Goal: Task Accomplishment & Management: Complete application form

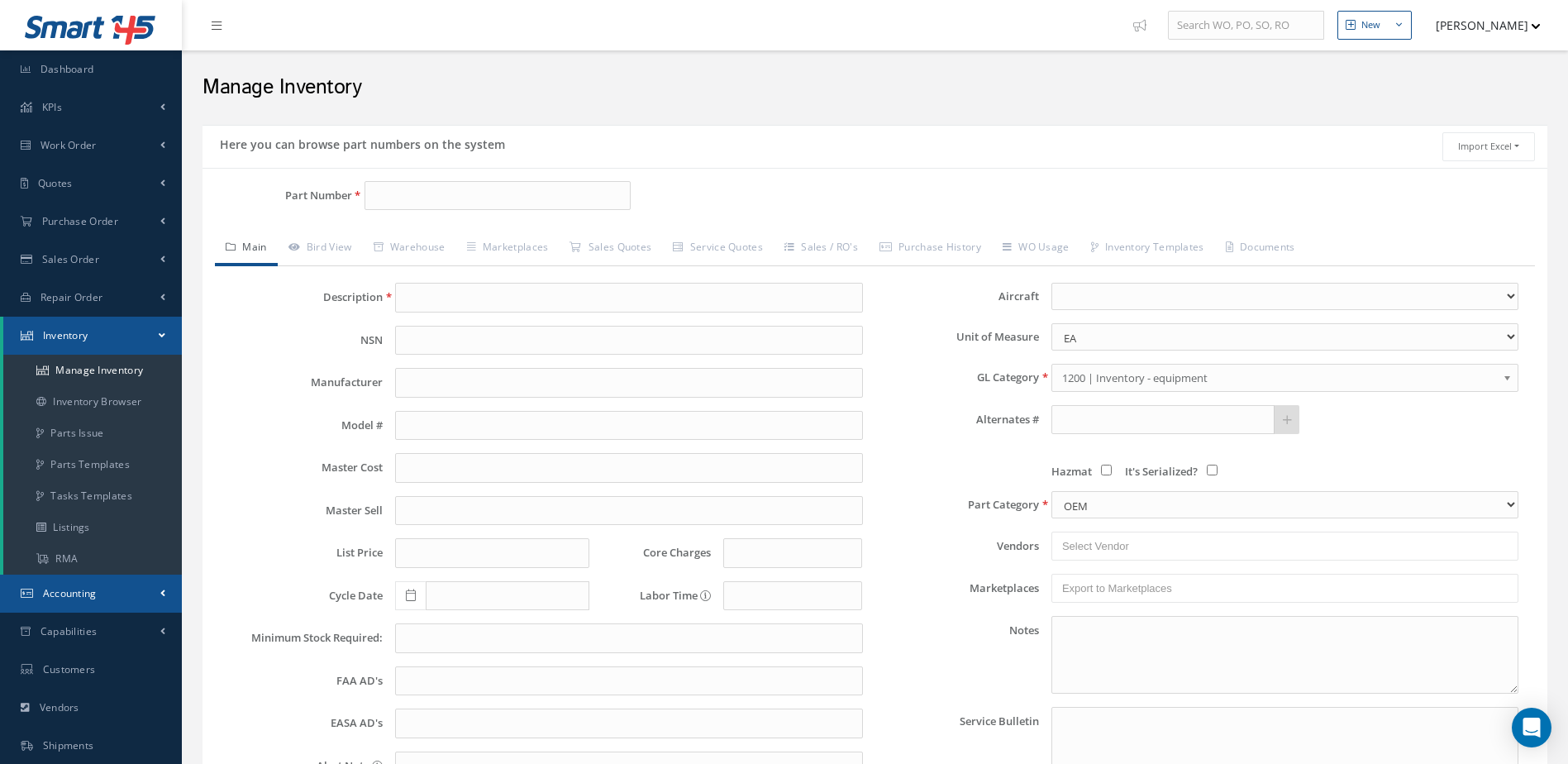
click at [84, 586] on span "Accounting" at bounding box center [70, 592] width 54 height 14
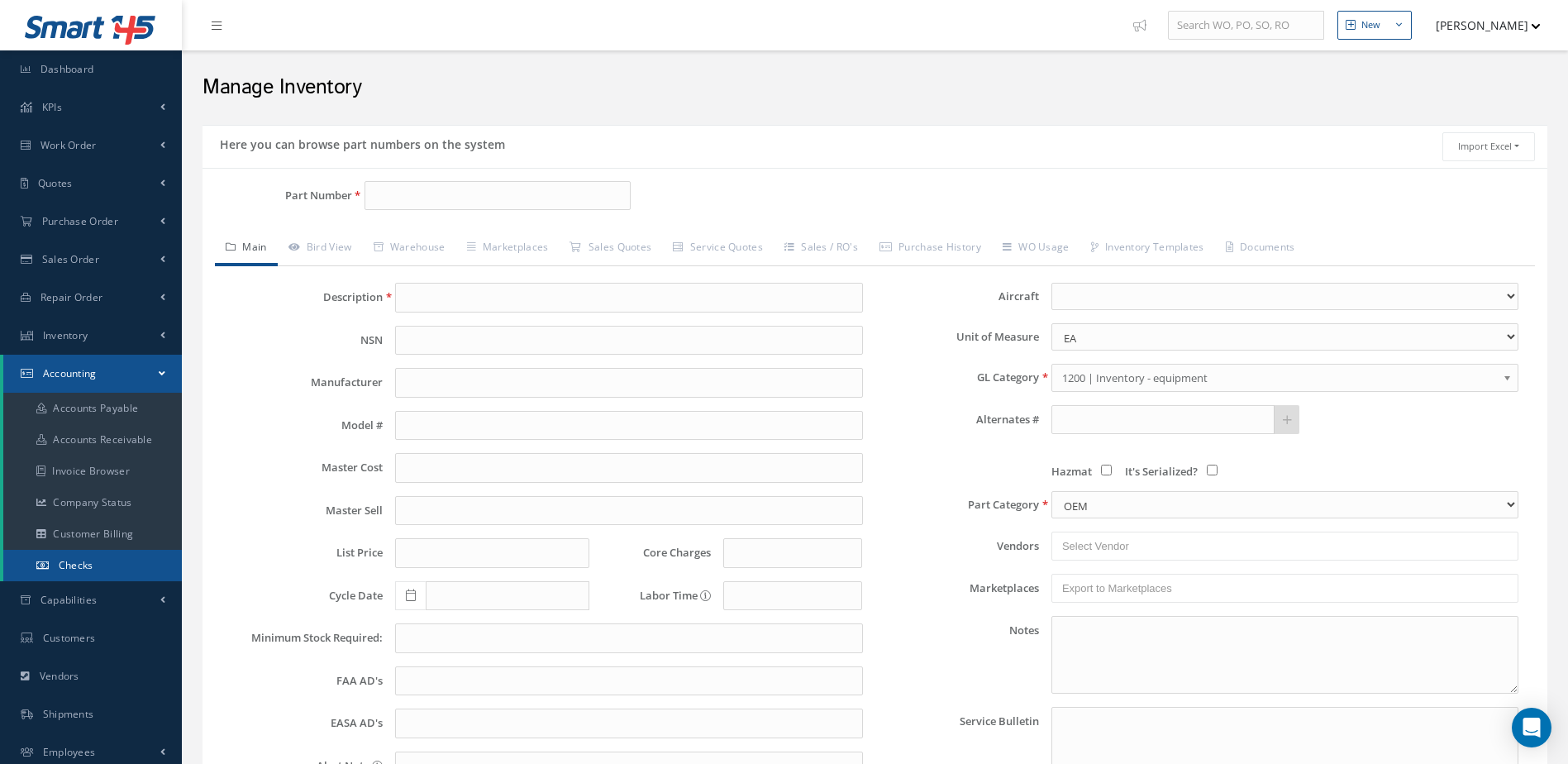
click at [91, 560] on span "Checks" at bounding box center [76, 565] width 35 height 14
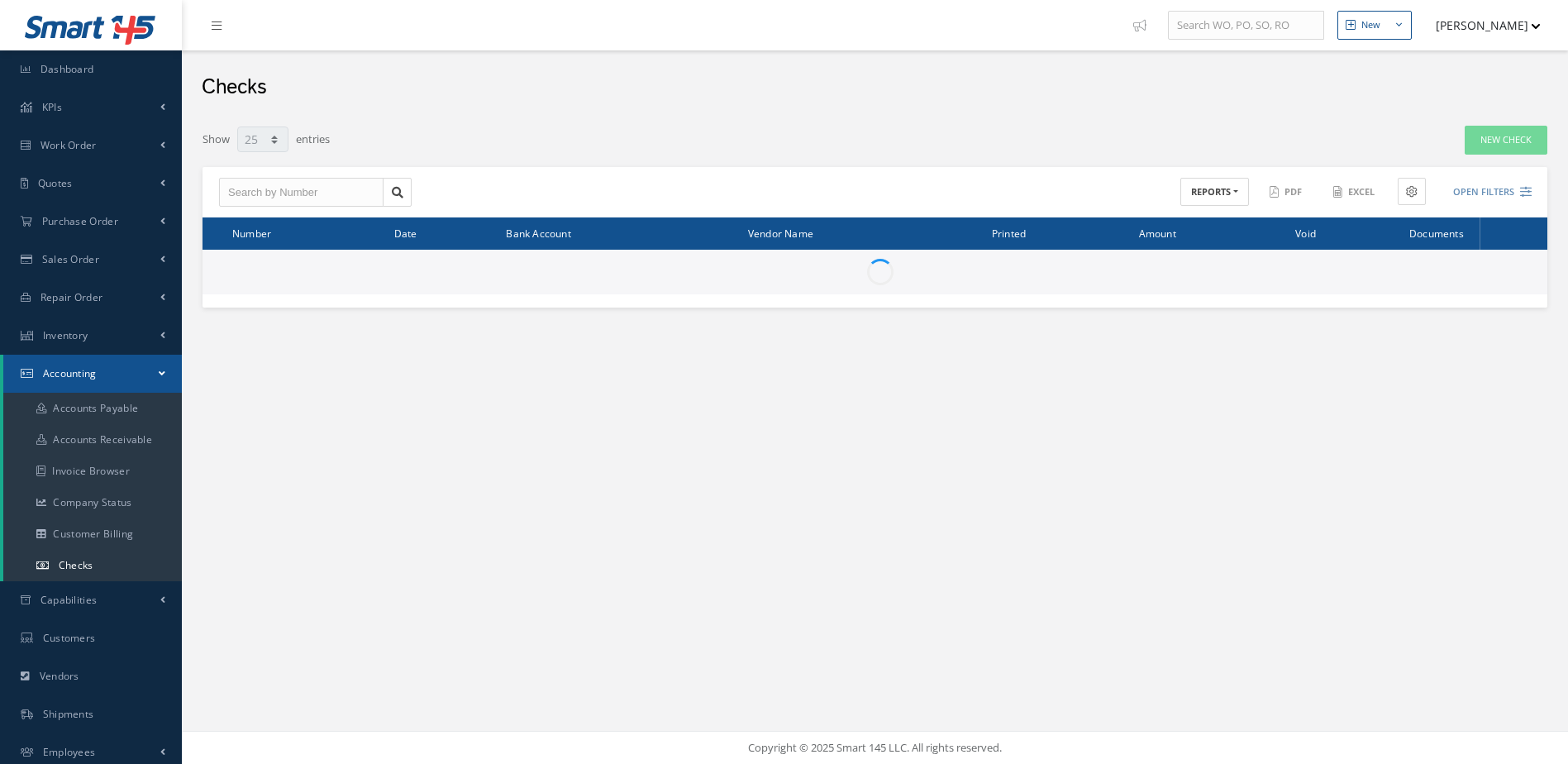
select select "25"
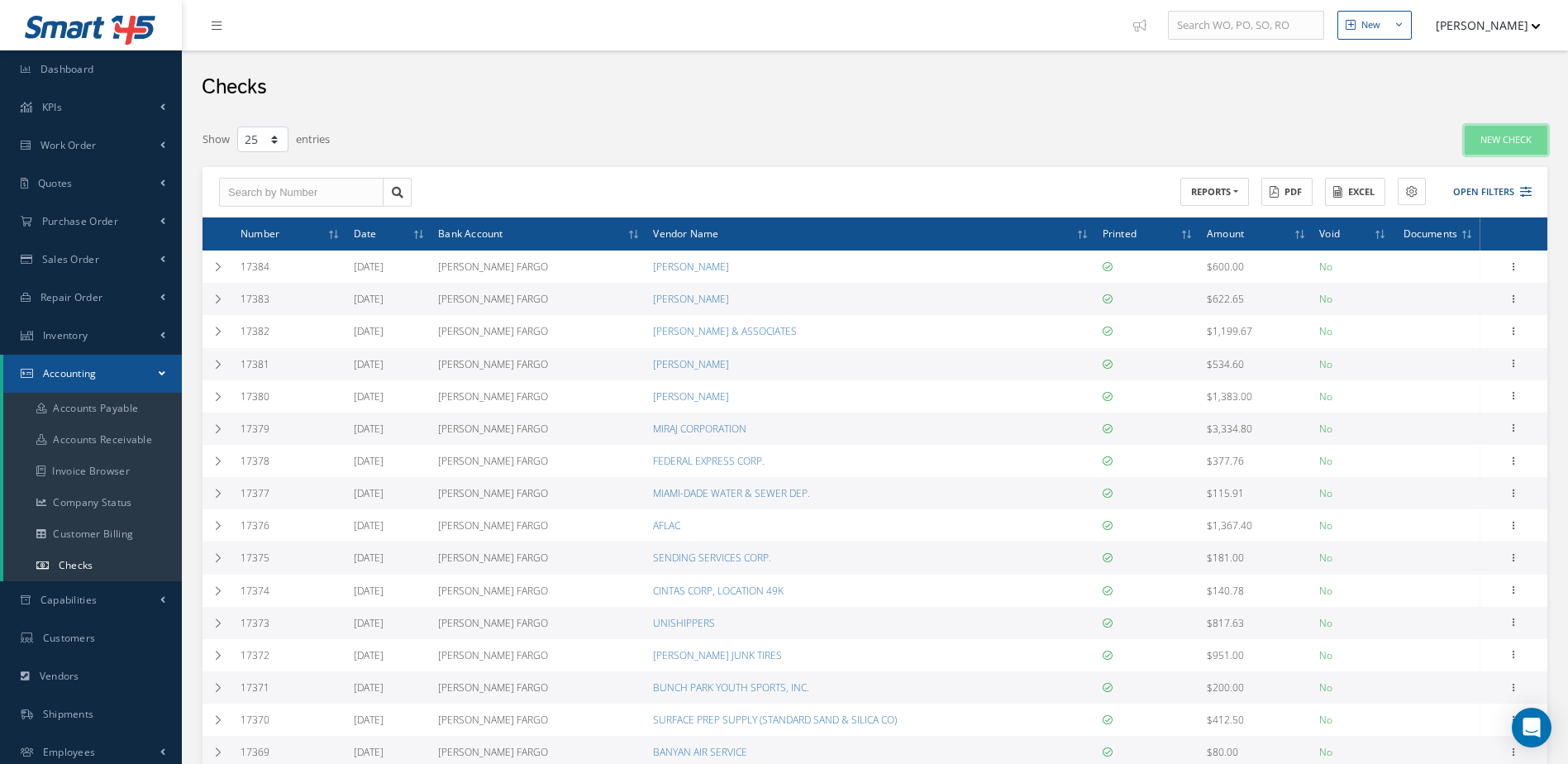
click at [1495, 142] on link "New Check" at bounding box center [1507, 140] width 82 height 29
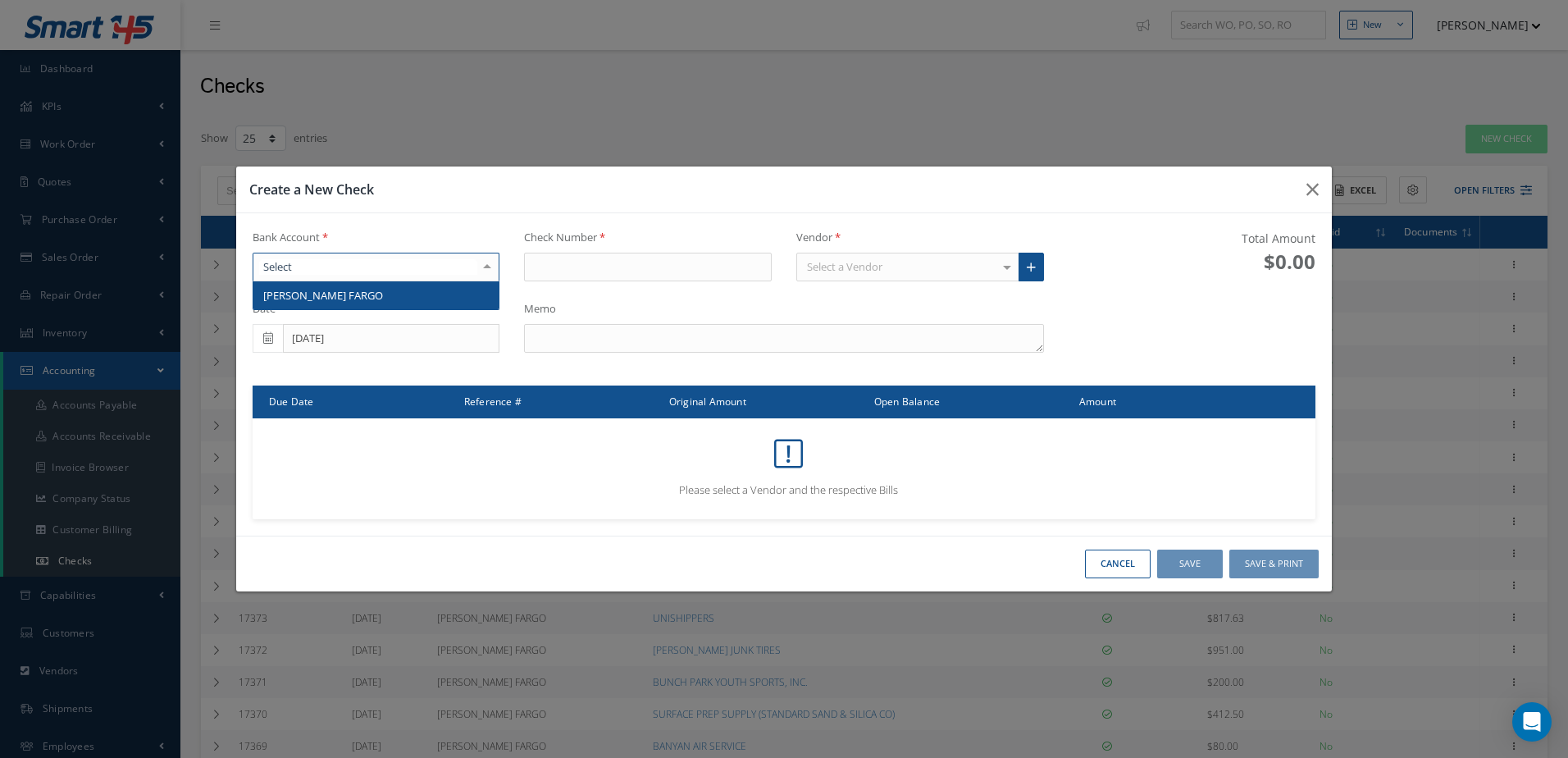
click at [412, 268] on div at bounding box center [377, 267] width 247 height 29
click at [413, 296] on span "[PERSON_NAME] FARGO" at bounding box center [376, 295] width 246 height 28
type input "17385"
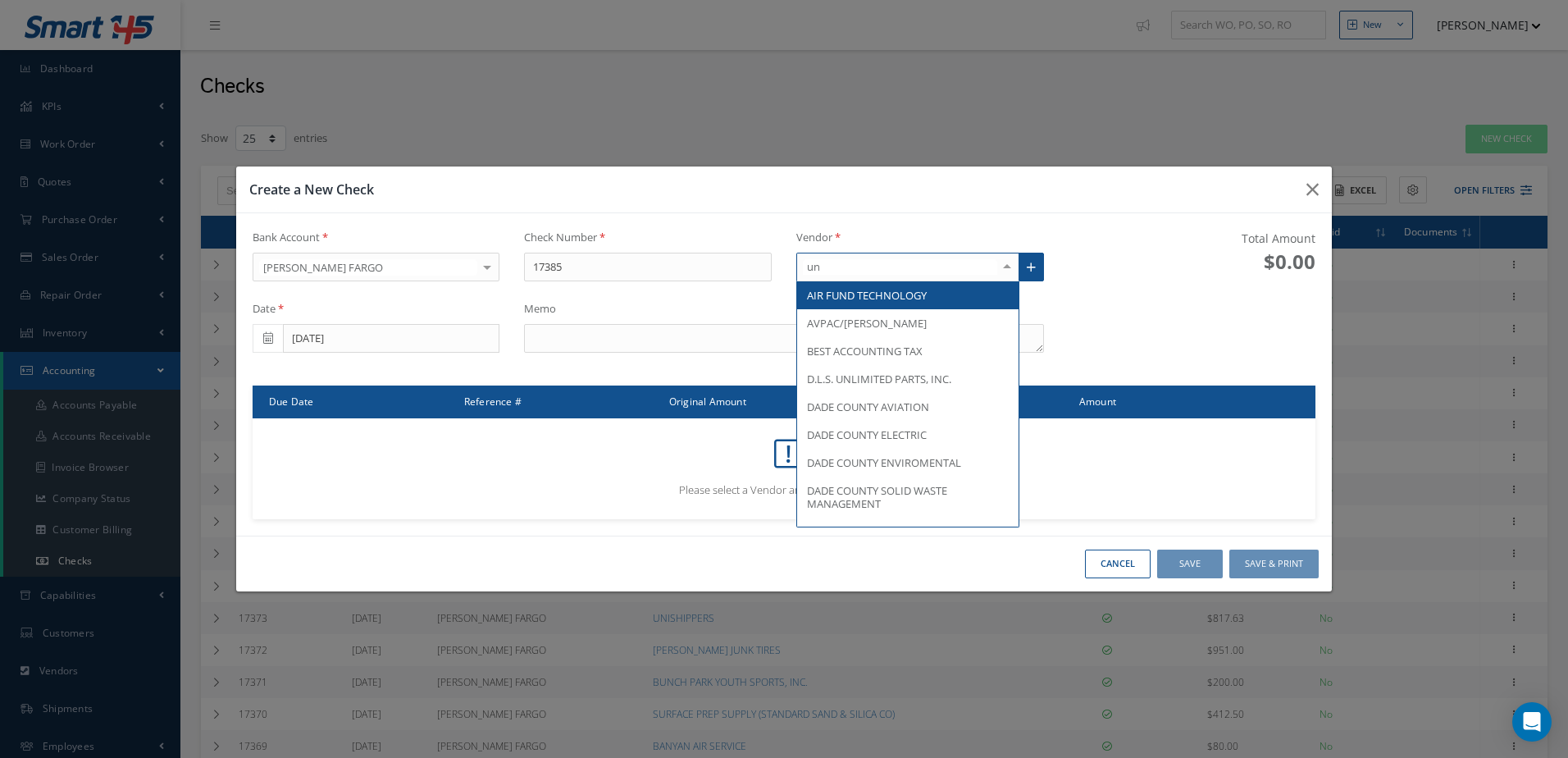
type input "u"
type input "UNIS"
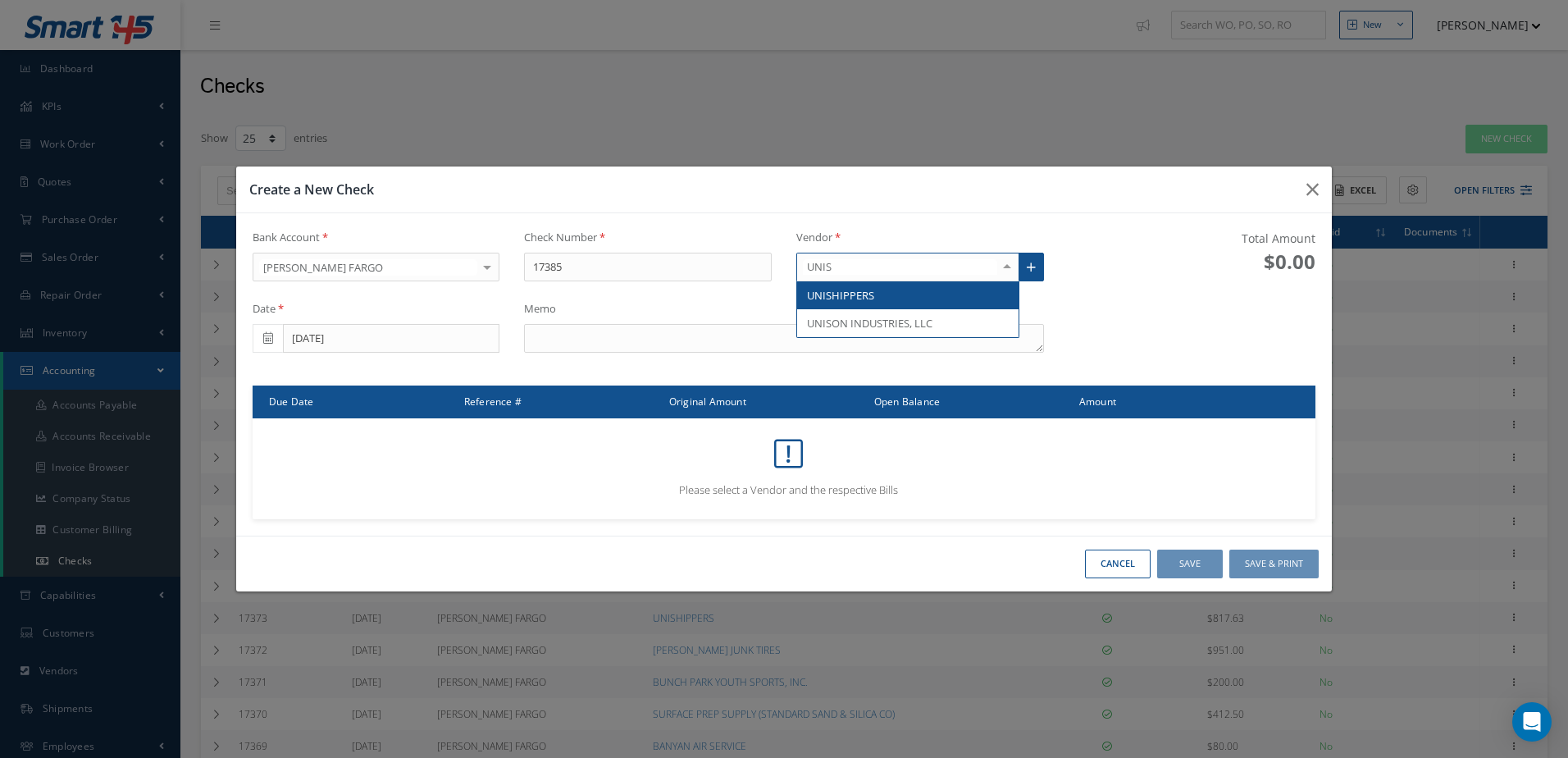
click at [858, 294] on span "UNISHIPPERS" at bounding box center [840, 296] width 68 height 15
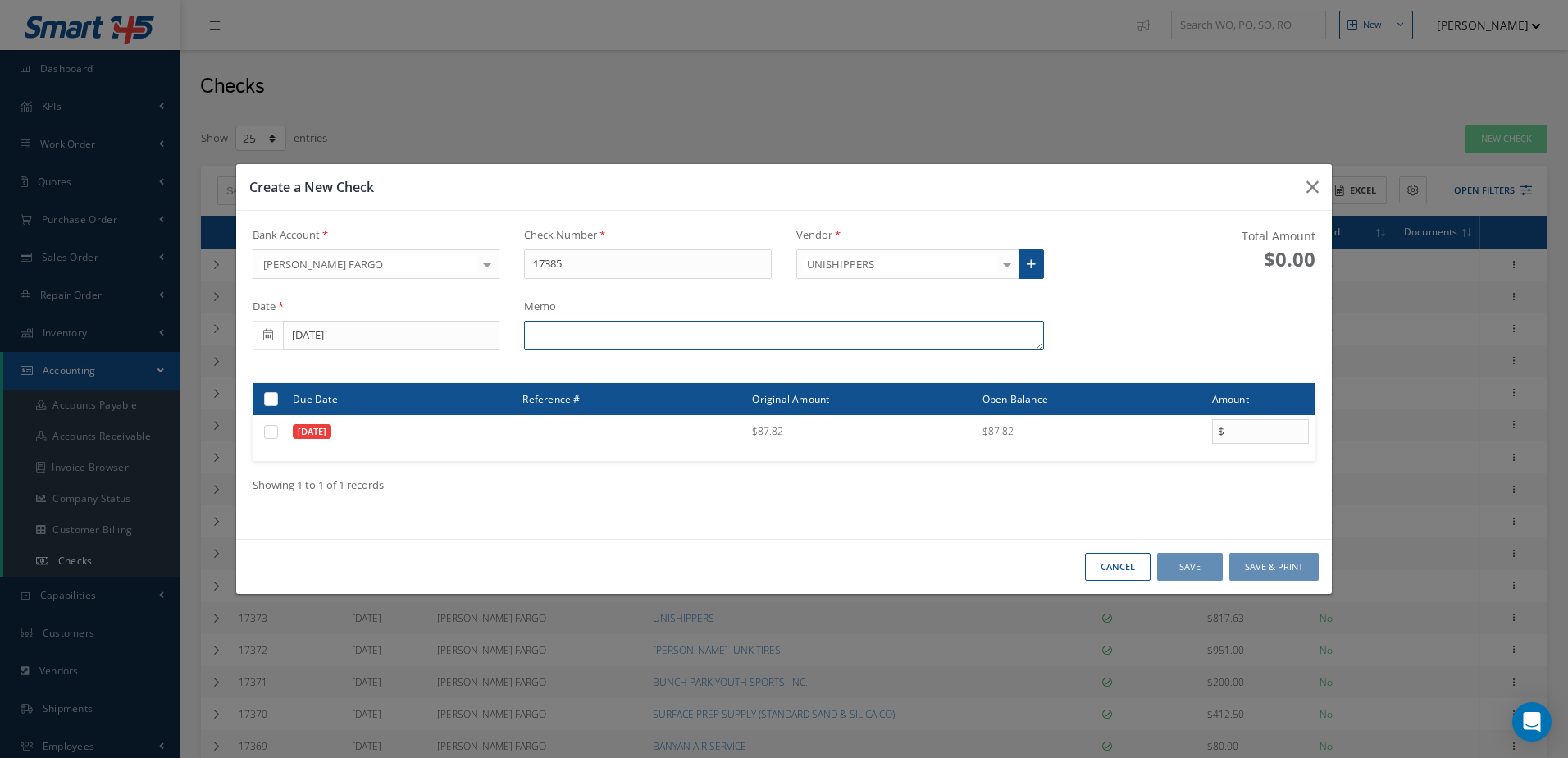
click at [700, 329] on textarea at bounding box center [784, 335] width 519 height 29
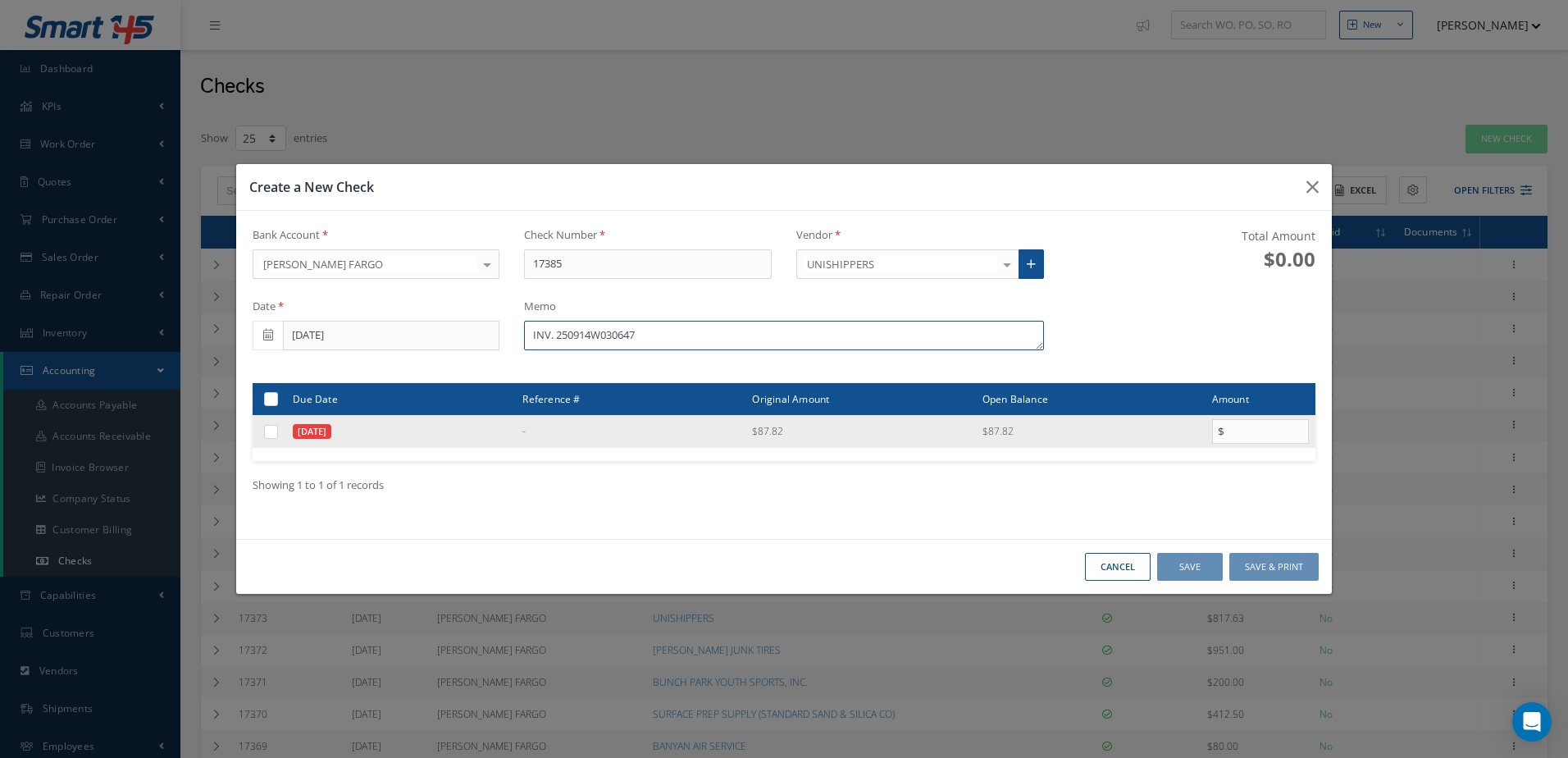
type textarea "INV. 250914W030647"
click at [277, 434] on label at bounding box center [277, 431] width 0 height 14
click at [267, 434] on input "checkbox" at bounding box center [271, 432] width 10 height 10
checkbox input "true"
type input "87.82"
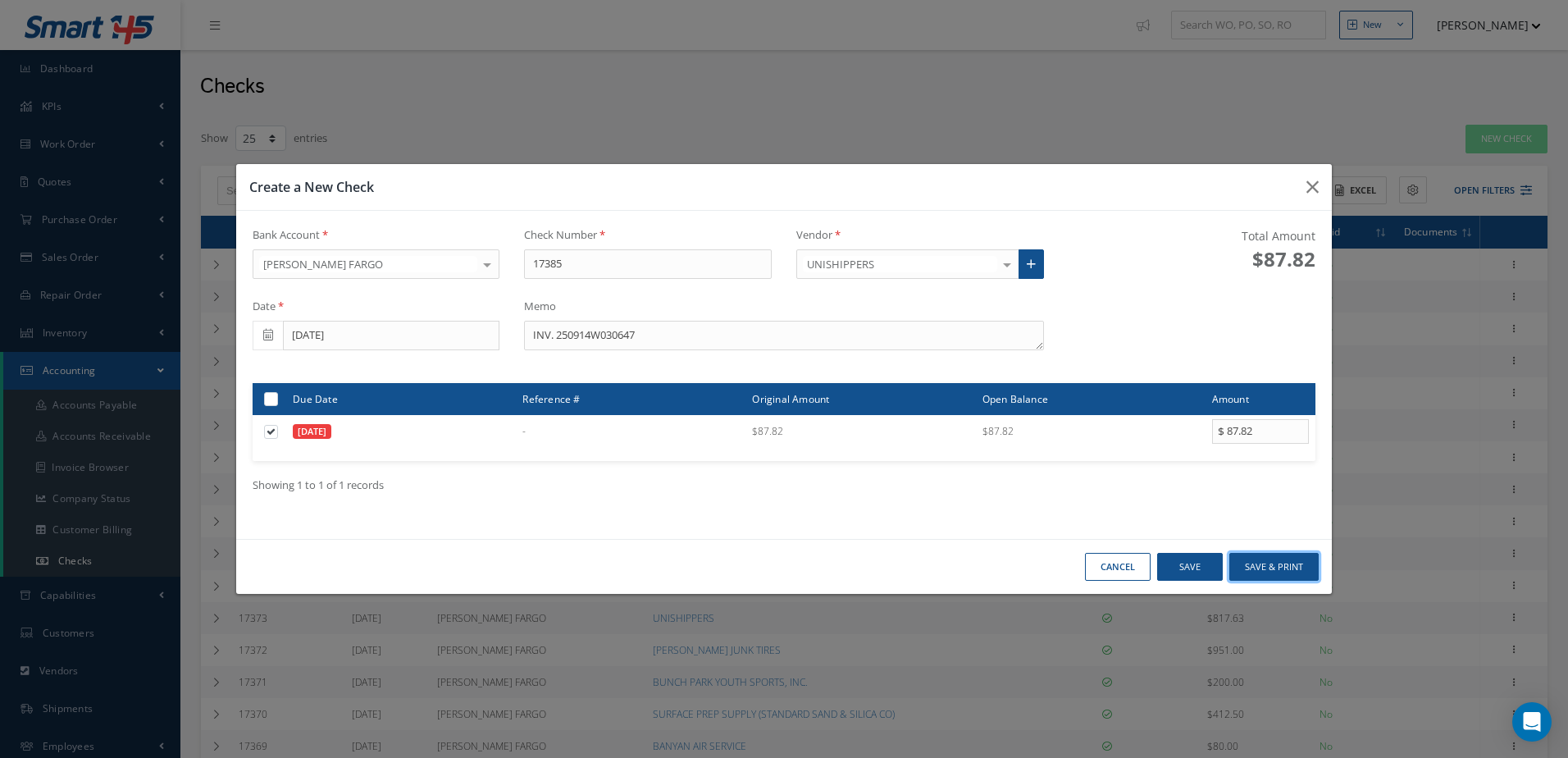
click at [1258, 564] on button "Save & Print" at bounding box center [1274, 567] width 89 height 29
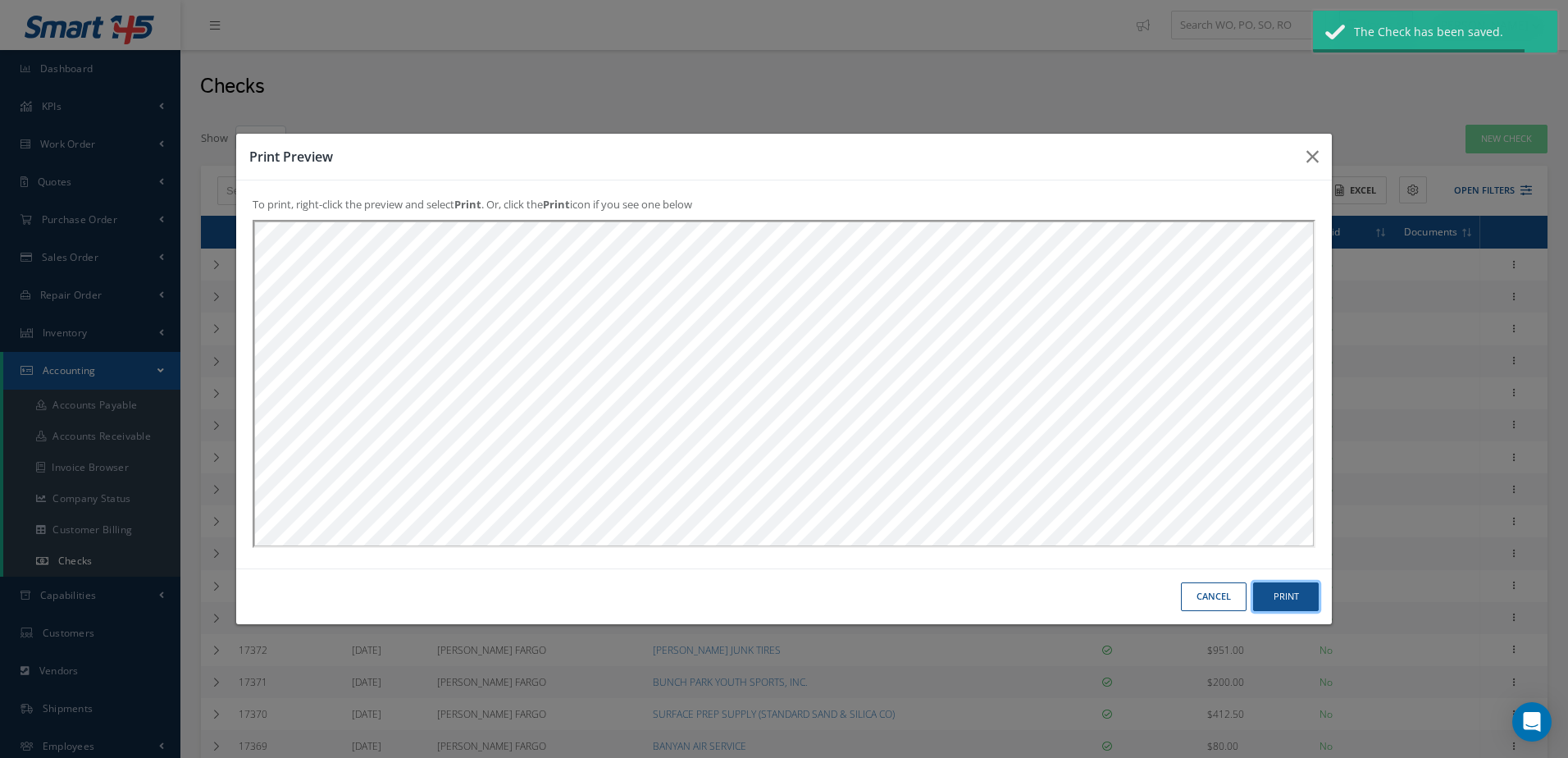
click at [1296, 605] on button "Print" at bounding box center [1285, 596] width 66 height 29
click at [1300, 601] on button "Print" at bounding box center [1285, 596] width 66 height 29
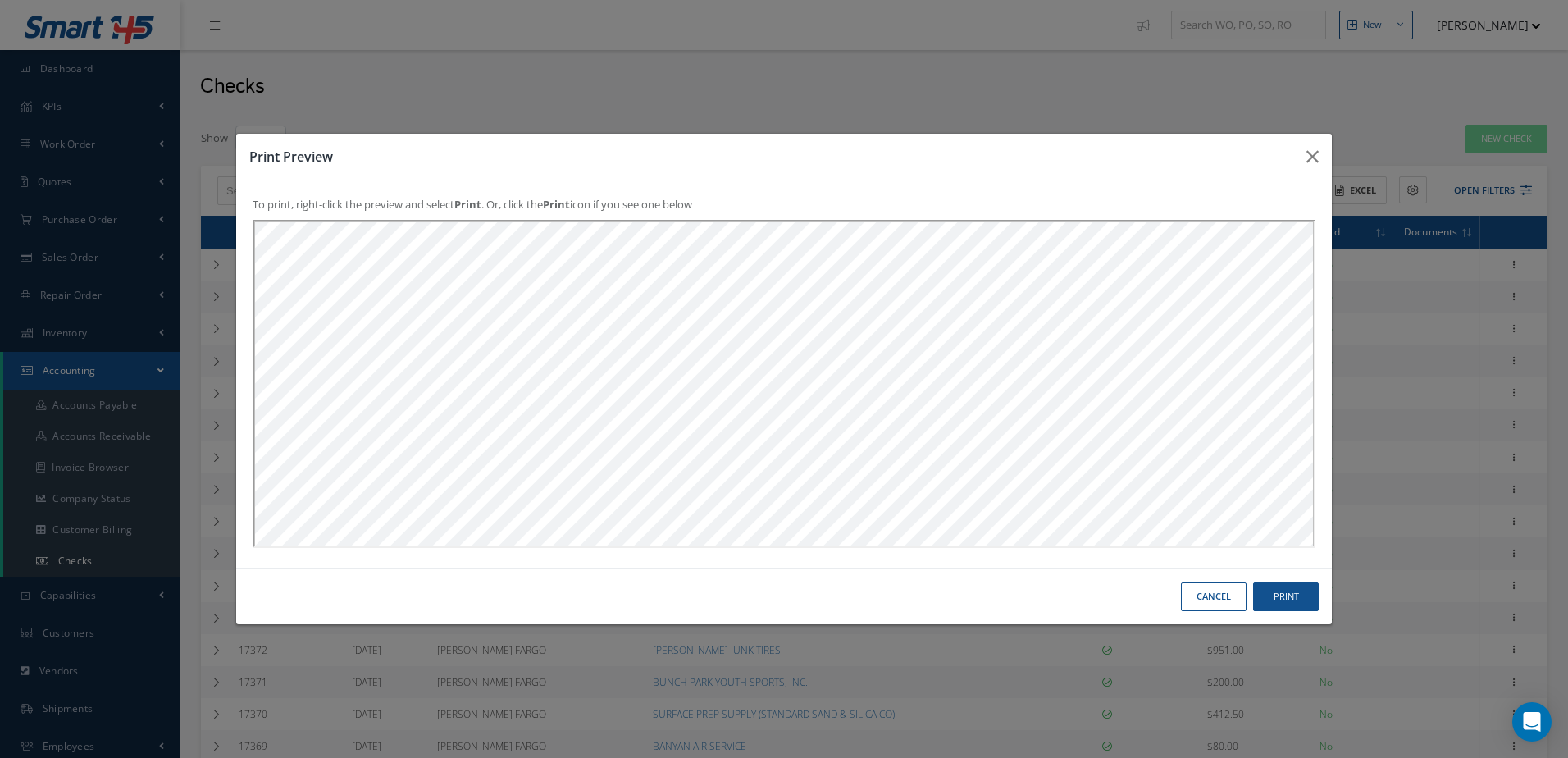
click at [1216, 598] on button "Cancel" at bounding box center [1213, 596] width 66 height 29
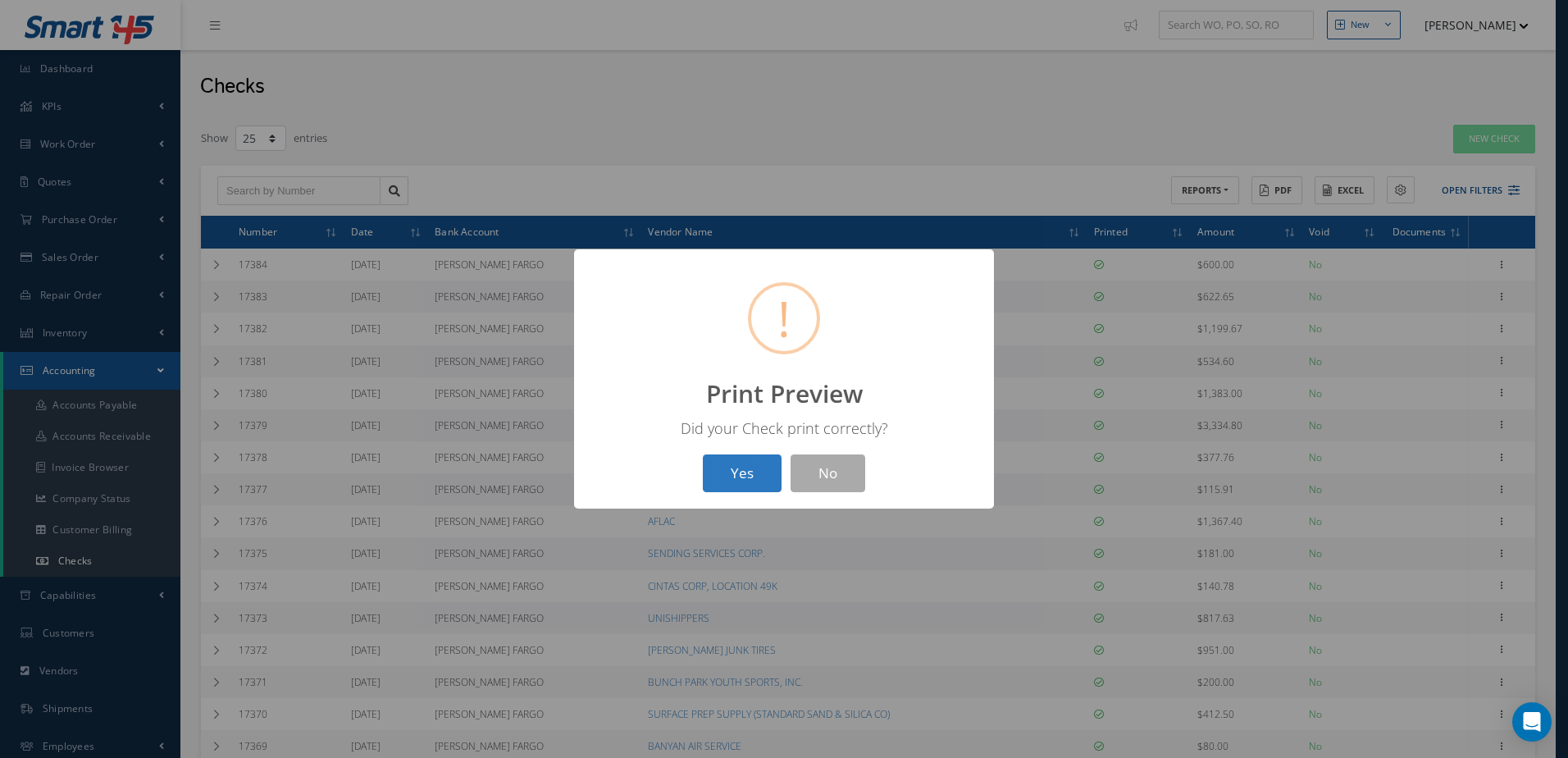
click at [746, 475] on button "Yes" at bounding box center [742, 474] width 79 height 39
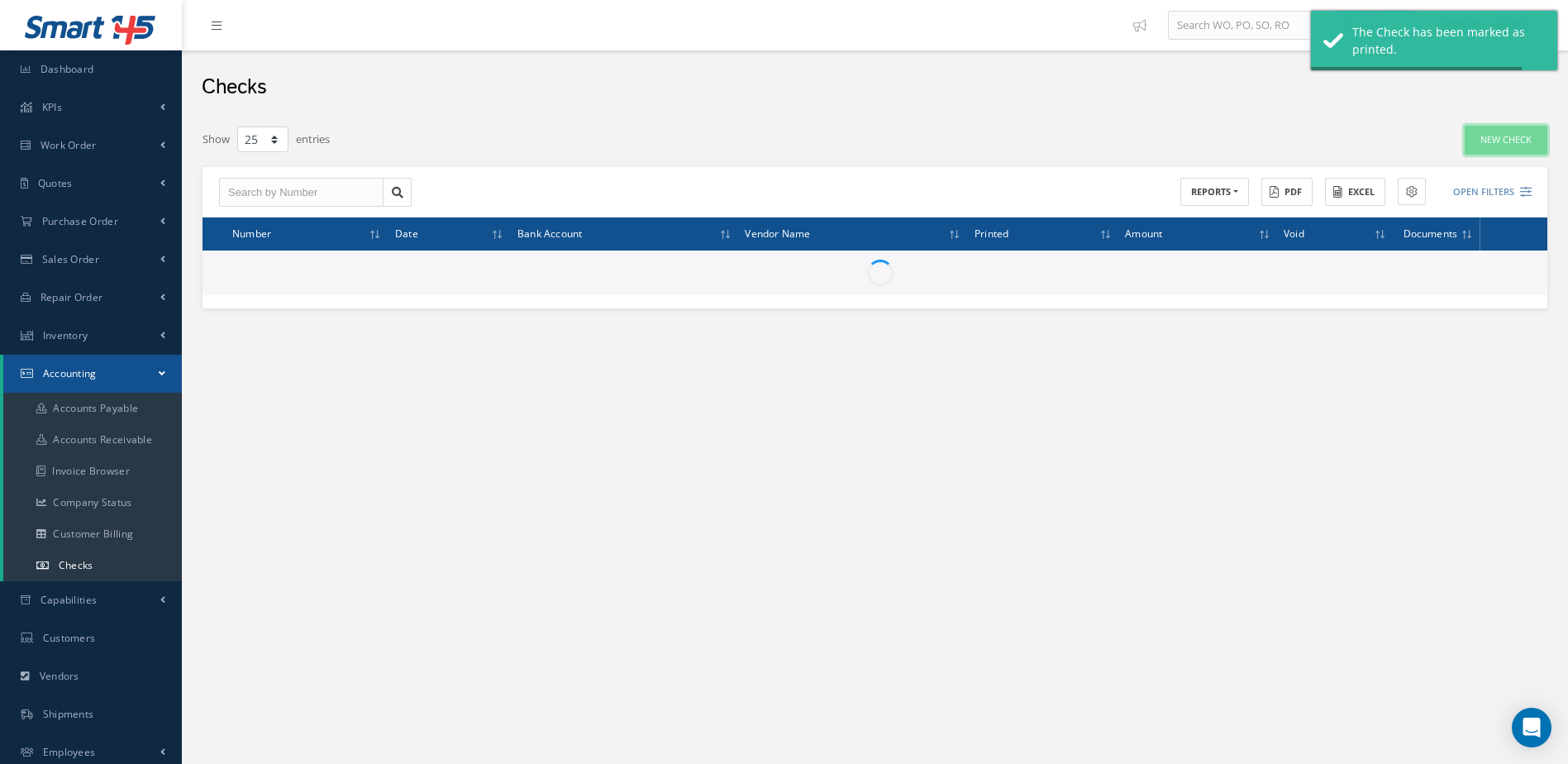
click at [1515, 142] on link "New Check" at bounding box center [1507, 140] width 82 height 29
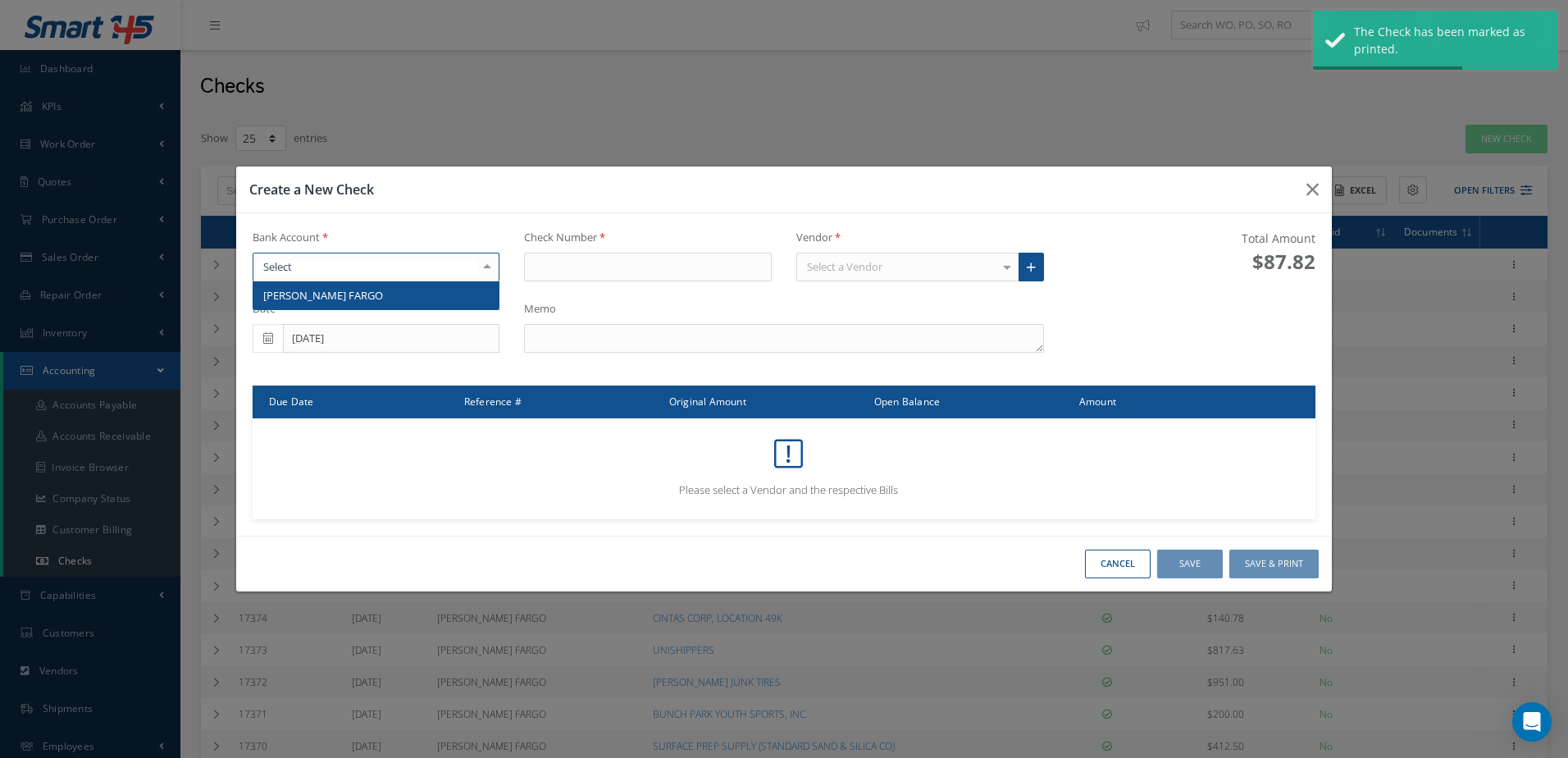
click at [442, 274] on div at bounding box center [377, 267] width 247 height 29
click at [441, 309] on span "[PERSON_NAME] FARGO" at bounding box center [376, 295] width 246 height 28
type input "17386"
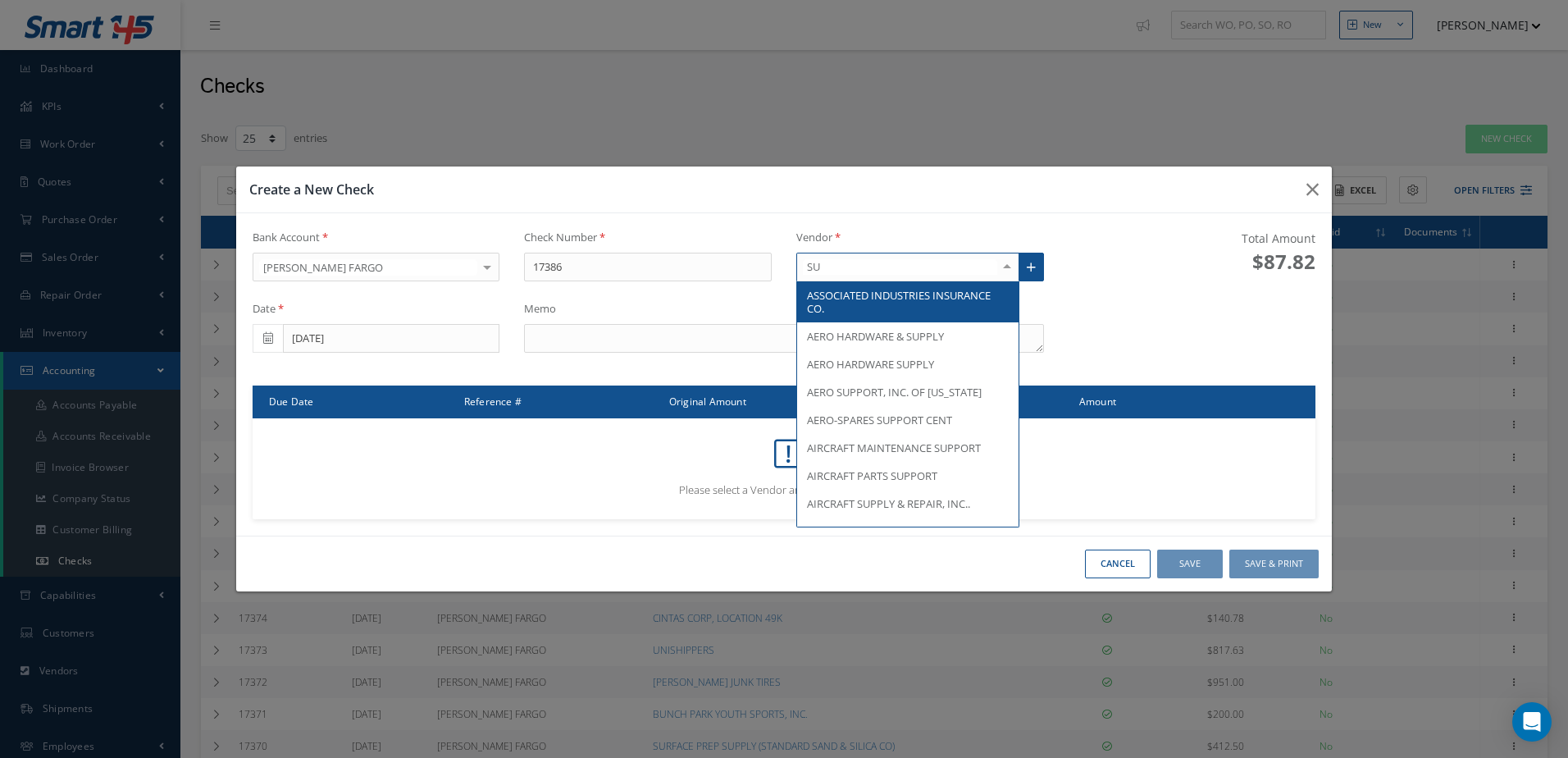
type input "SUB"
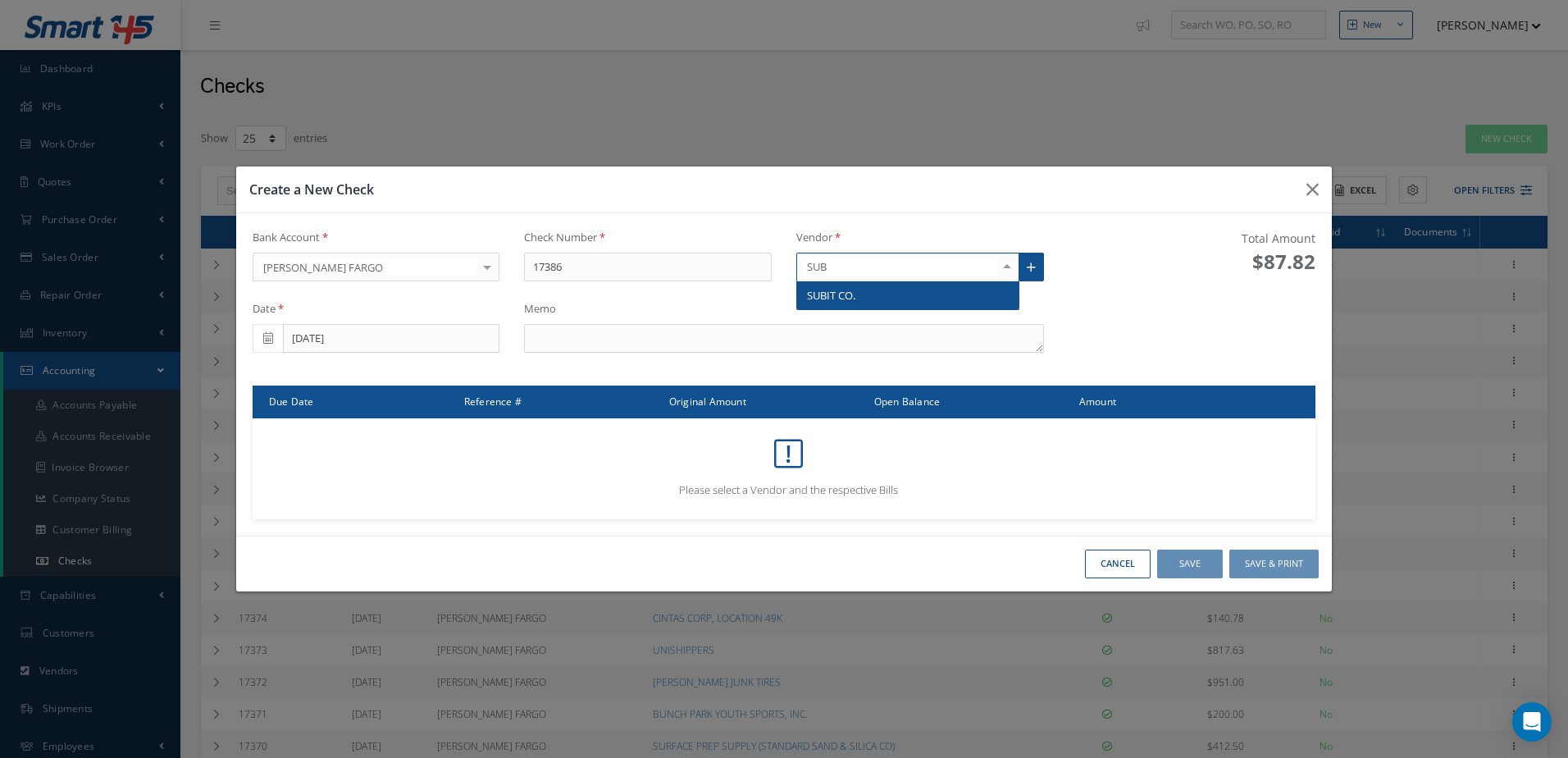
click at [904, 286] on span "SUBIT CO." at bounding box center [908, 295] width 222 height 28
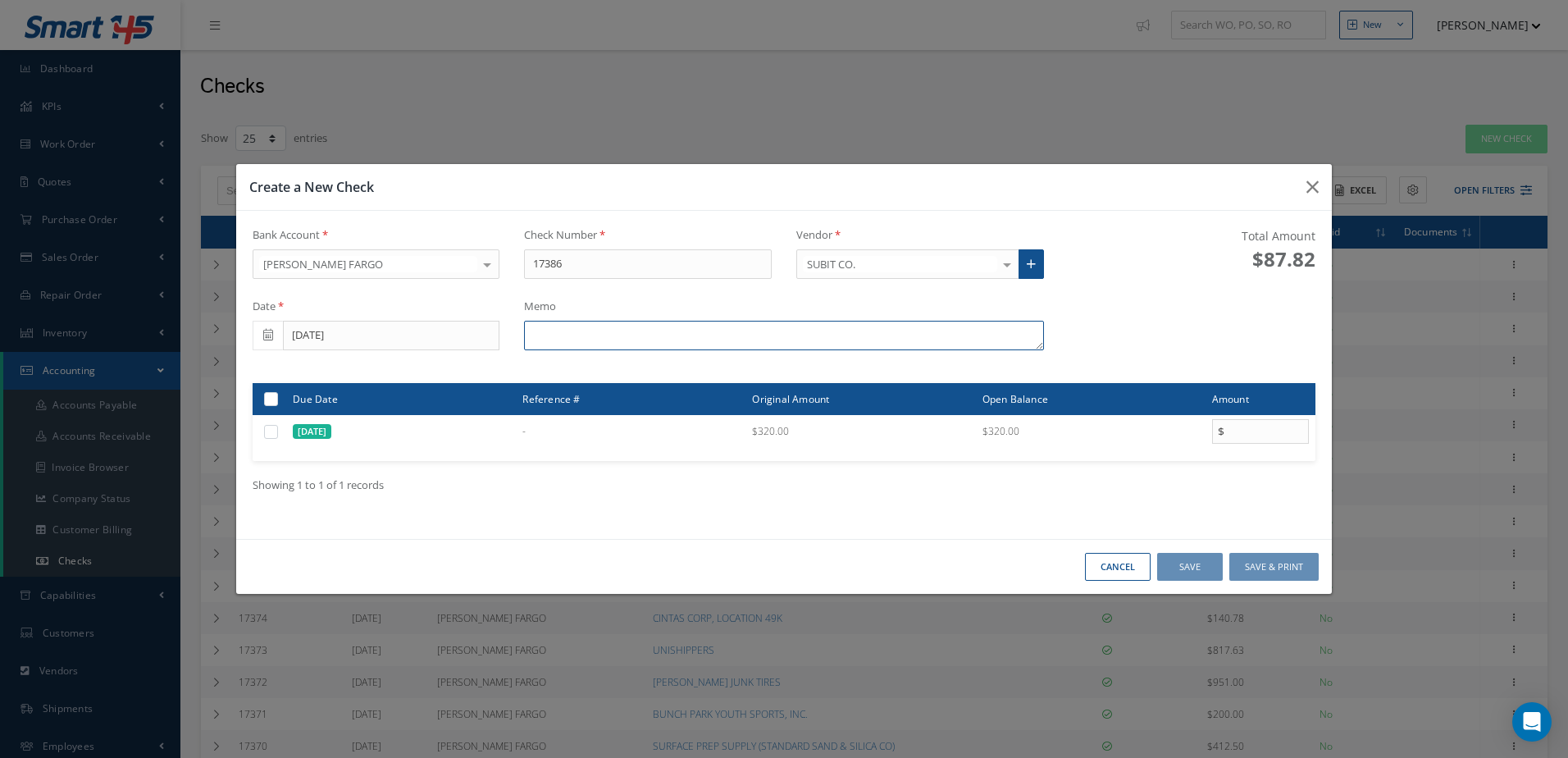
click at [799, 336] on textarea at bounding box center [784, 335] width 519 height 29
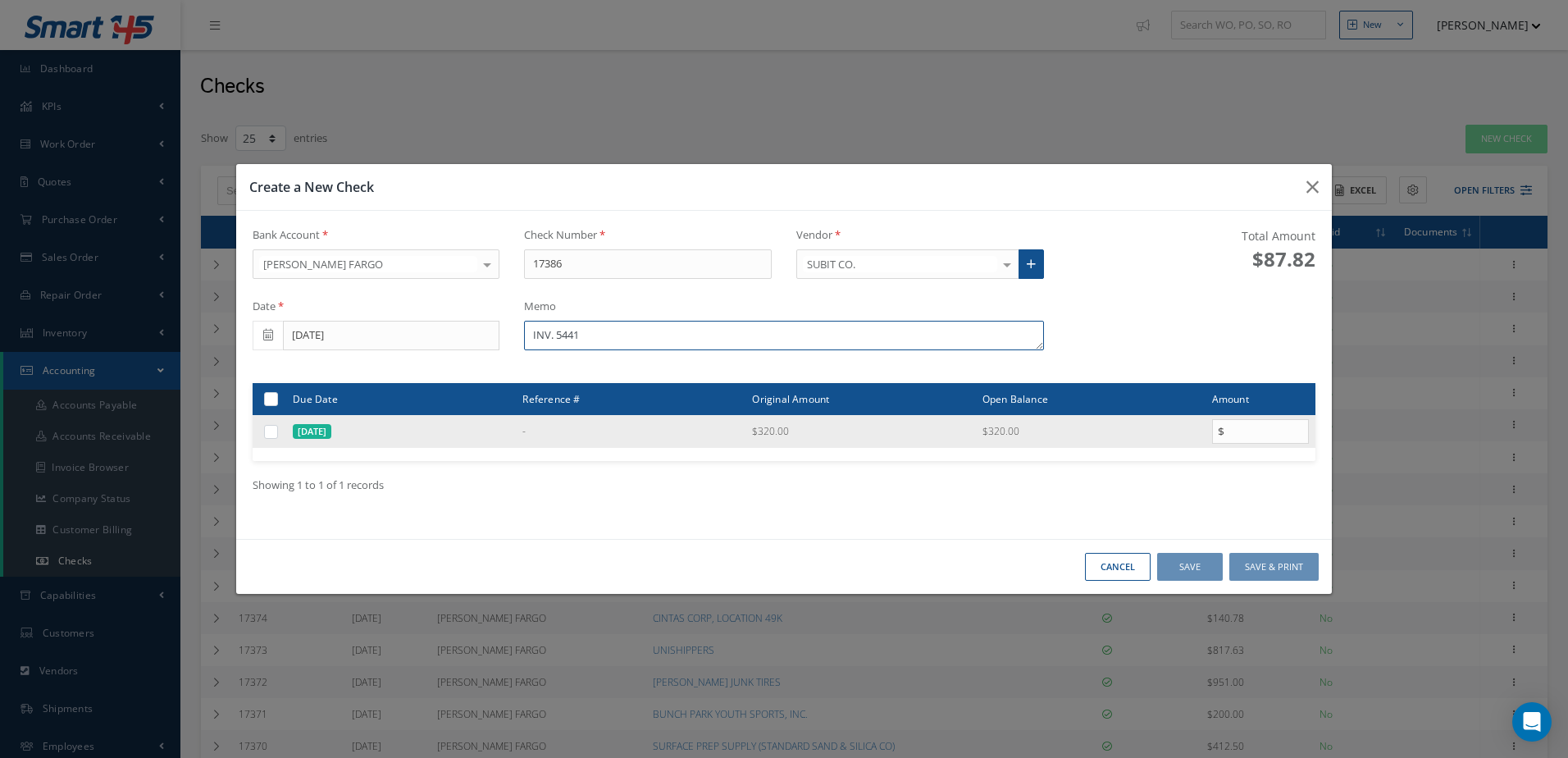
type textarea "INV. 5441"
click at [277, 431] on label at bounding box center [277, 431] width 0 height 14
click at [271, 431] on input "checkbox" at bounding box center [271, 432] width 10 height 10
checkbox input "true"
type input "320.00"
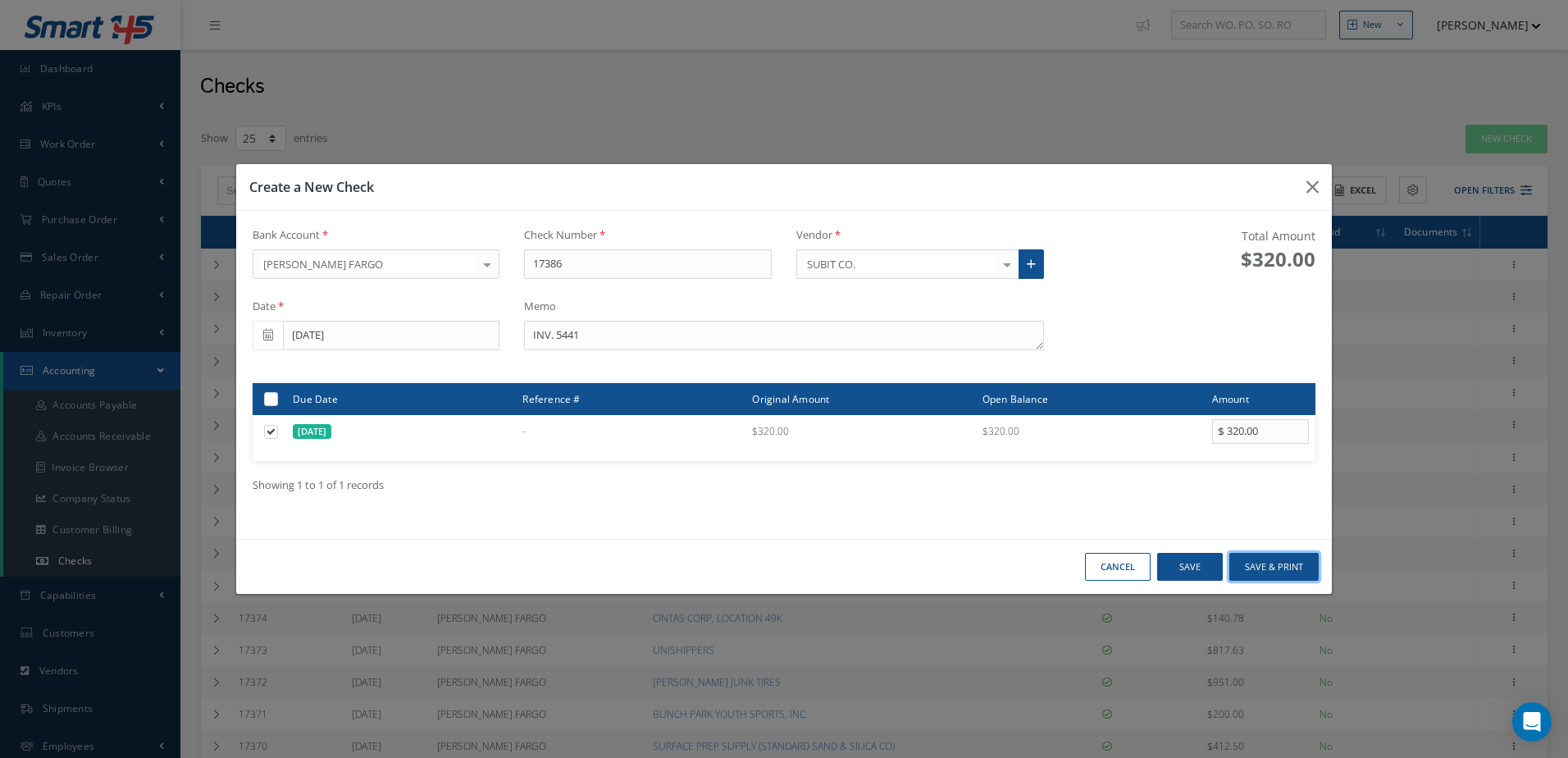
click at [1258, 569] on button "Save & Print" at bounding box center [1274, 567] width 89 height 29
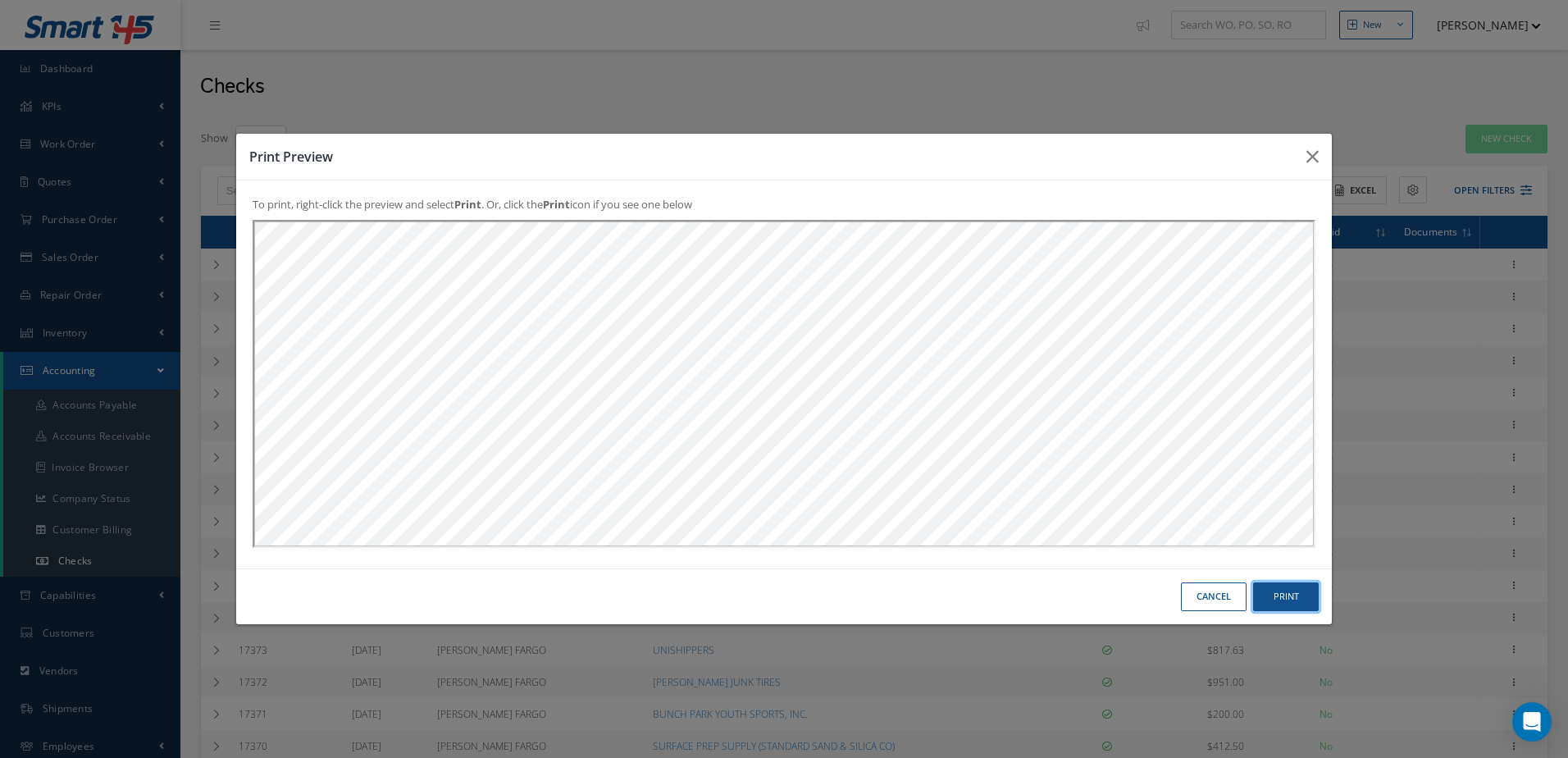
click at [1261, 597] on button "Print" at bounding box center [1285, 596] width 66 height 29
click at [1217, 592] on button "Cancel" at bounding box center [1213, 596] width 66 height 29
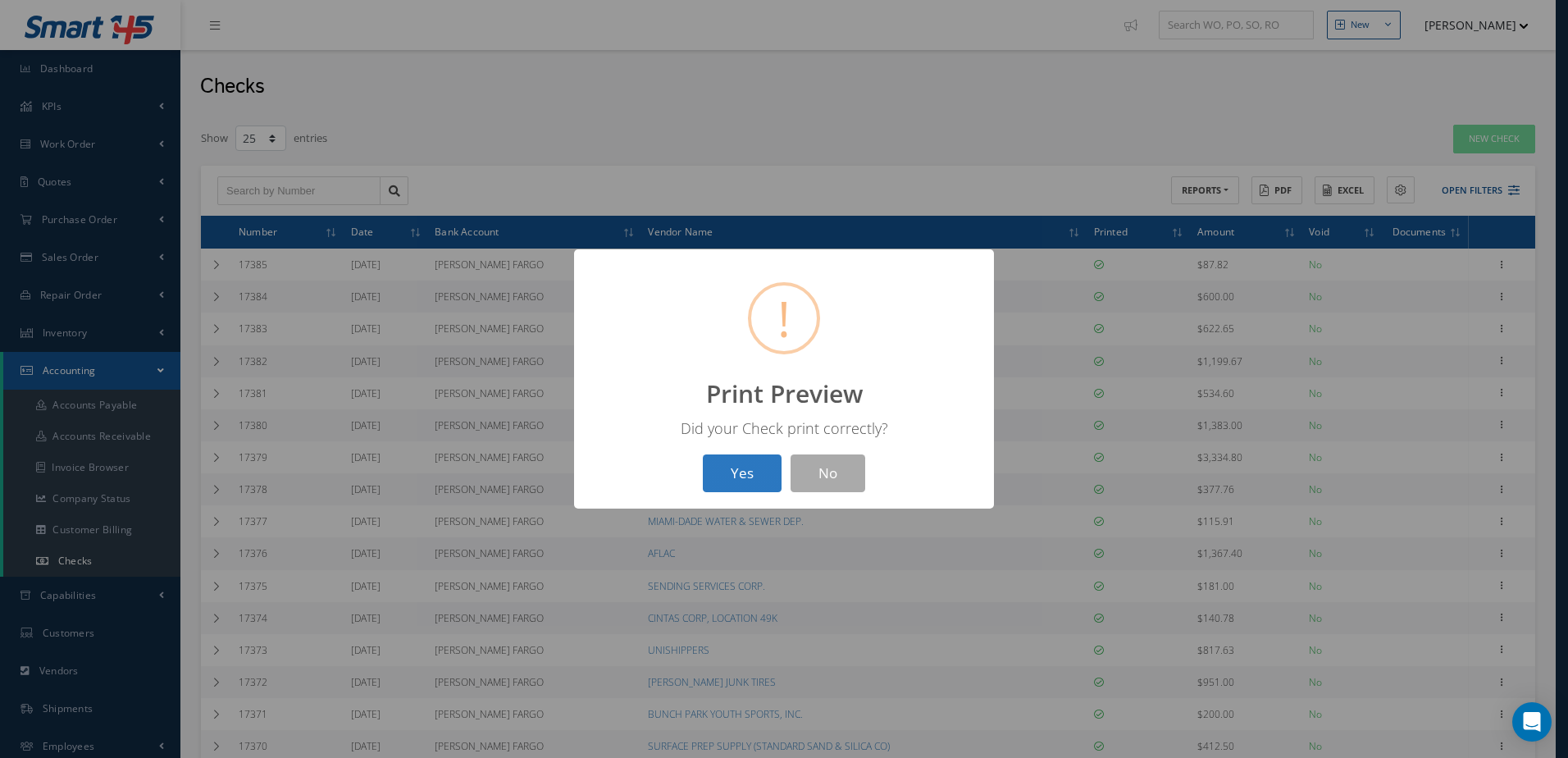
click at [741, 473] on button "Yes" at bounding box center [742, 474] width 79 height 39
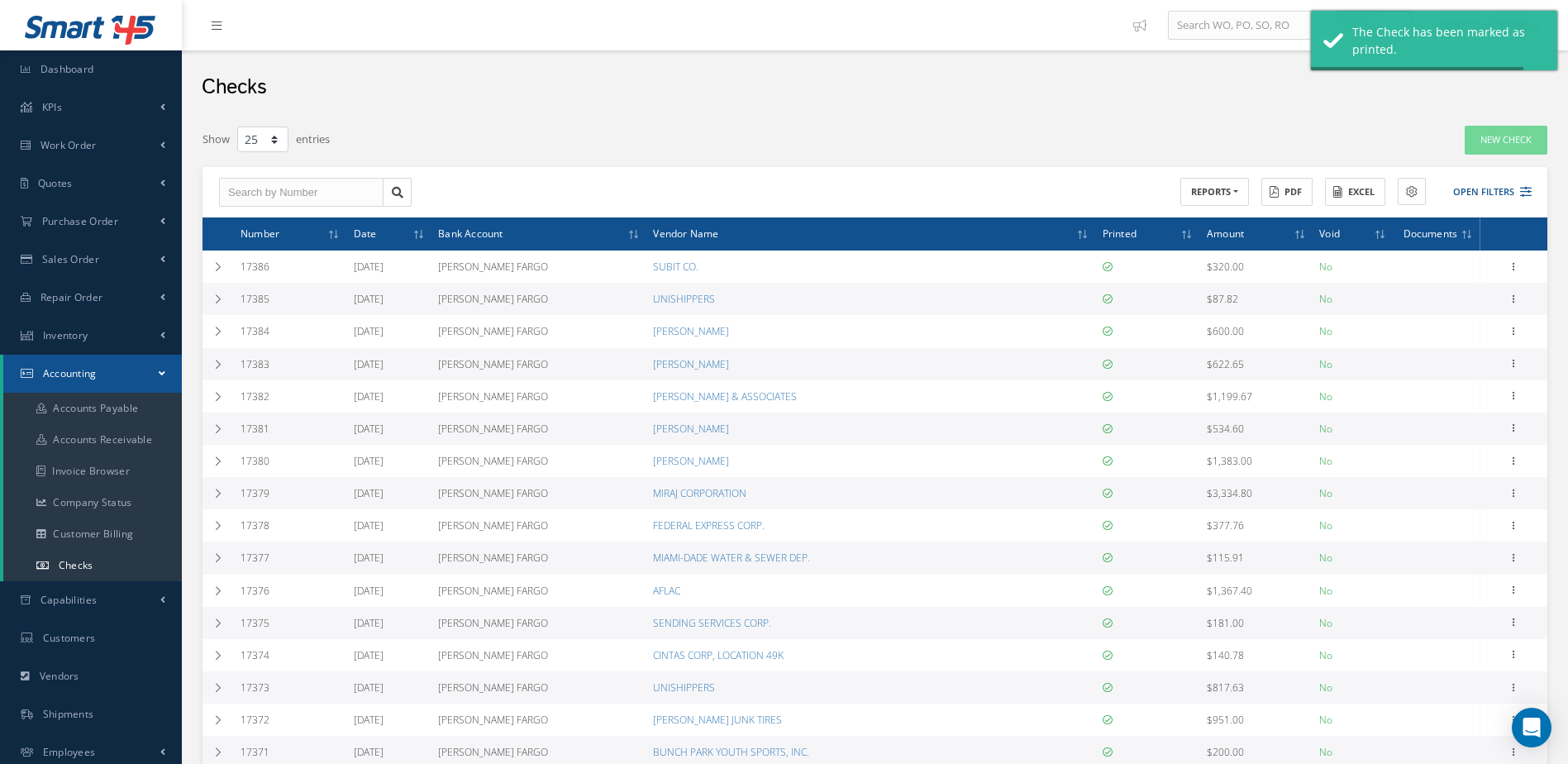
click at [1509, 157] on div "Filters Number Select All Bank Accounts All Bank Accounts BANK OF AMERICA [PERS…" at bounding box center [875, 638] width 1346 height 1028
click at [1494, 141] on link "New Check" at bounding box center [1507, 140] width 82 height 29
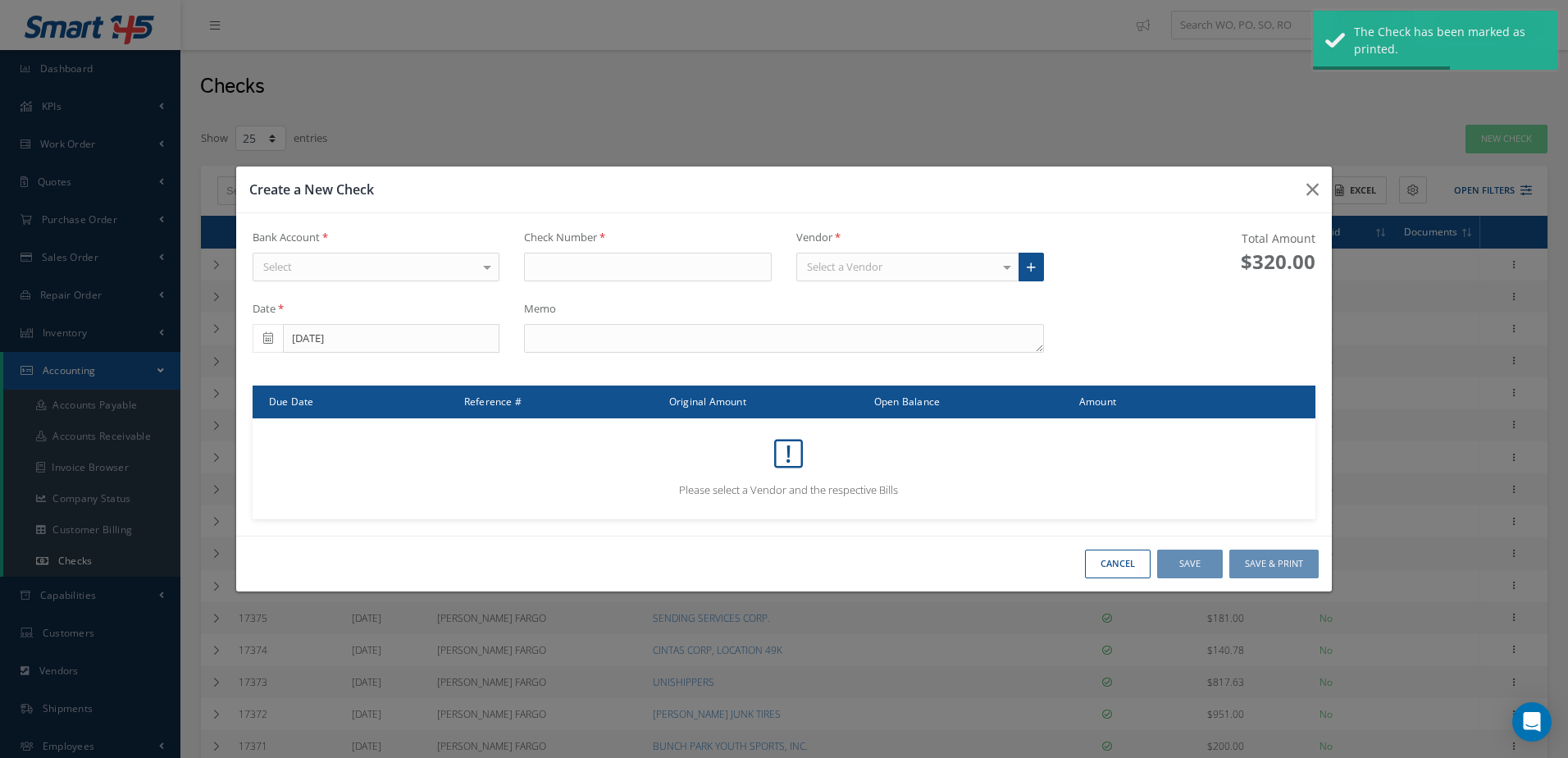
click at [473, 266] on div "Select" at bounding box center [377, 267] width 247 height 29
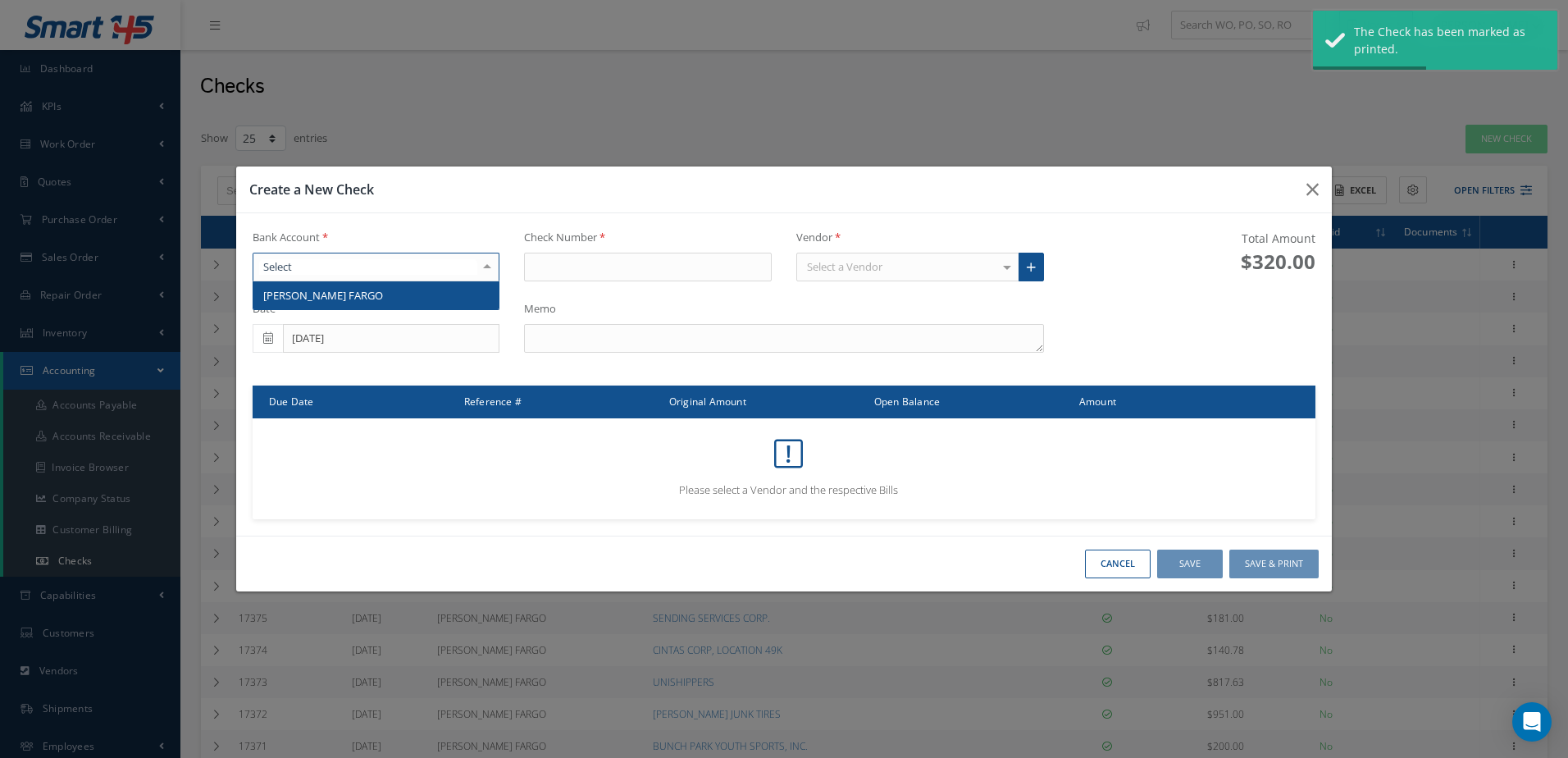
click at [480, 301] on span "[PERSON_NAME] FARGO" at bounding box center [376, 295] width 246 height 28
type input "17387"
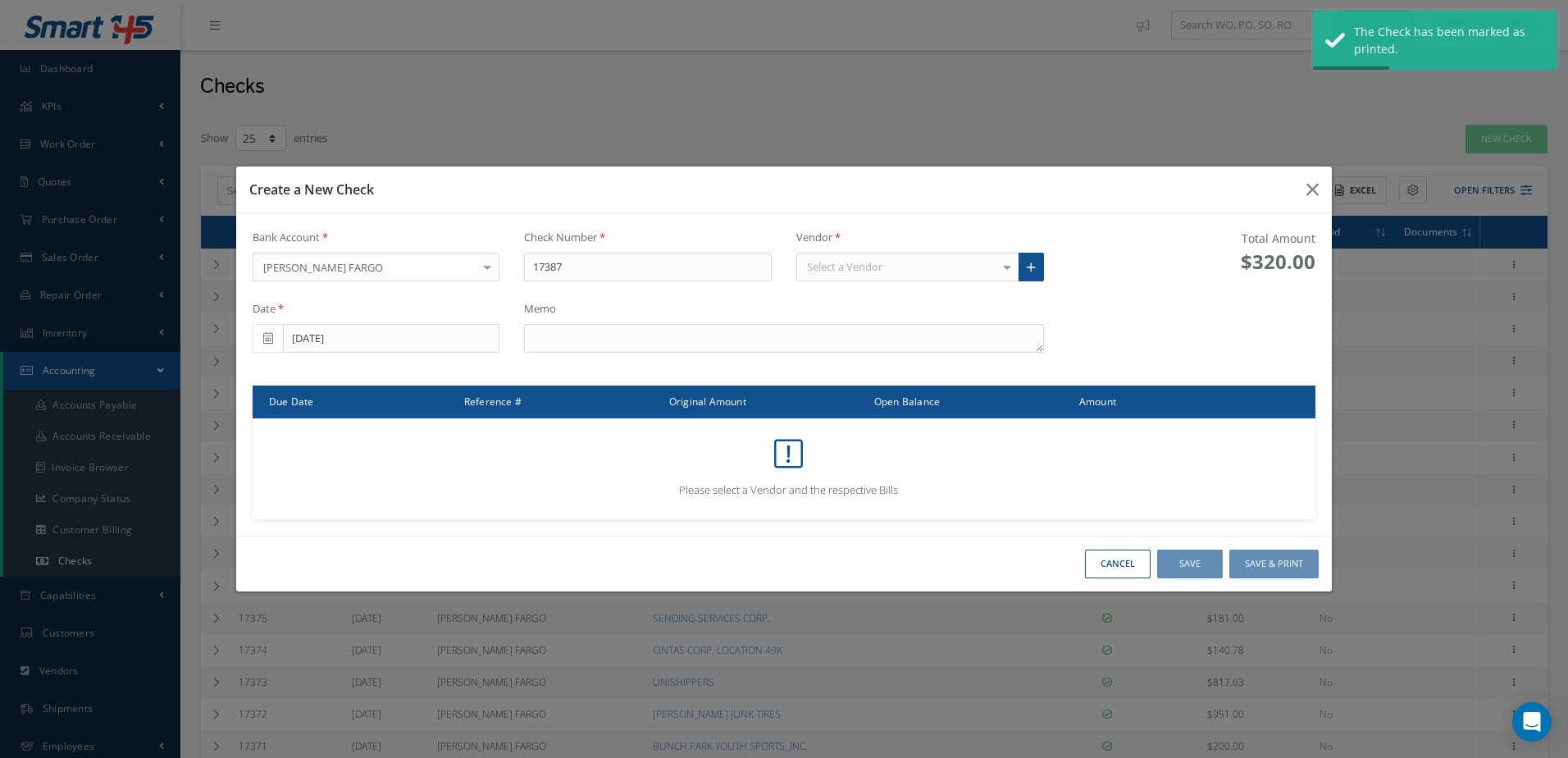
click at [812, 274] on div "Select a Vendor" at bounding box center [908, 267] width 223 height 29
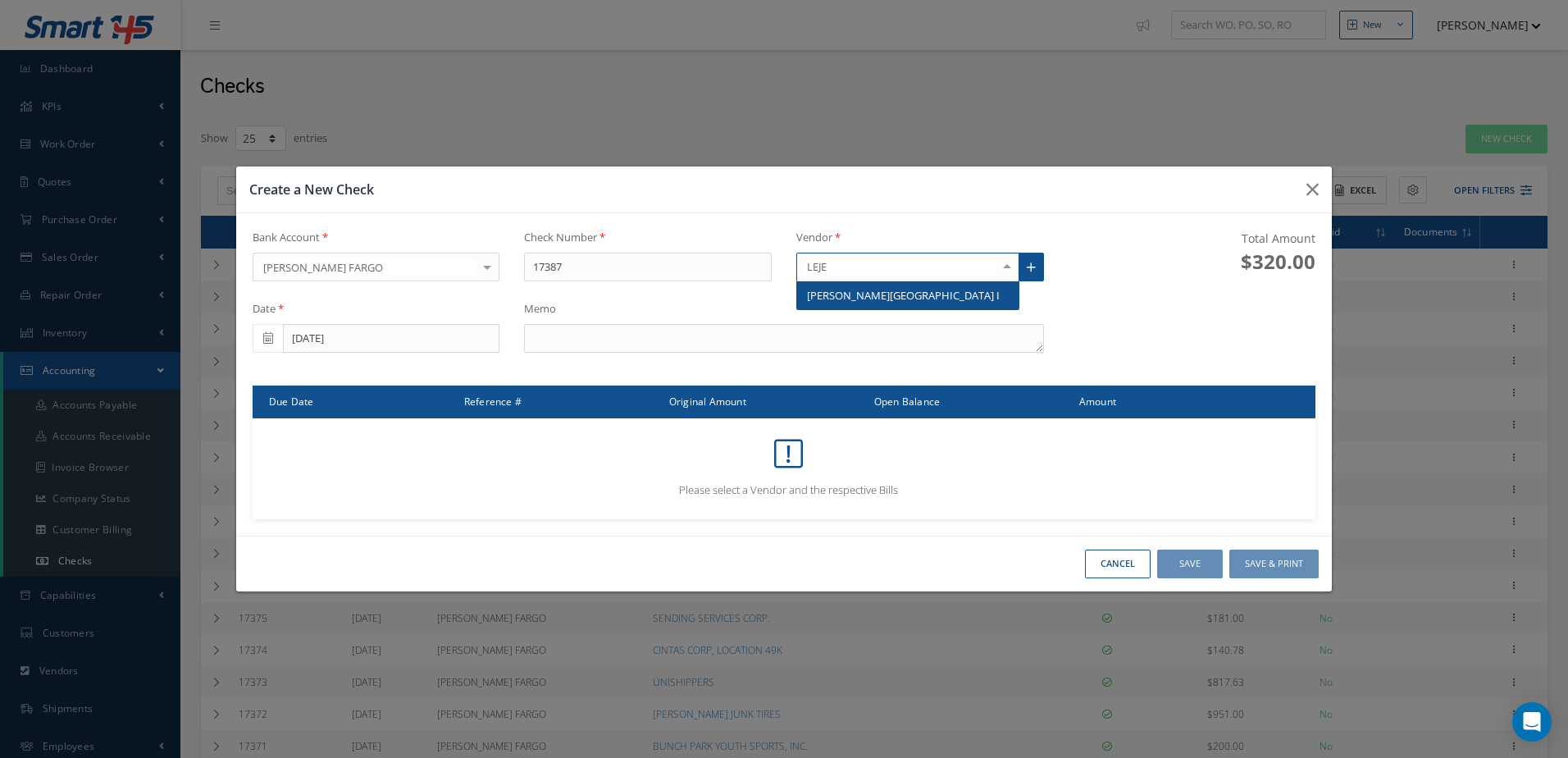
type input "LEJEU"
click at [912, 305] on span "[PERSON_NAME][GEOGRAPHIC_DATA] I" at bounding box center [908, 295] width 222 height 28
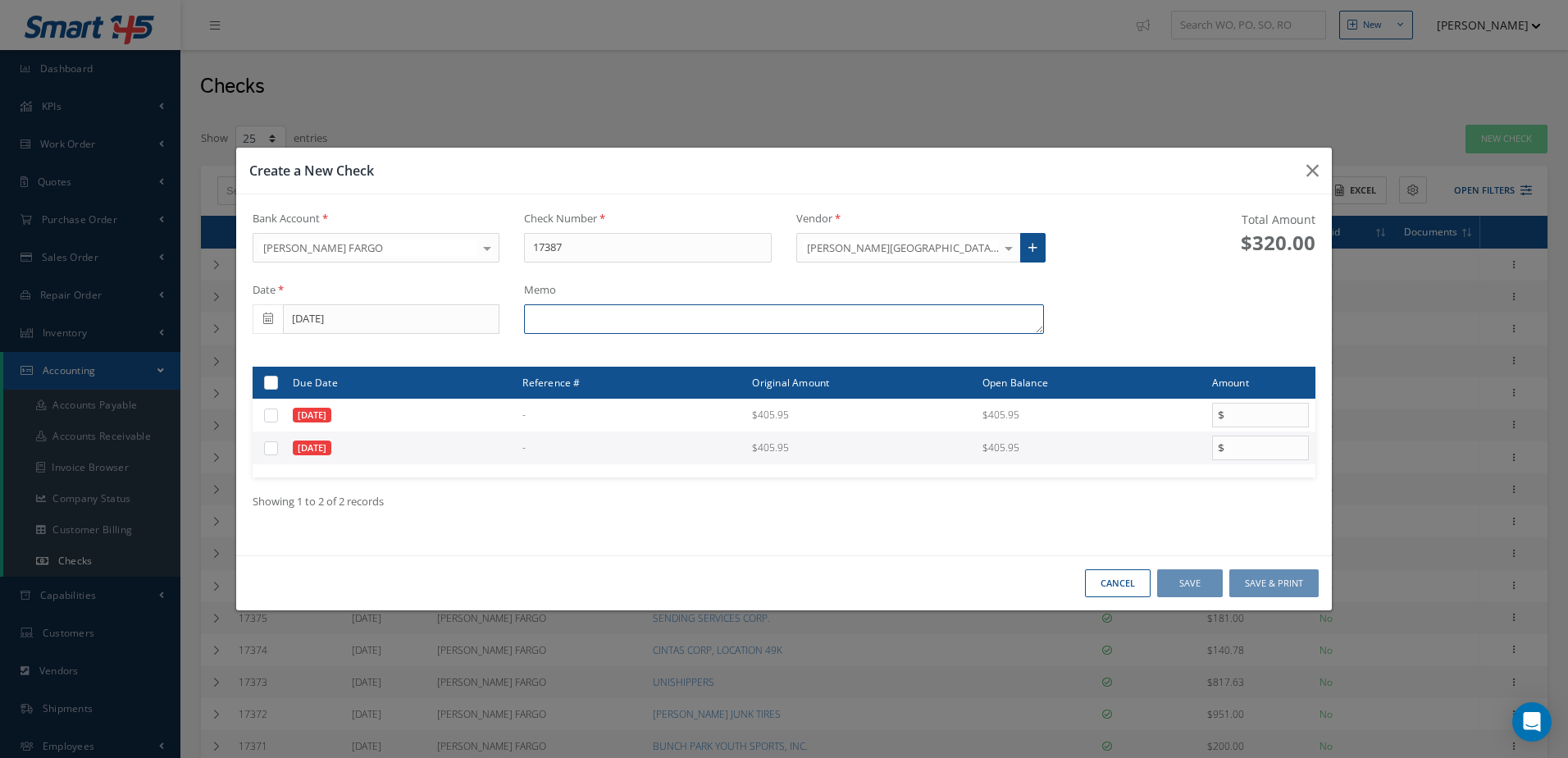
click at [743, 317] on textarea at bounding box center [784, 319] width 519 height 29
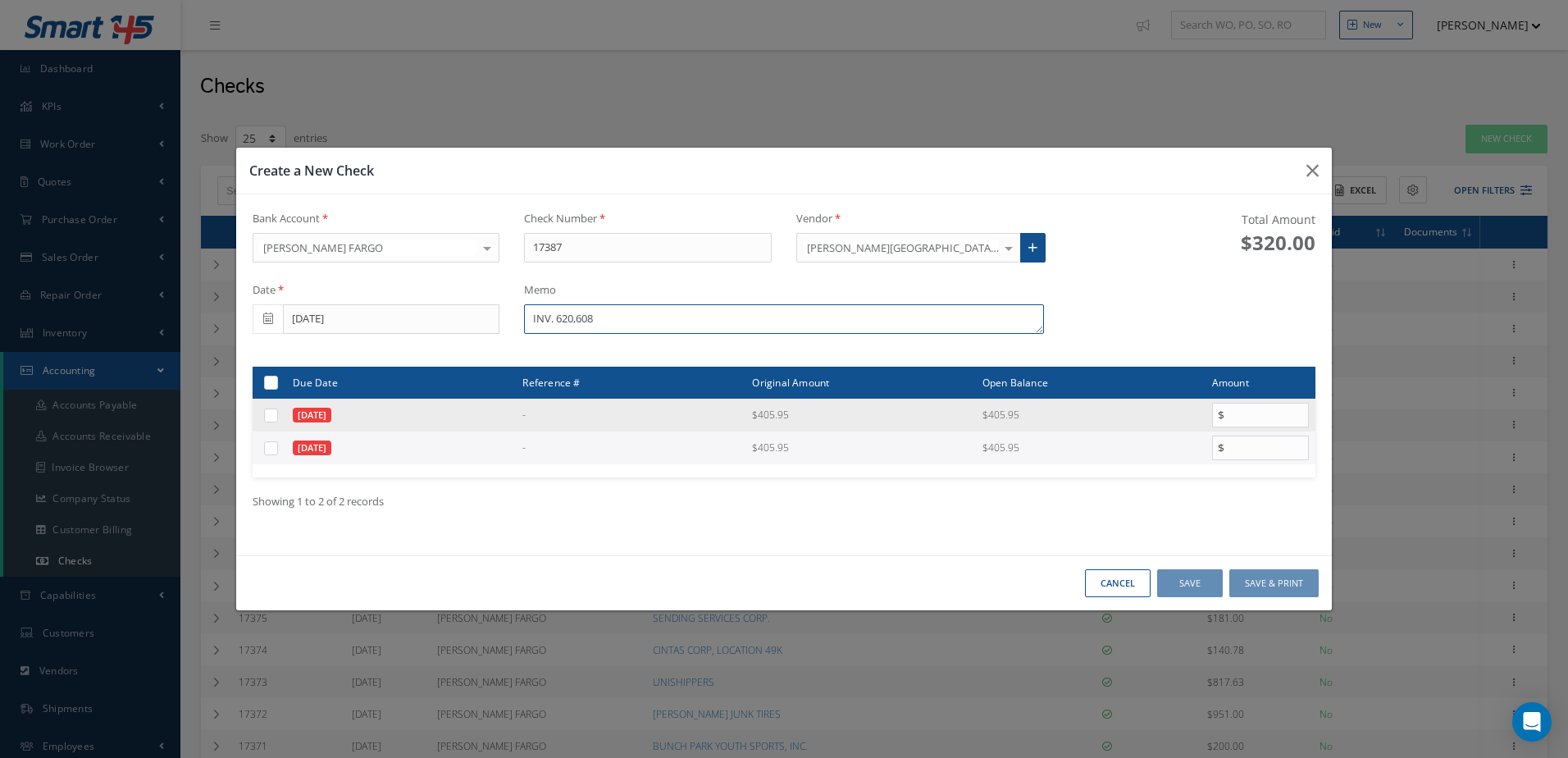
type textarea "INV. 620,608"
click at [277, 418] on label at bounding box center [277, 414] width 0 height 14
click at [271, 418] on input "checkbox" at bounding box center [271, 416] width 10 height 10
checkbox input "true"
type input "405.95"
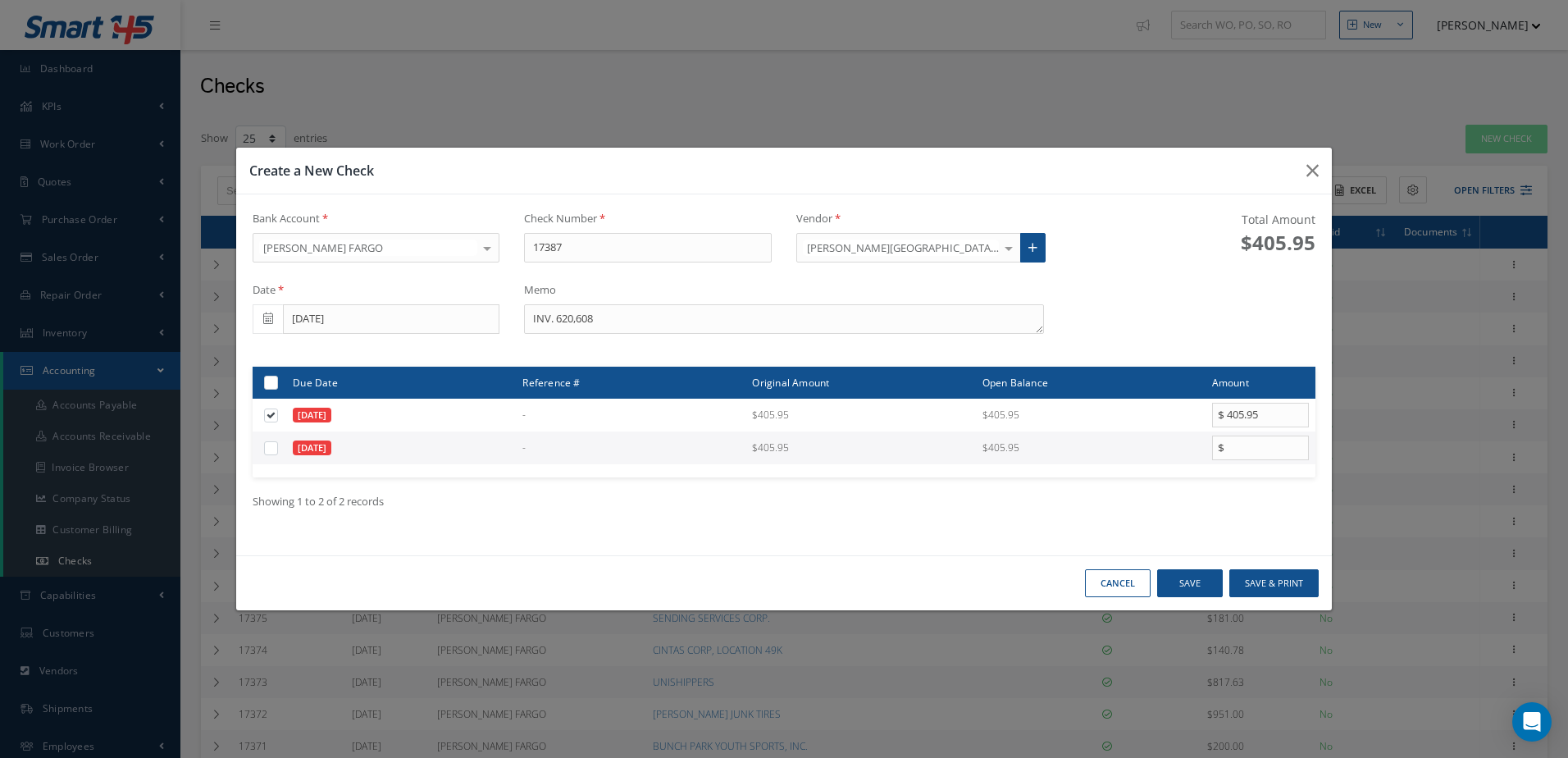
click at [277, 450] on label at bounding box center [277, 447] width 0 height 14
click at [267, 450] on input "checkbox" at bounding box center [271, 448] width 10 height 10
checkbox input "true"
type input "405.95"
click at [1289, 584] on button "Save & Print" at bounding box center [1274, 583] width 89 height 29
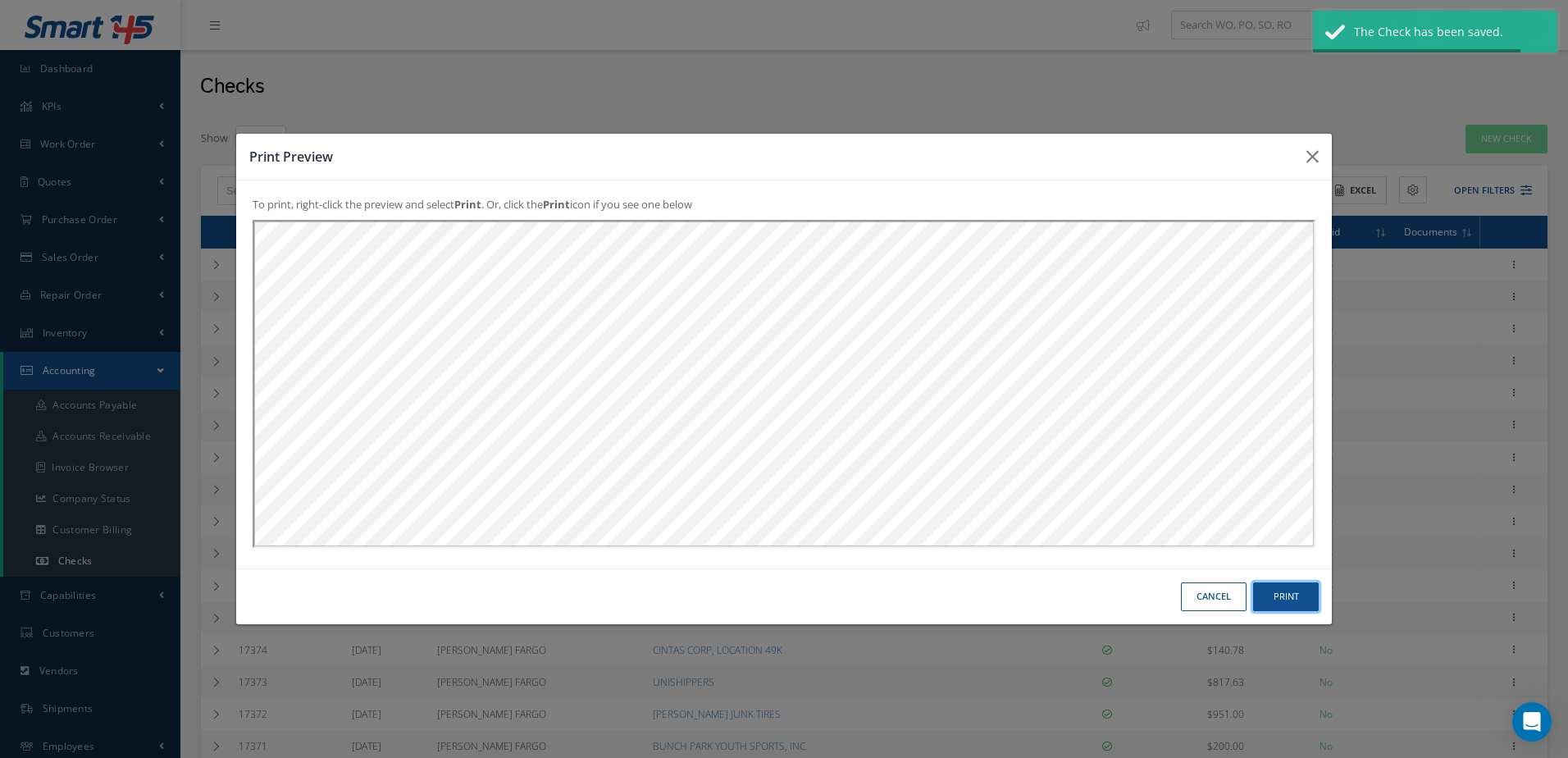
click at [1283, 599] on button "Print" at bounding box center [1285, 596] width 66 height 29
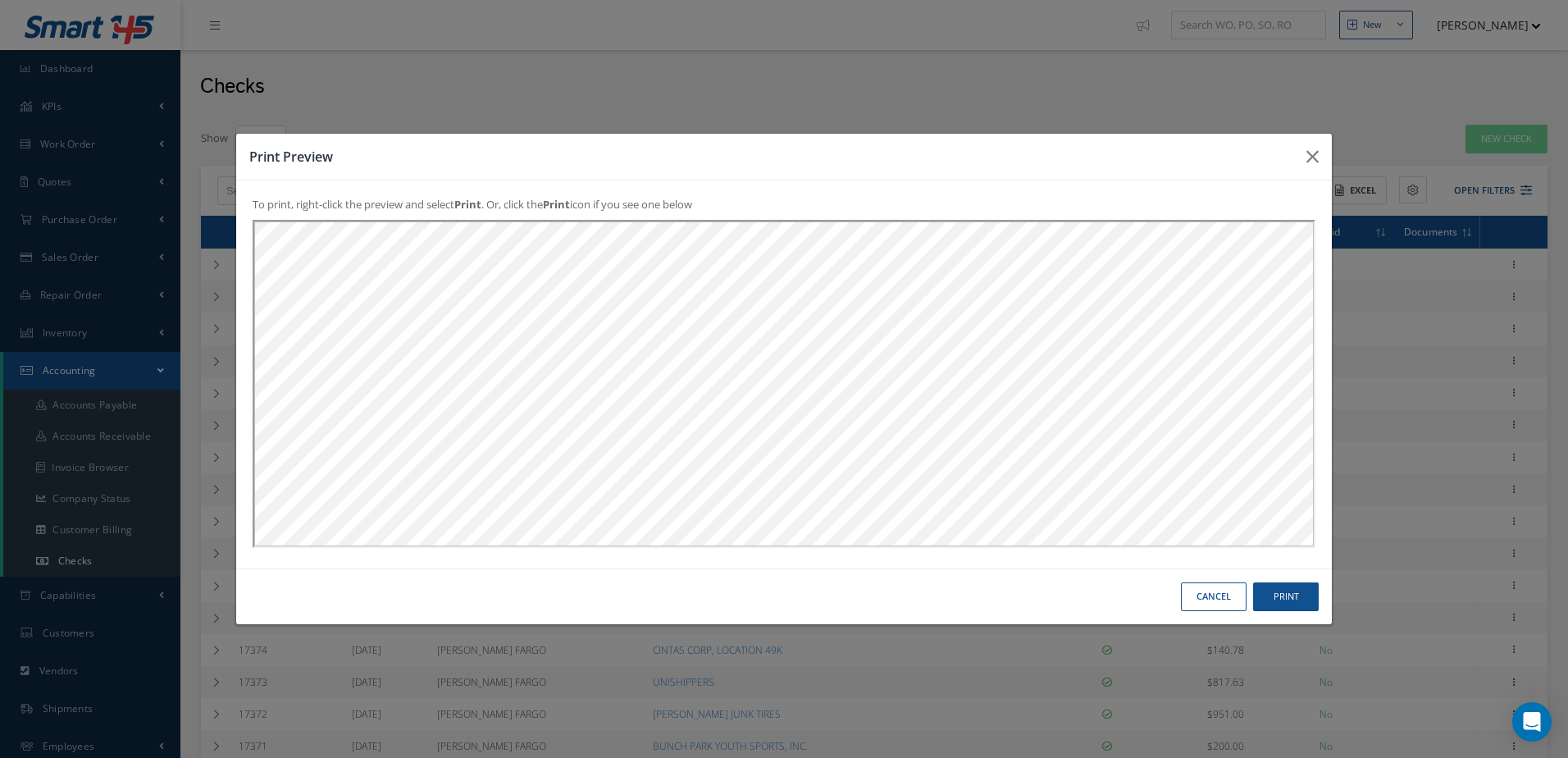
click at [1203, 596] on button "Cancel" at bounding box center [1213, 596] width 66 height 29
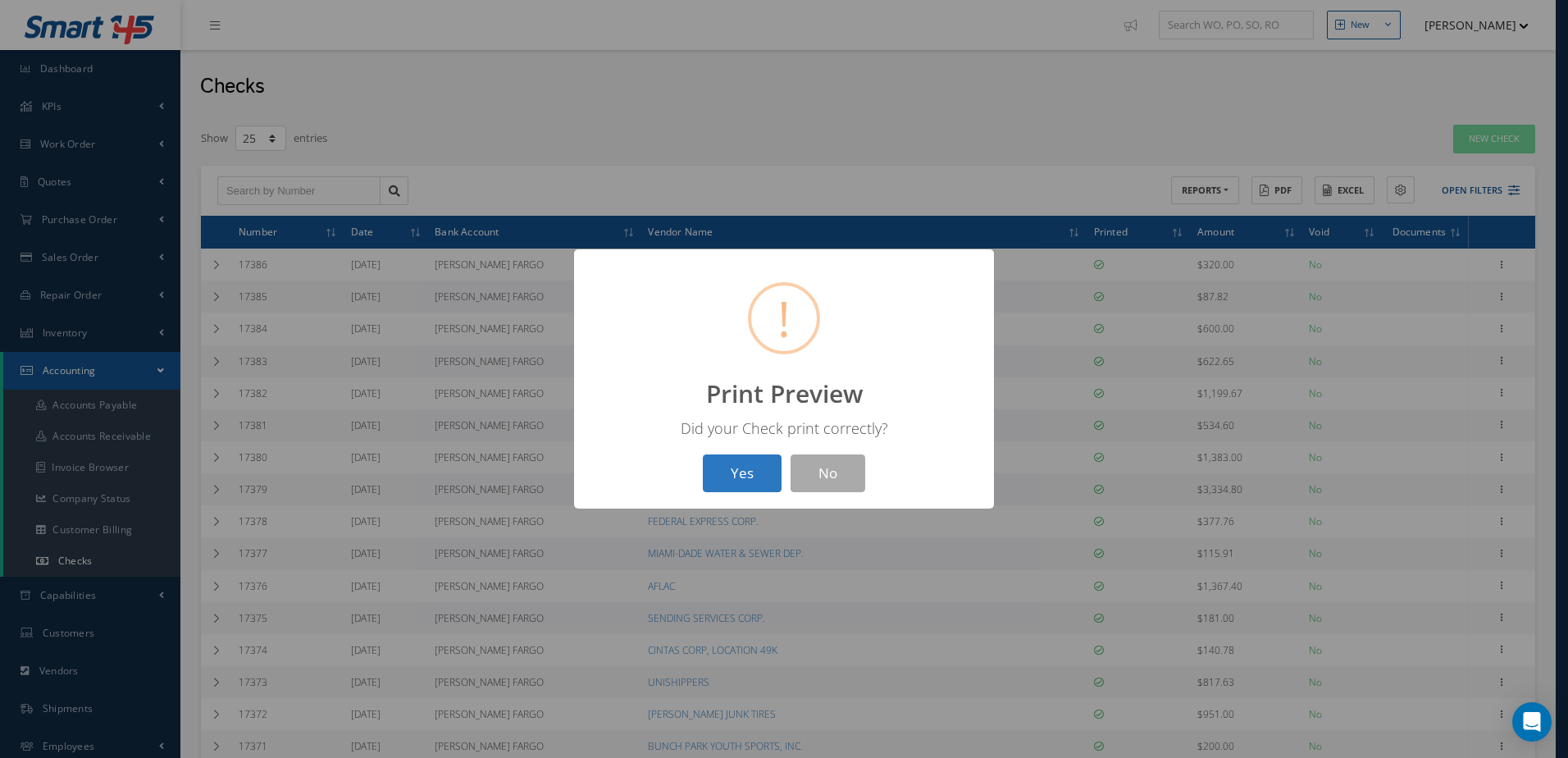
click at [747, 466] on button "Yes" at bounding box center [742, 474] width 79 height 39
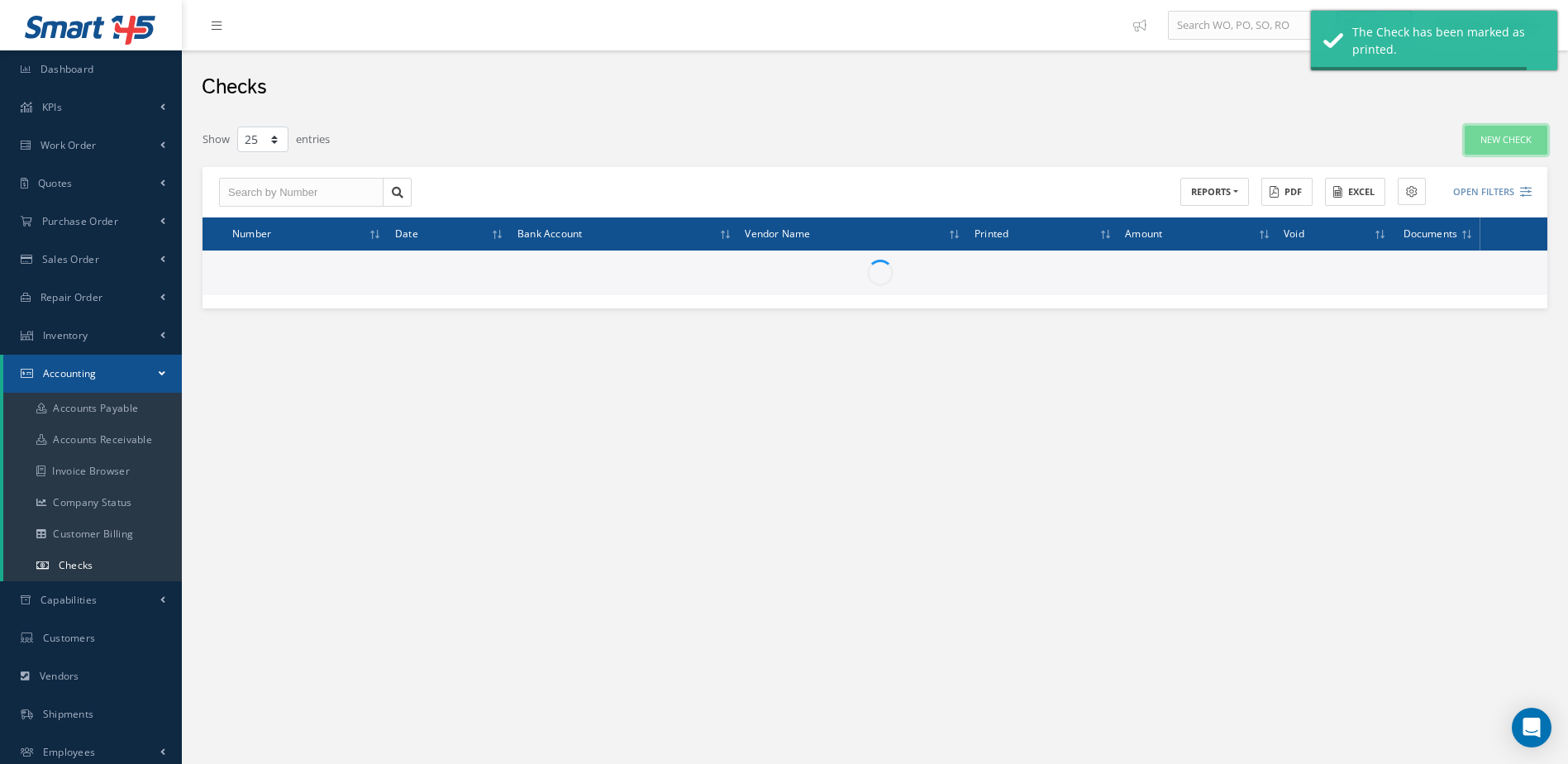
click at [1495, 139] on link "New Check" at bounding box center [1507, 140] width 82 height 29
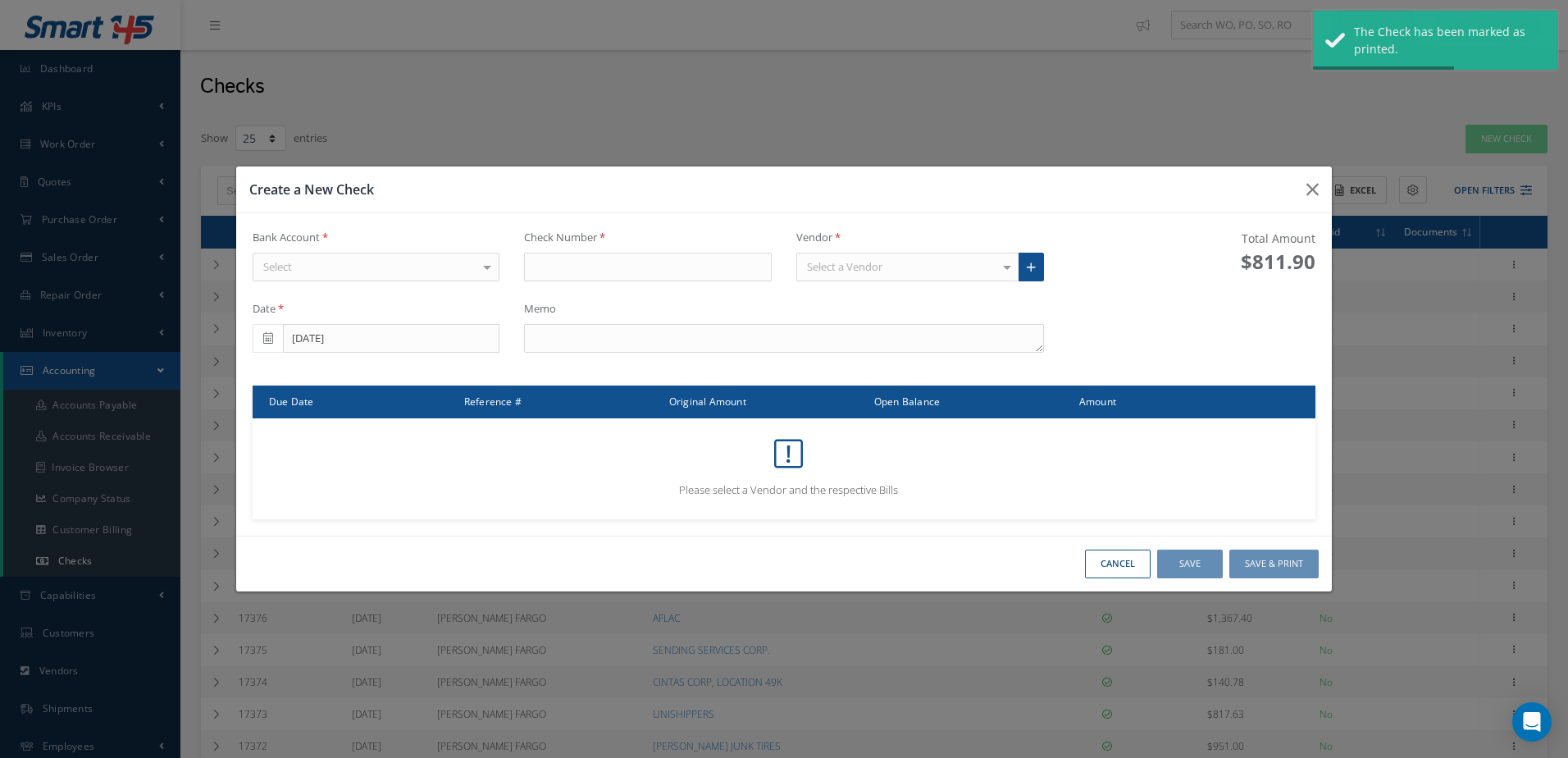
click at [405, 268] on div "Select" at bounding box center [377, 267] width 247 height 29
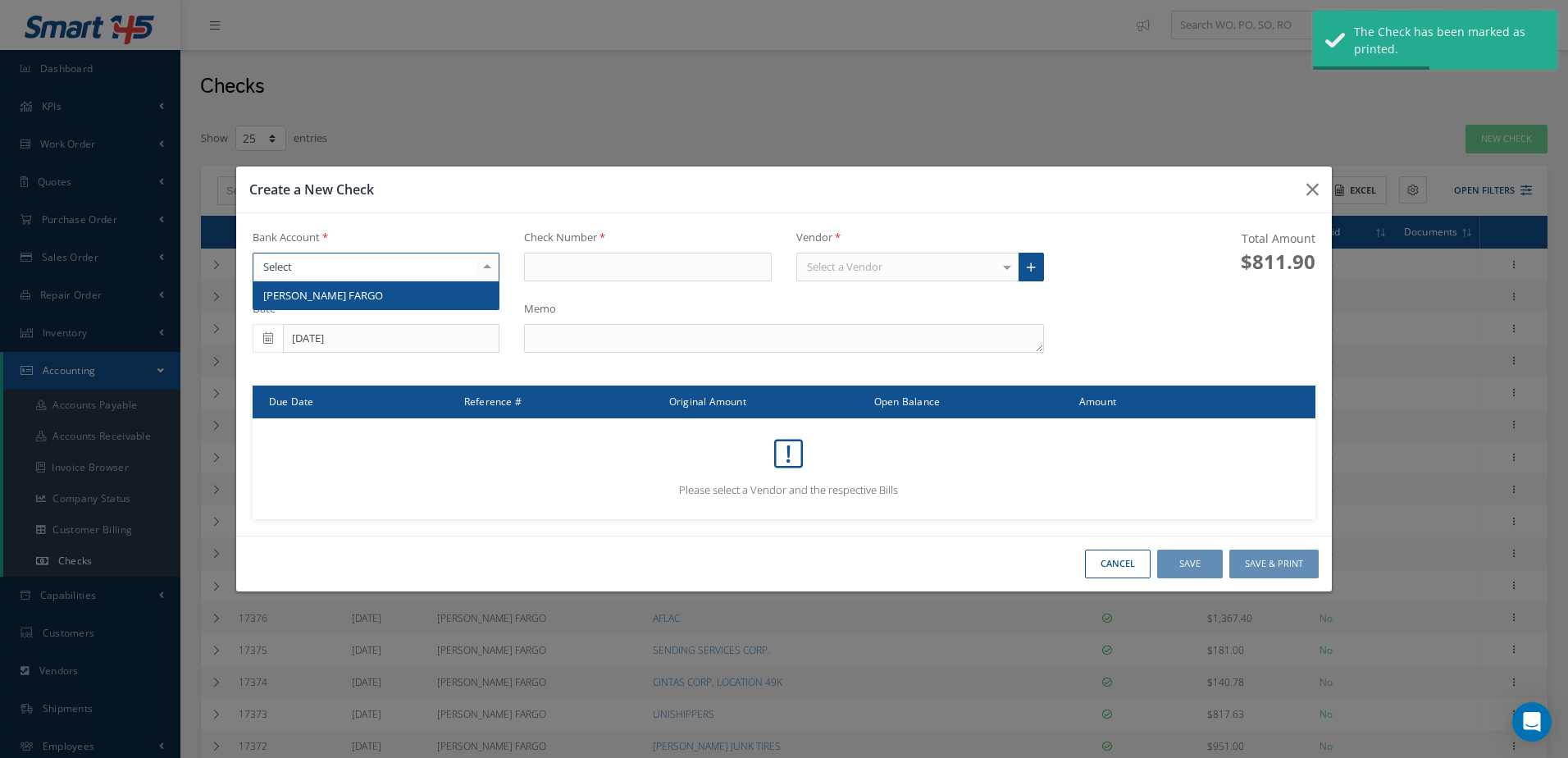
click at [413, 296] on span "[PERSON_NAME] FARGO" at bounding box center [376, 295] width 246 height 28
type input "17388"
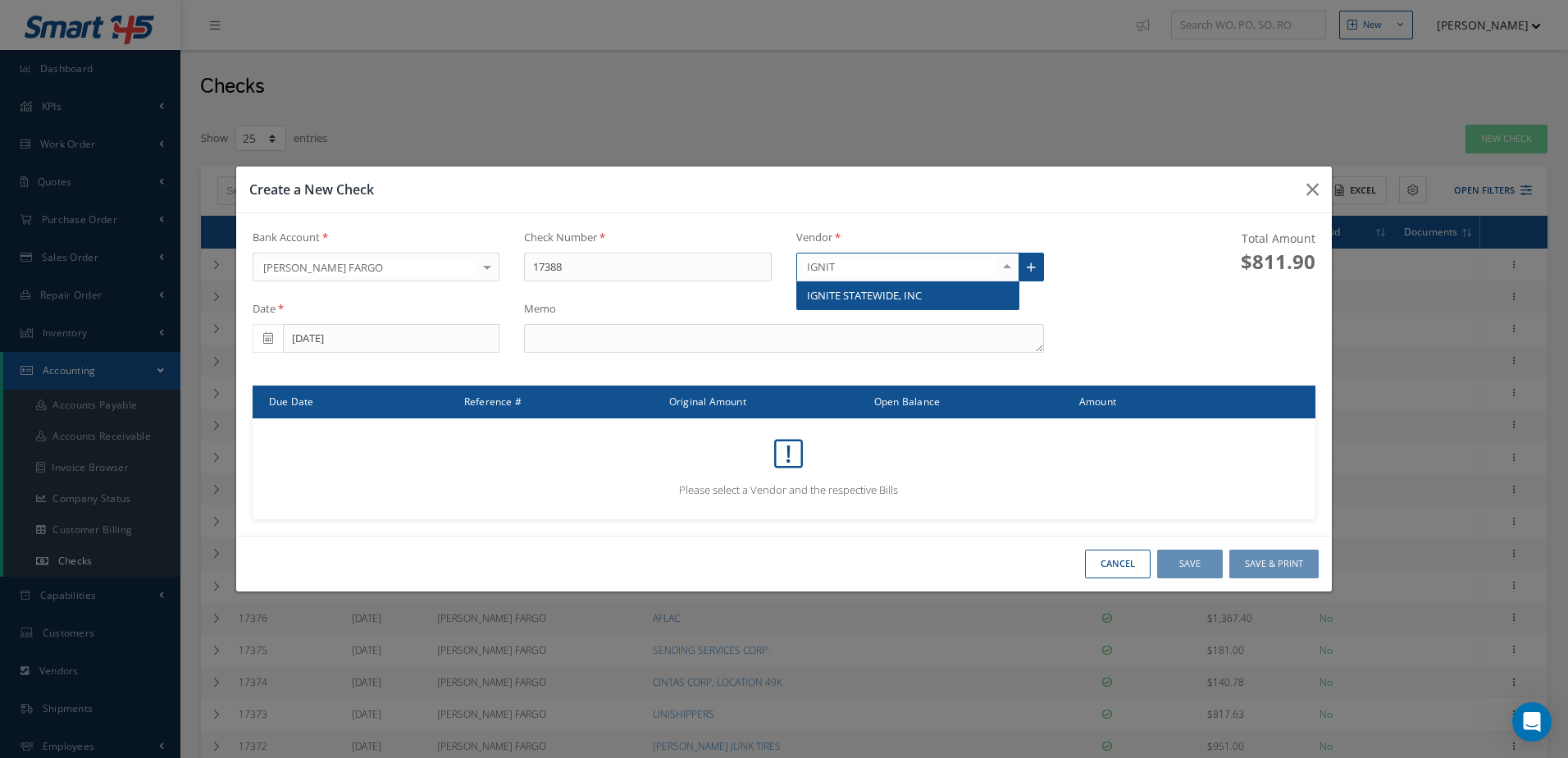
type input "IGNITE"
click at [924, 290] on span "IGNITE STATEWIDE, INC" at bounding box center [908, 295] width 222 height 28
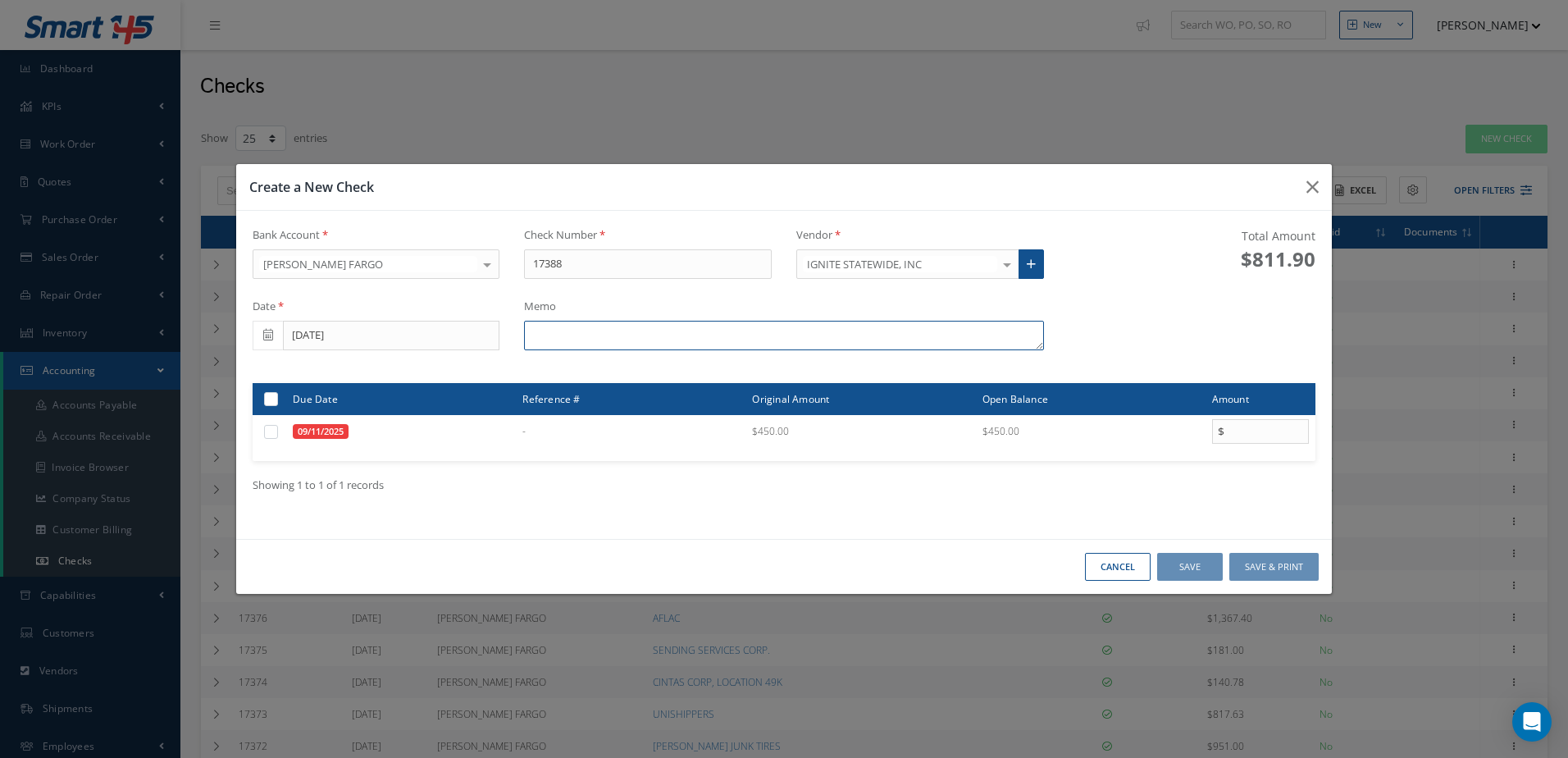
click at [727, 342] on textarea at bounding box center [784, 335] width 519 height 29
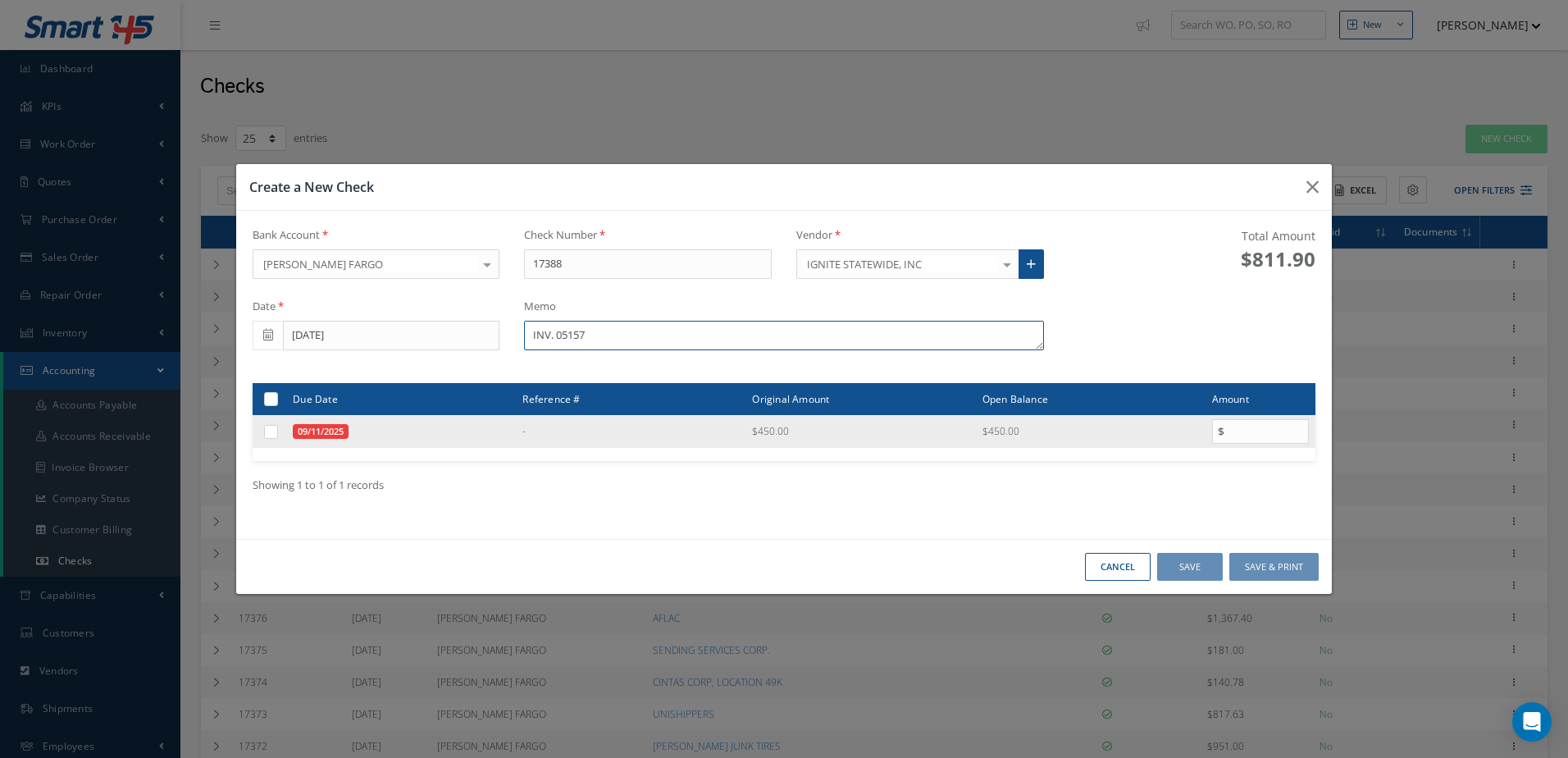
type textarea "INV. 05157"
click at [277, 431] on label at bounding box center [277, 431] width 0 height 14
click at [276, 431] on input "checkbox" at bounding box center [271, 432] width 10 height 10
checkbox input "true"
type input "450.00"
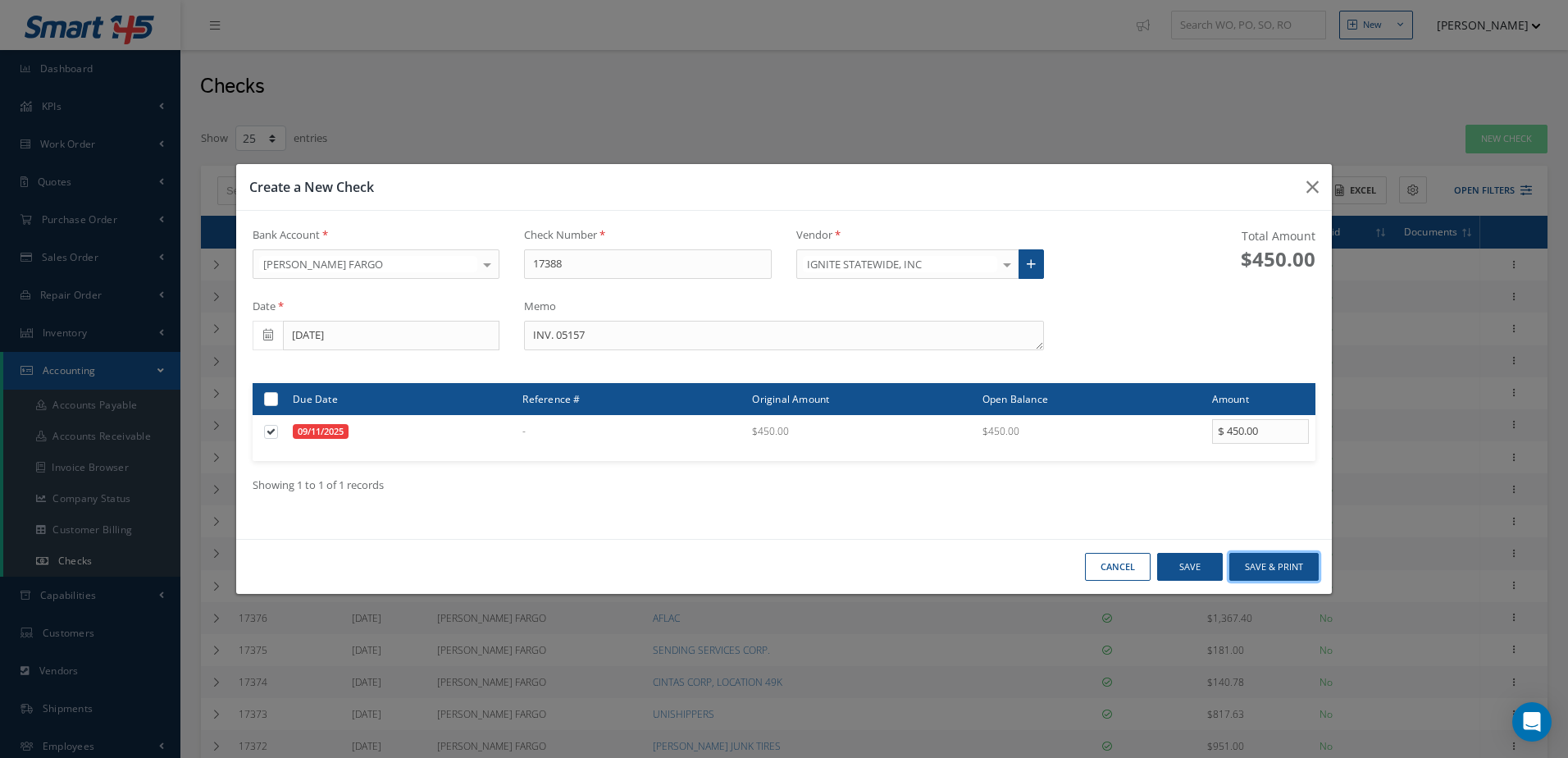
click at [1273, 566] on button "Save & Print" at bounding box center [1274, 567] width 89 height 29
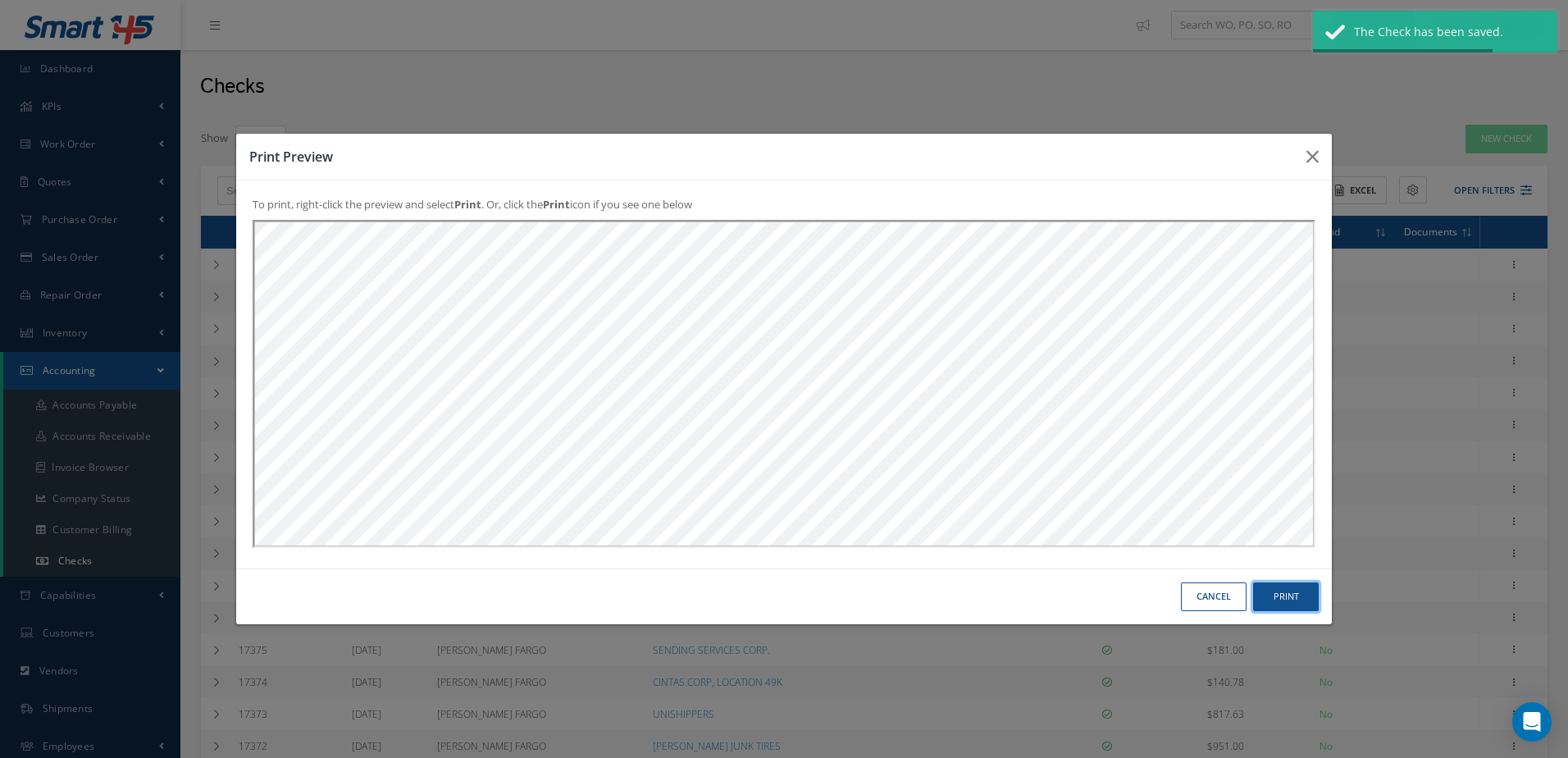
click at [1275, 590] on button "Print" at bounding box center [1285, 596] width 66 height 29
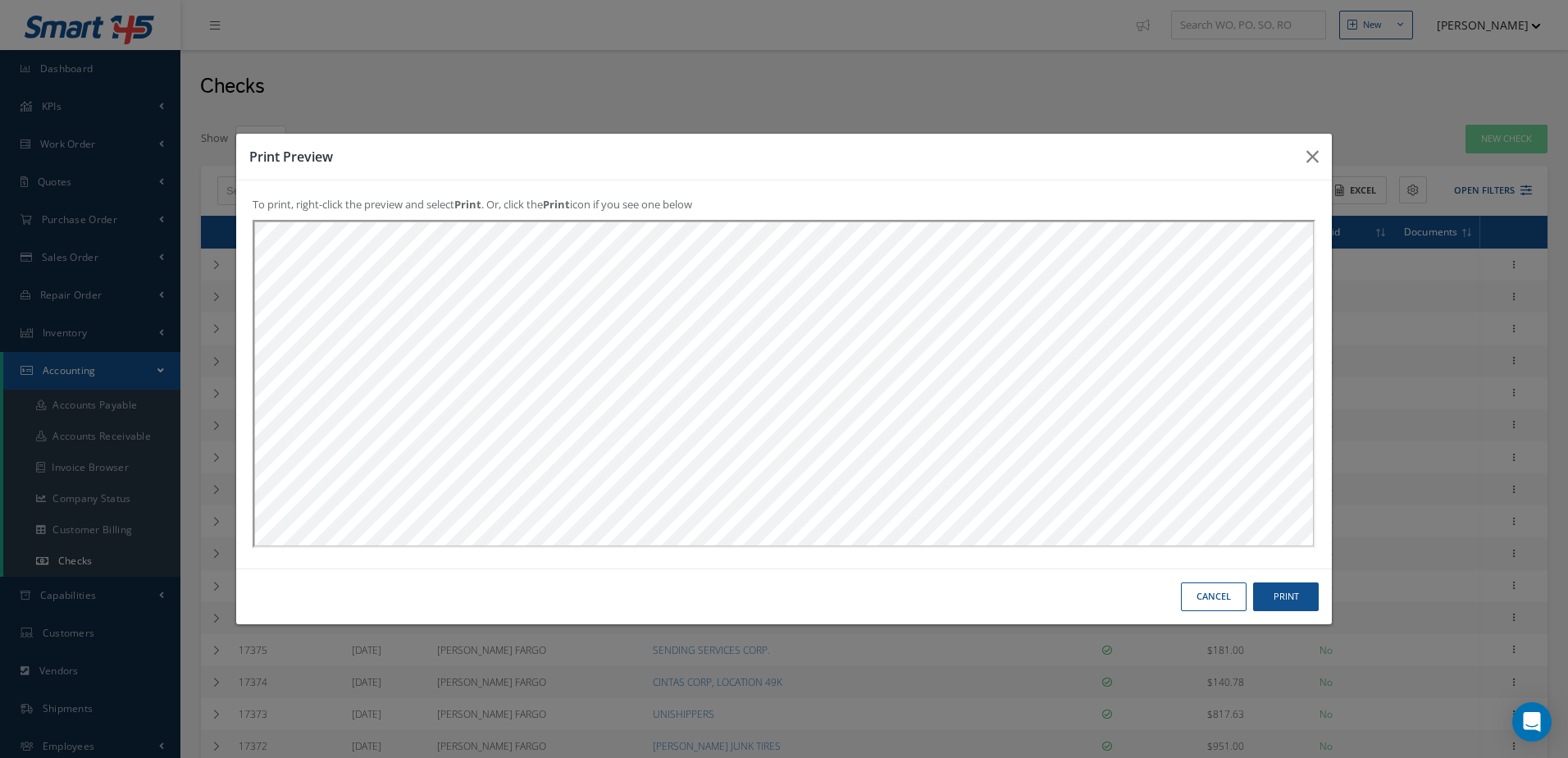
click at [1210, 596] on button "Cancel" at bounding box center [1213, 596] width 66 height 29
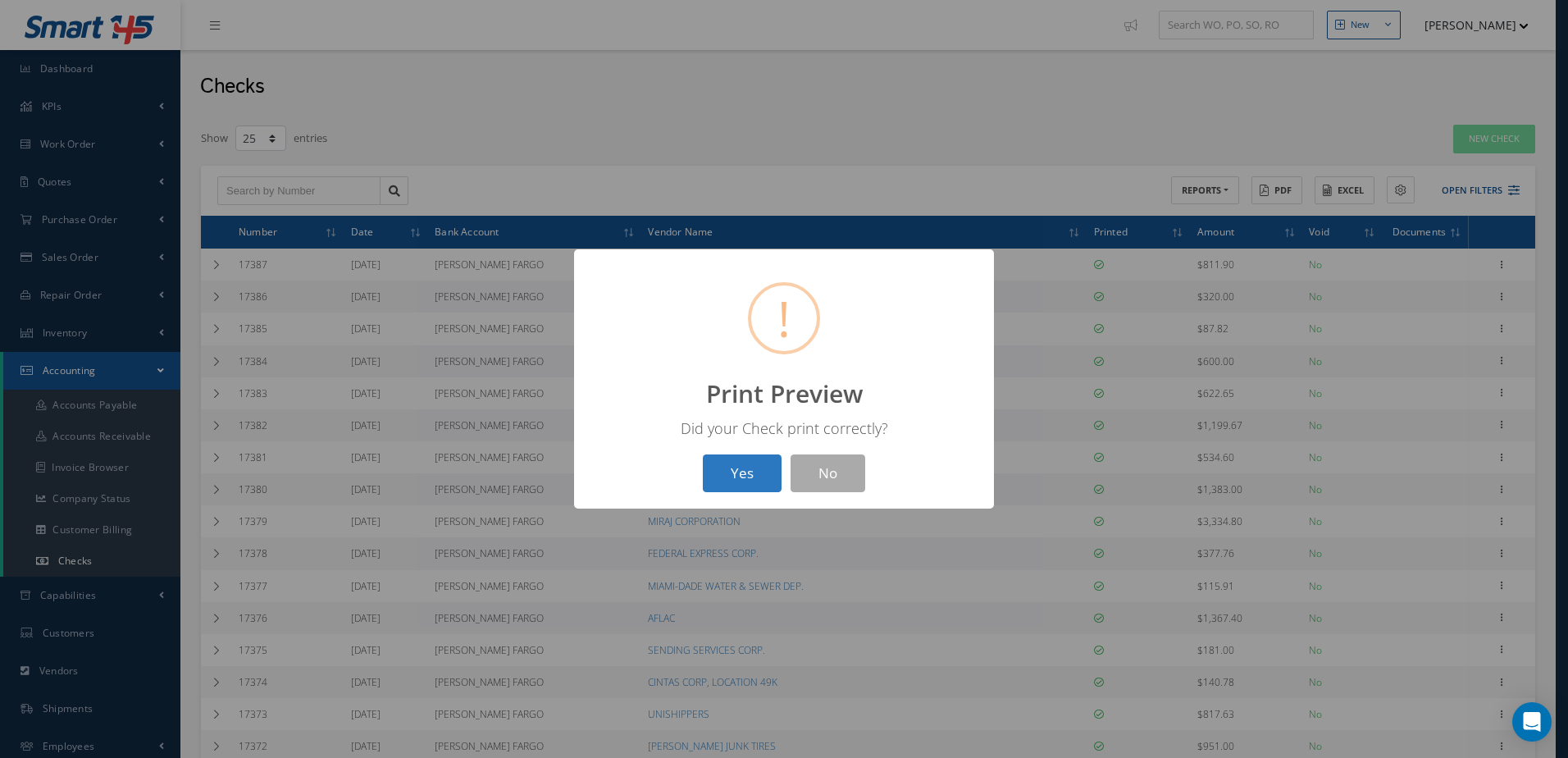
click at [733, 483] on button "Yes" at bounding box center [742, 474] width 79 height 39
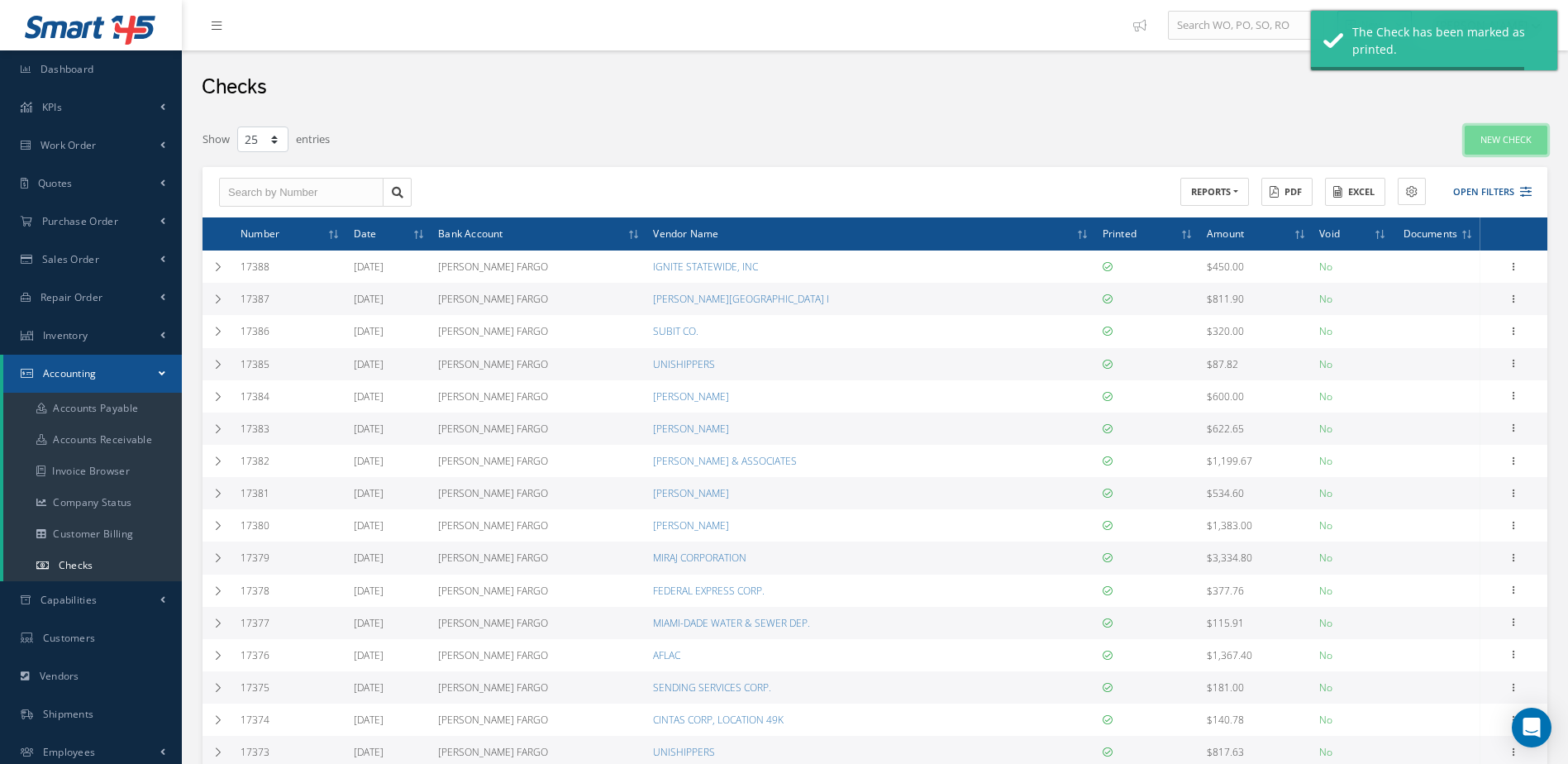
click at [1505, 134] on link "New Check" at bounding box center [1507, 140] width 82 height 29
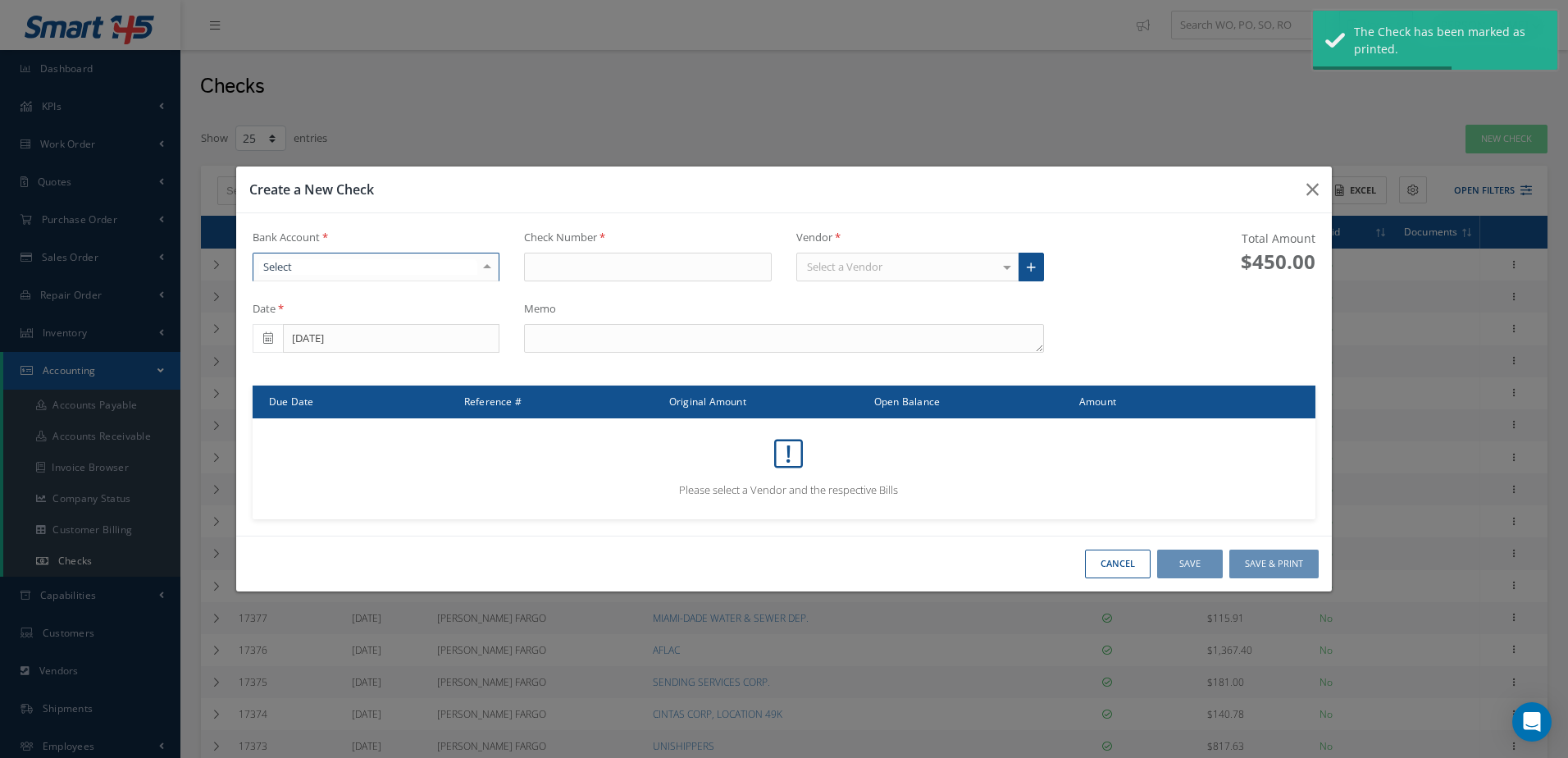
click at [423, 265] on div at bounding box center [377, 267] width 247 height 29
click at [423, 301] on span "[PERSON_NAME] FARGO" at bounding box center [376, 295] width 246 height 28
type input "17389"
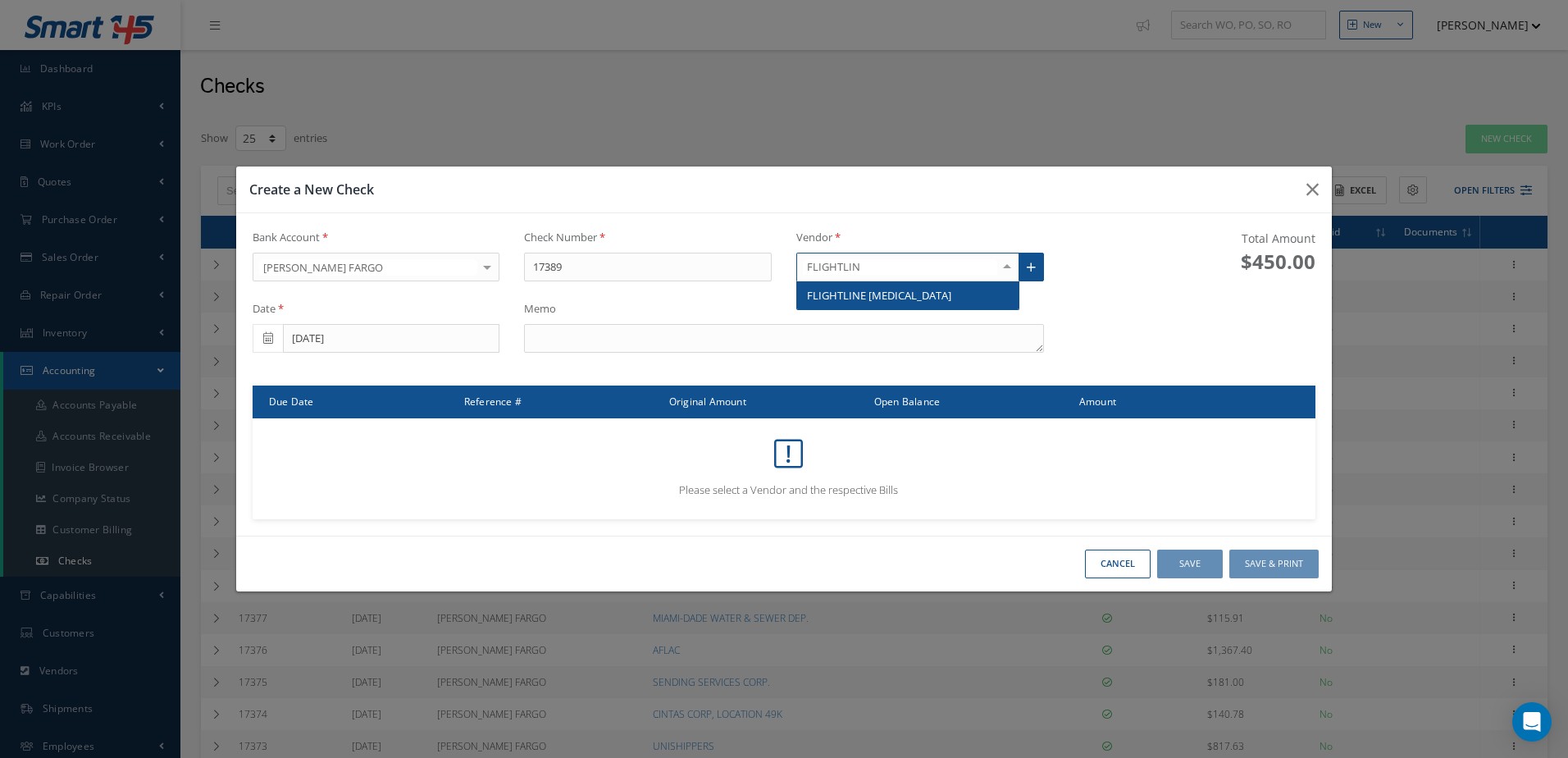
type input "FLIGHTLINE"
click at [898, 298] on span "FLIGHTLINE [MEDICAL_DATA]" at bounding box center [879, 296] width 145 height 15
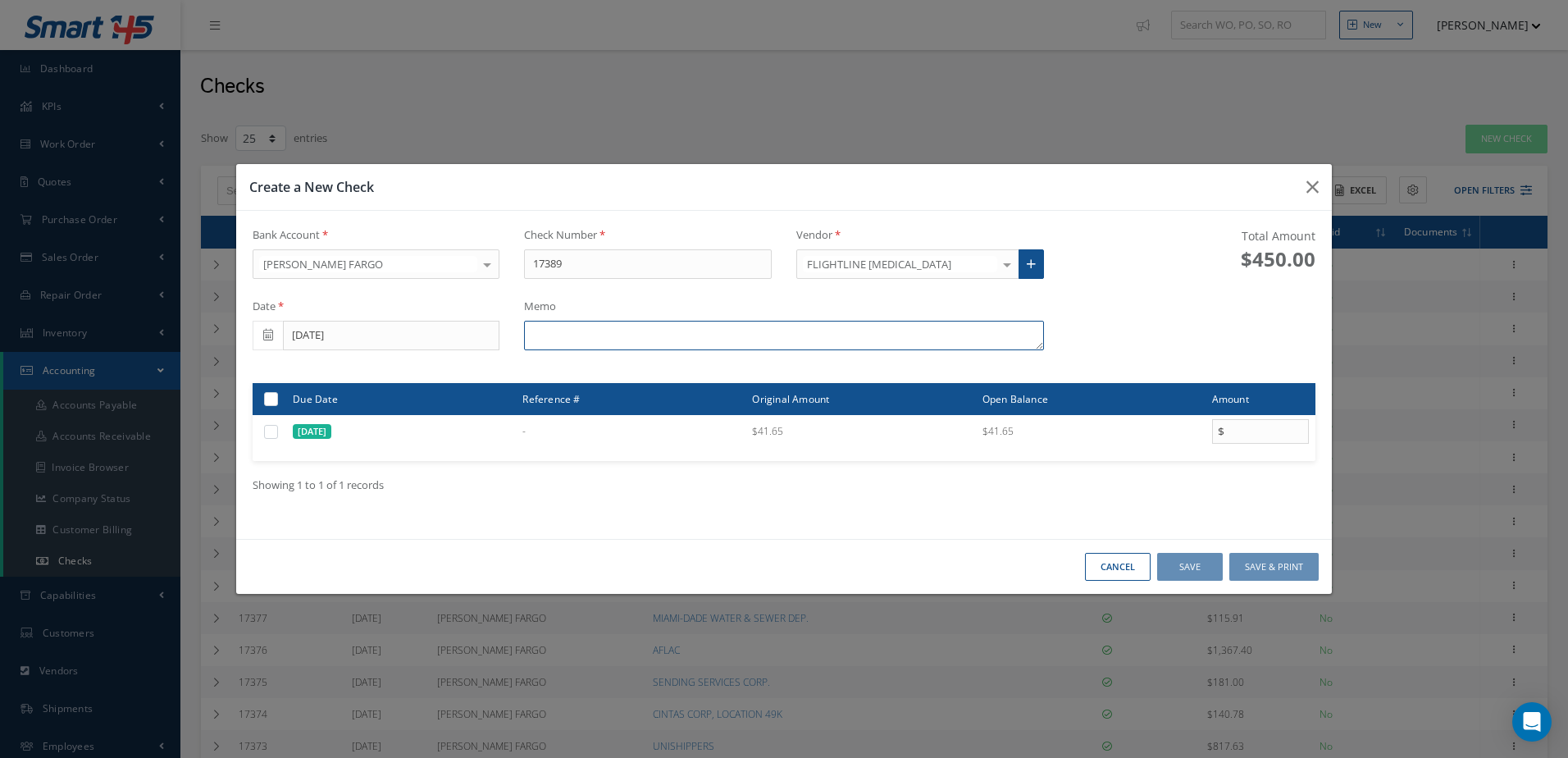
click at [720, 326] on textarea at bounding box center [784, 335] width 519 height 29
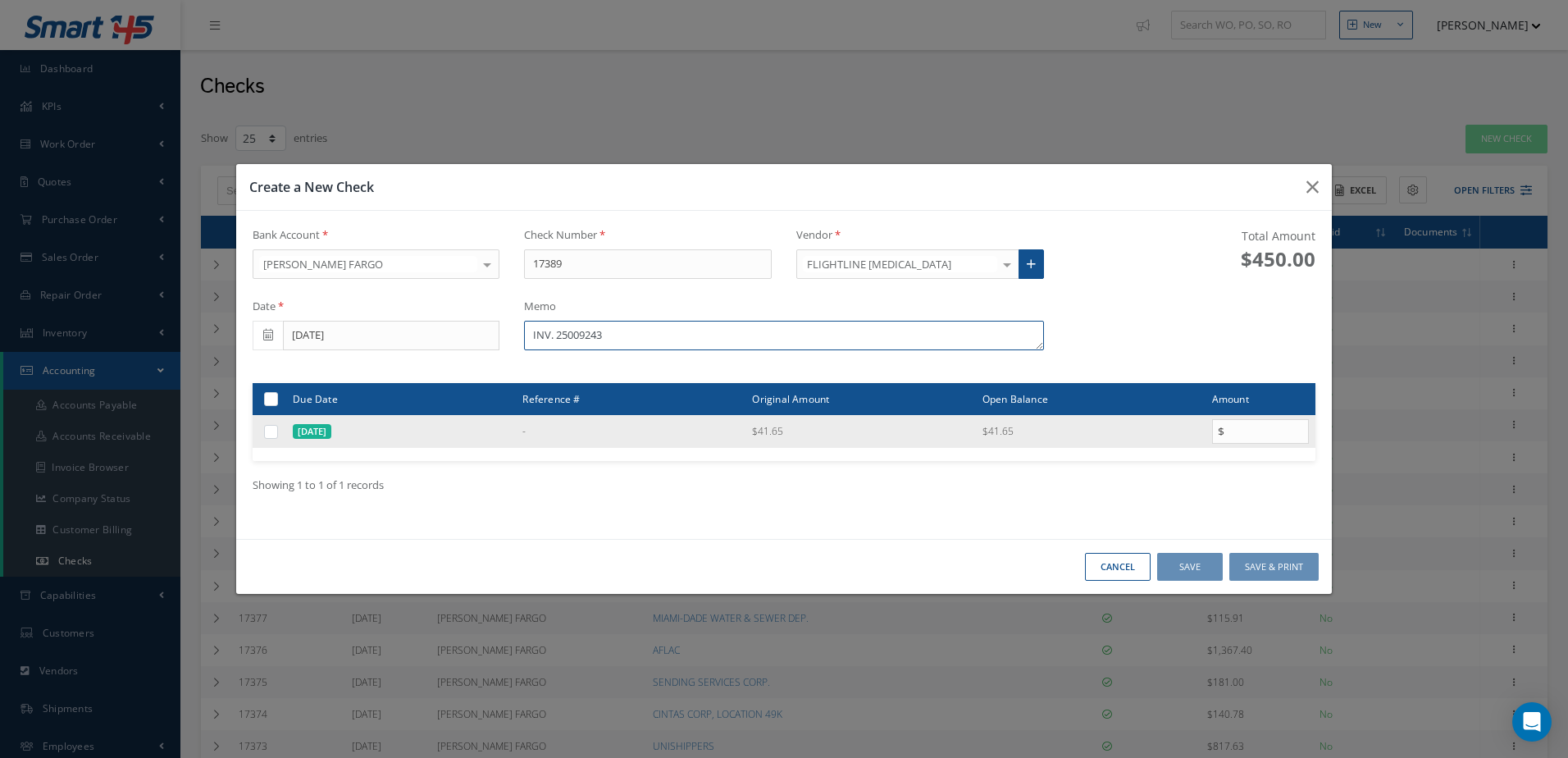
type textarea "INV. 25009243"
click at [277, 427] on label at bounding box center [277, 431] width 0 height 14
click at [271, 427] on input "checkbox" at bounding box center [271, 432] width 10 height 10
checkbox input "true"
type input "41.65"
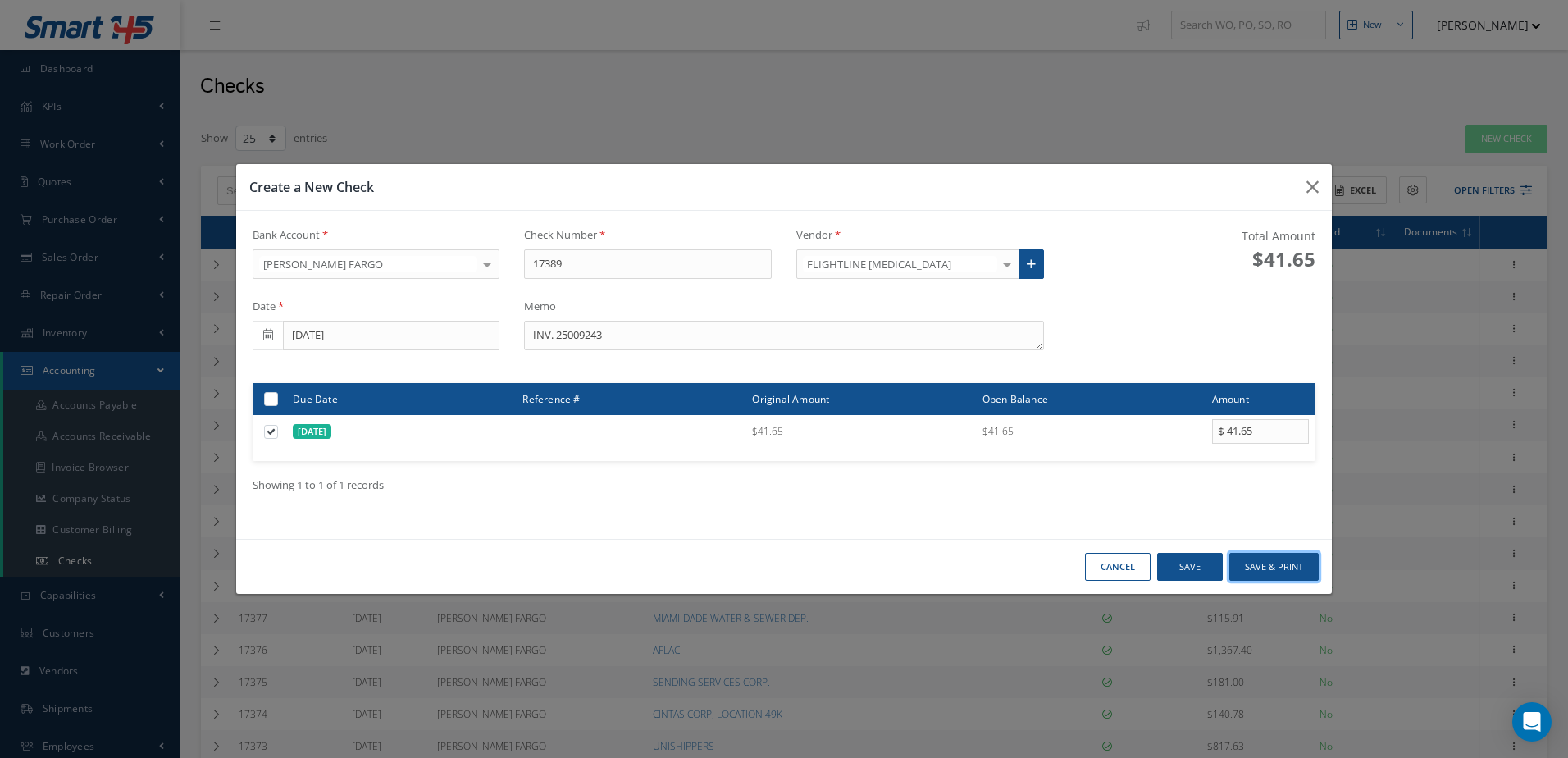
click at [1285, 556] on button "Save & Print" at bounding box center [1274, 567] width 89 height 29
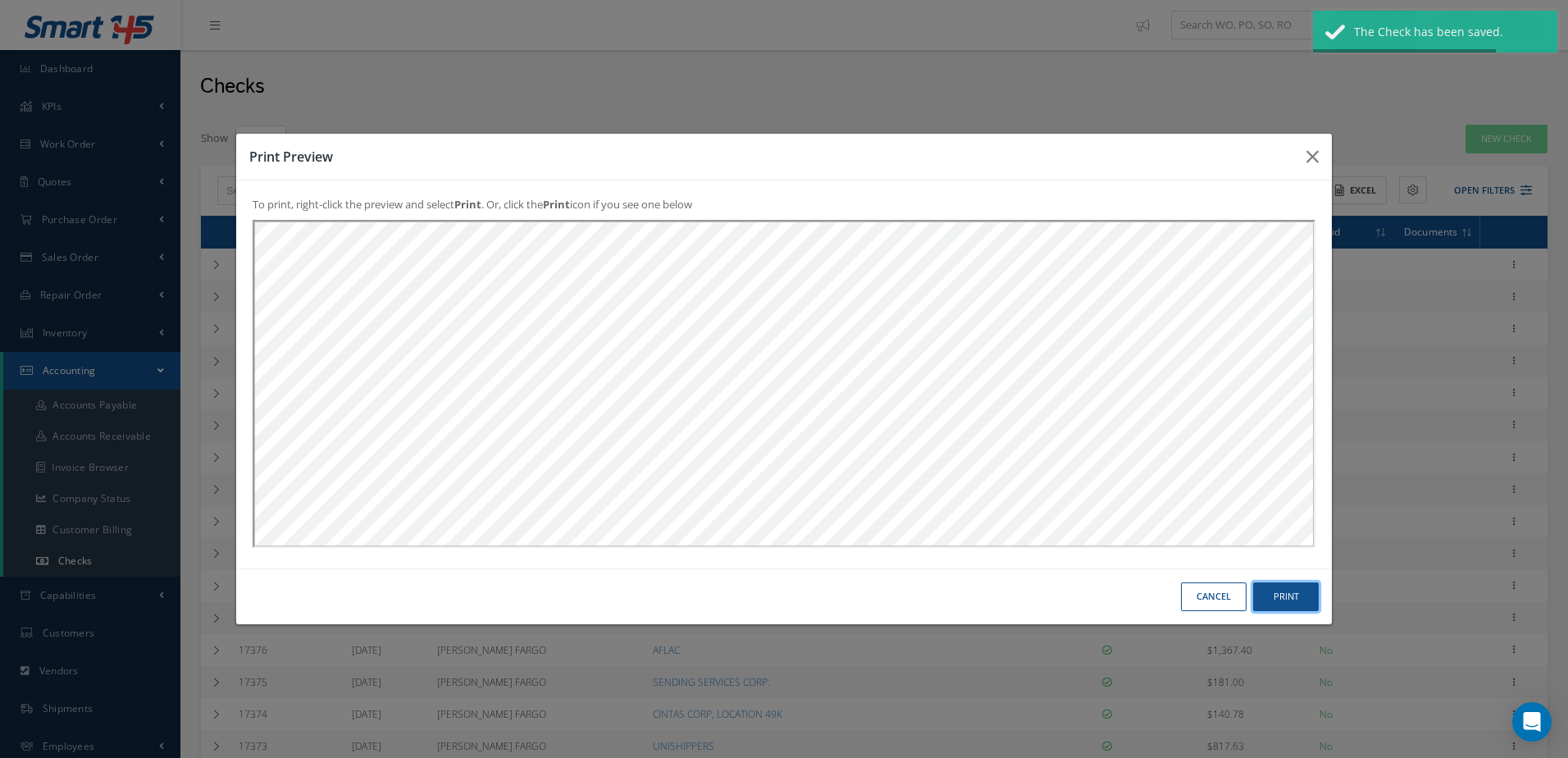
click at [1279, 591] on button "Print" at bounding box center [1285, 596] width 66 height 29
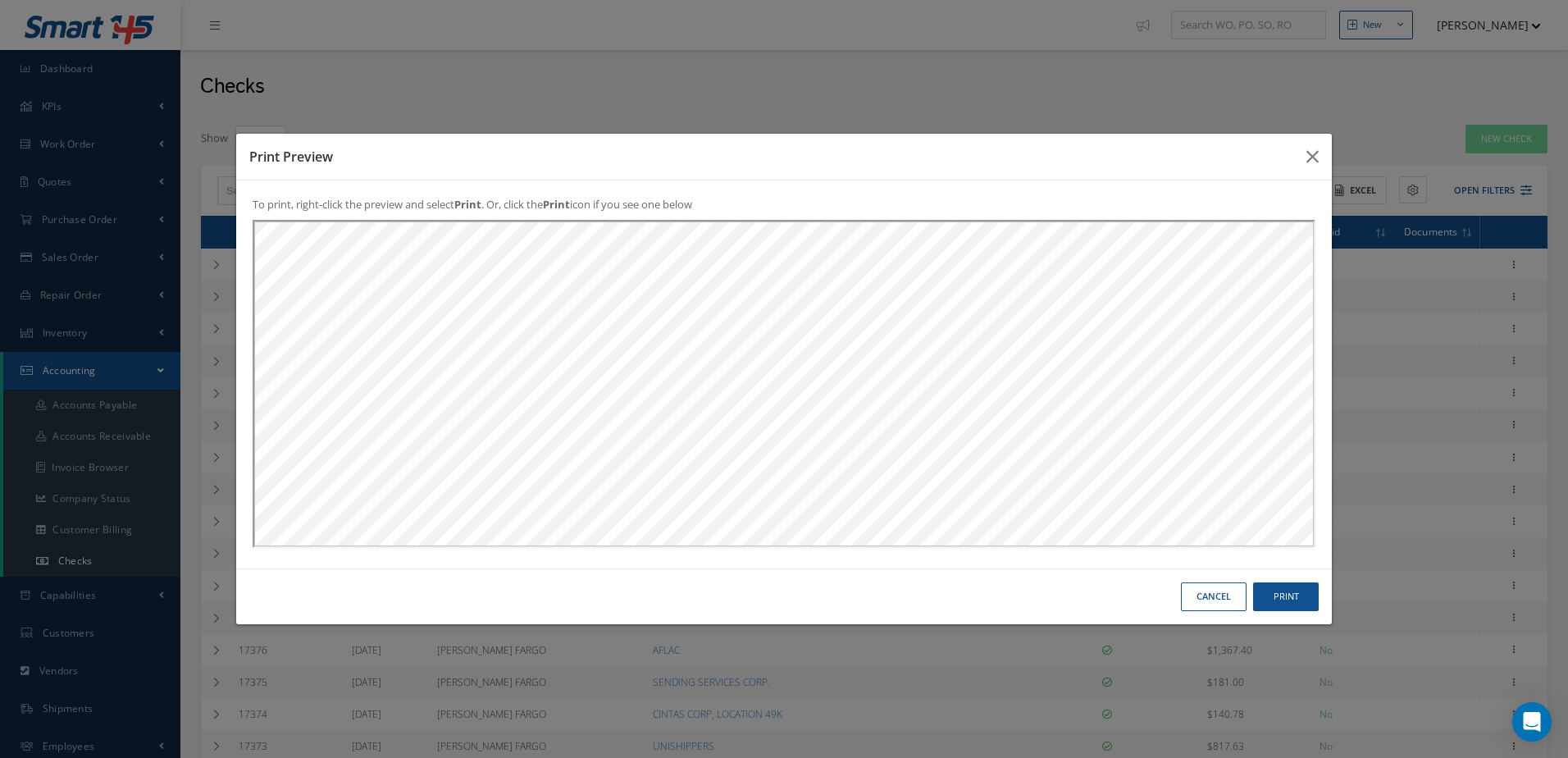
click at [1215, 596] on button "Cancel" at bounding box center [1213, 596] width 66 height 29
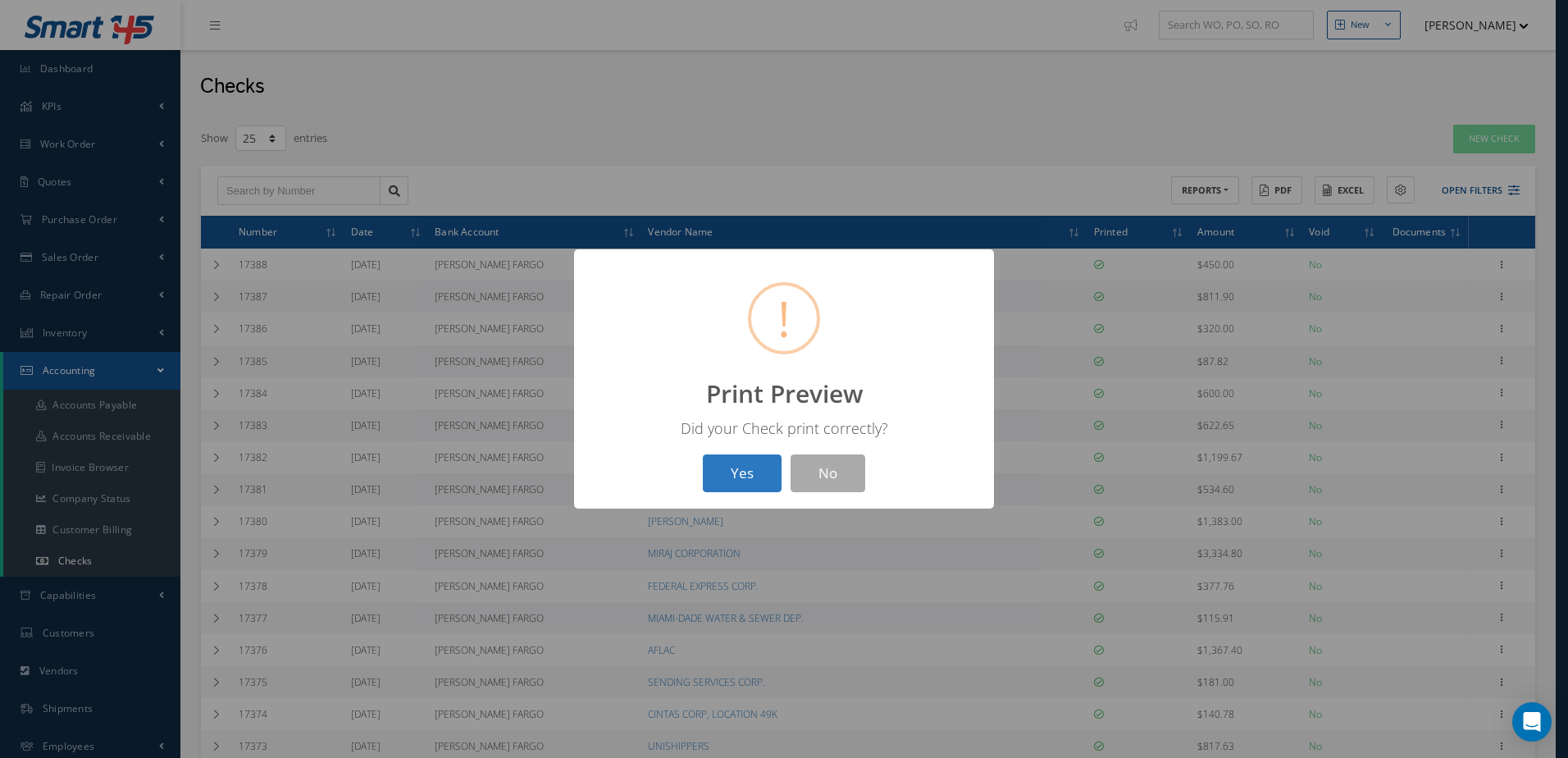
click at [710, 462] on button "Yes" at bounding box center [742, 474] width 79 height 39
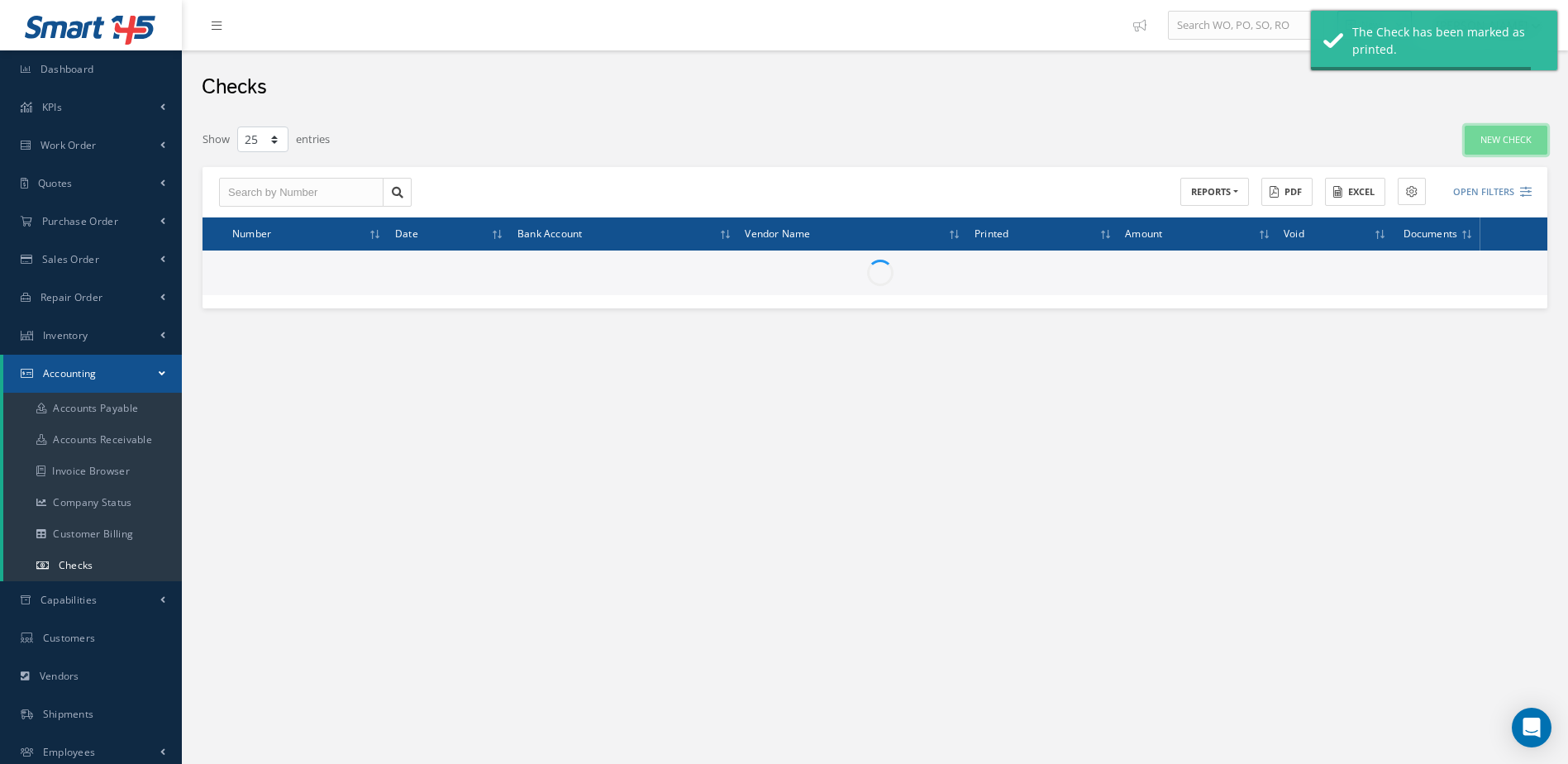
click at [1526, 135] on link "New Check" at bounding box center [1507, 140] width 82 height 29
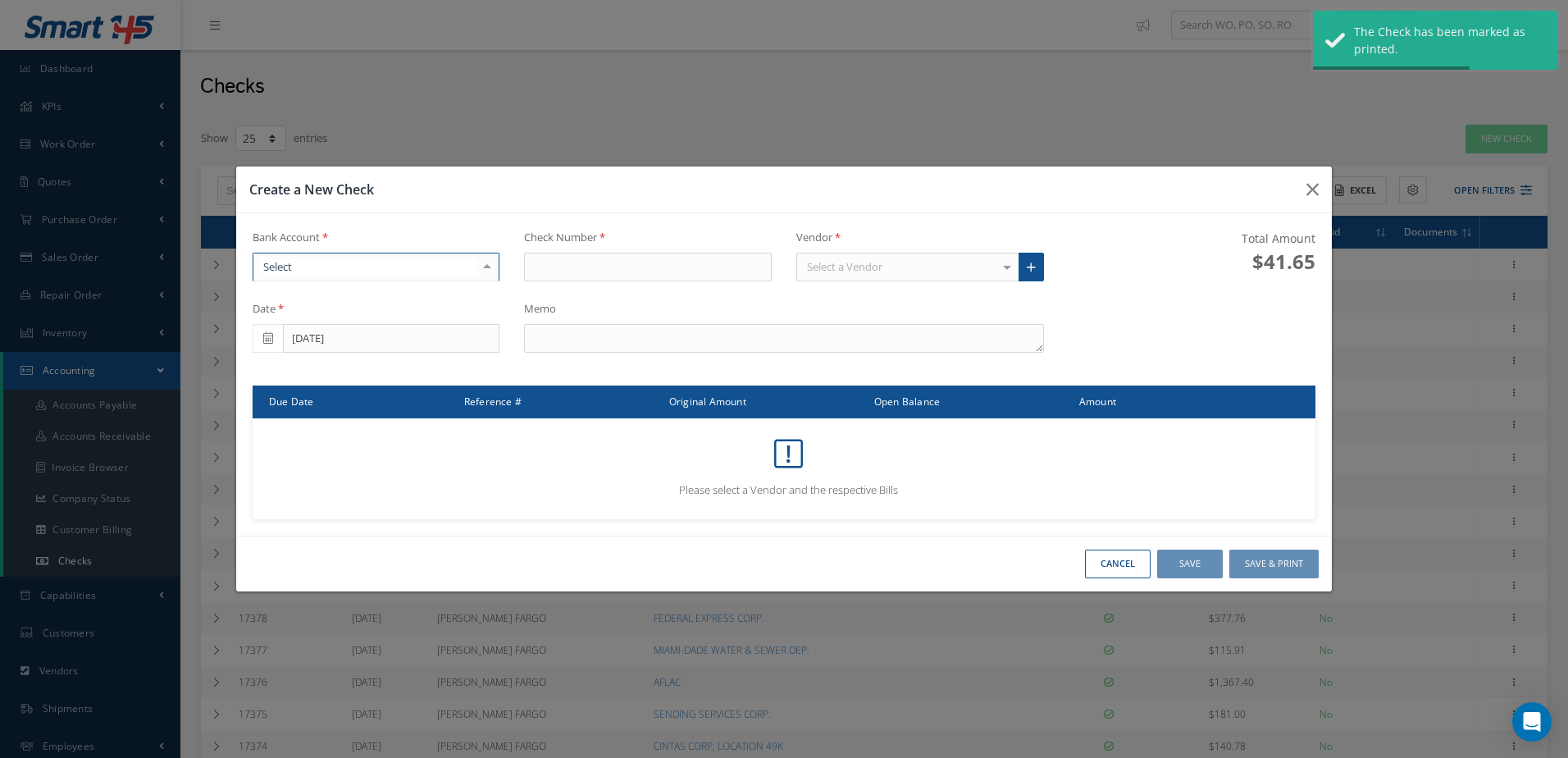
click at [455, 264] on div at bounding box center [377, 267] width 247 height 29
click at [452, 299] on span "[PERSON_NAME] FARGO" at bounding box center [376, 295] width 246 height 28
type input "17390"
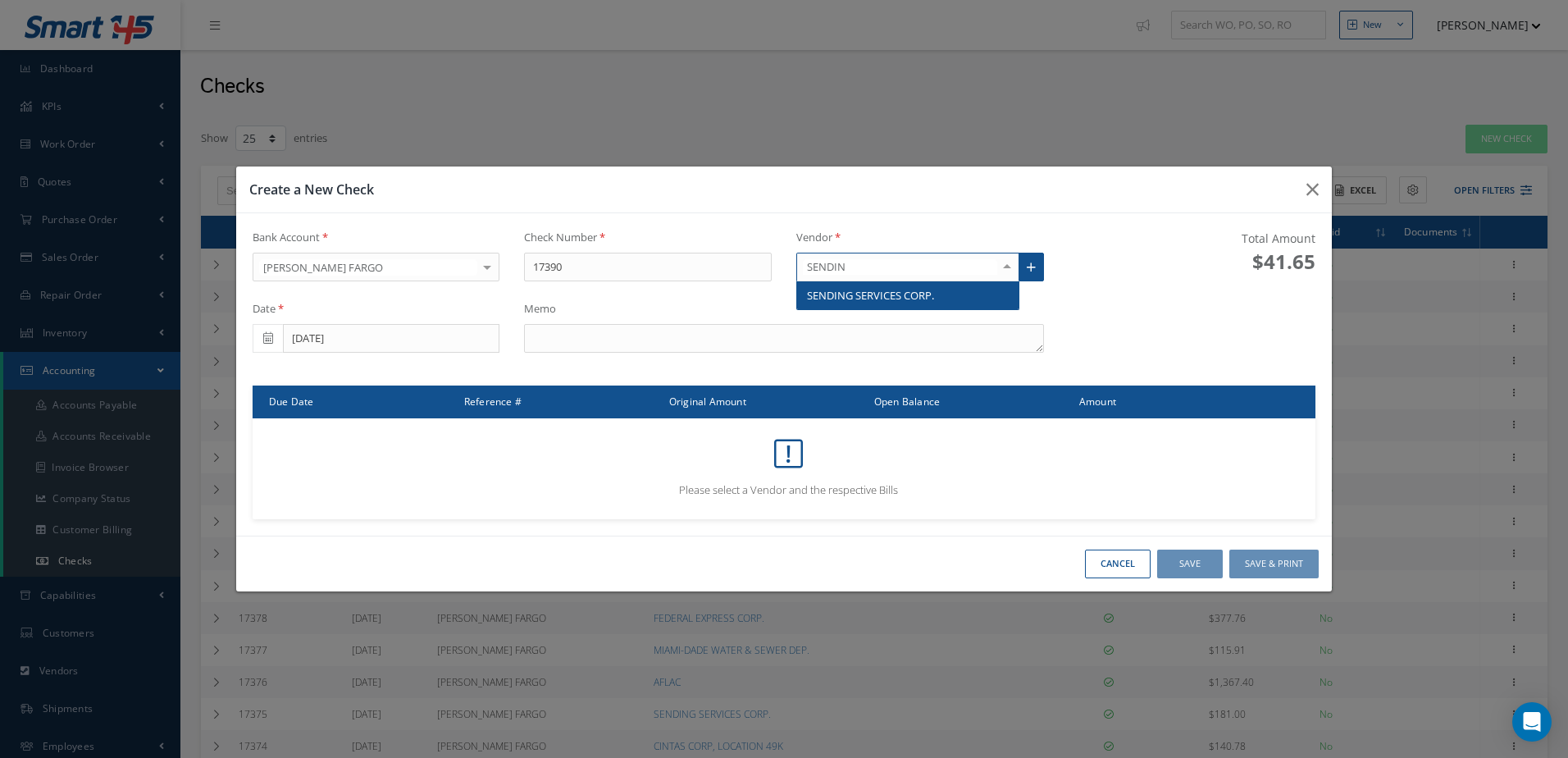
type input "SENDING"
click at [848, 295] on span "SENDING SERVICES CORP." at bounding box center [871, 296] width 127 height 15
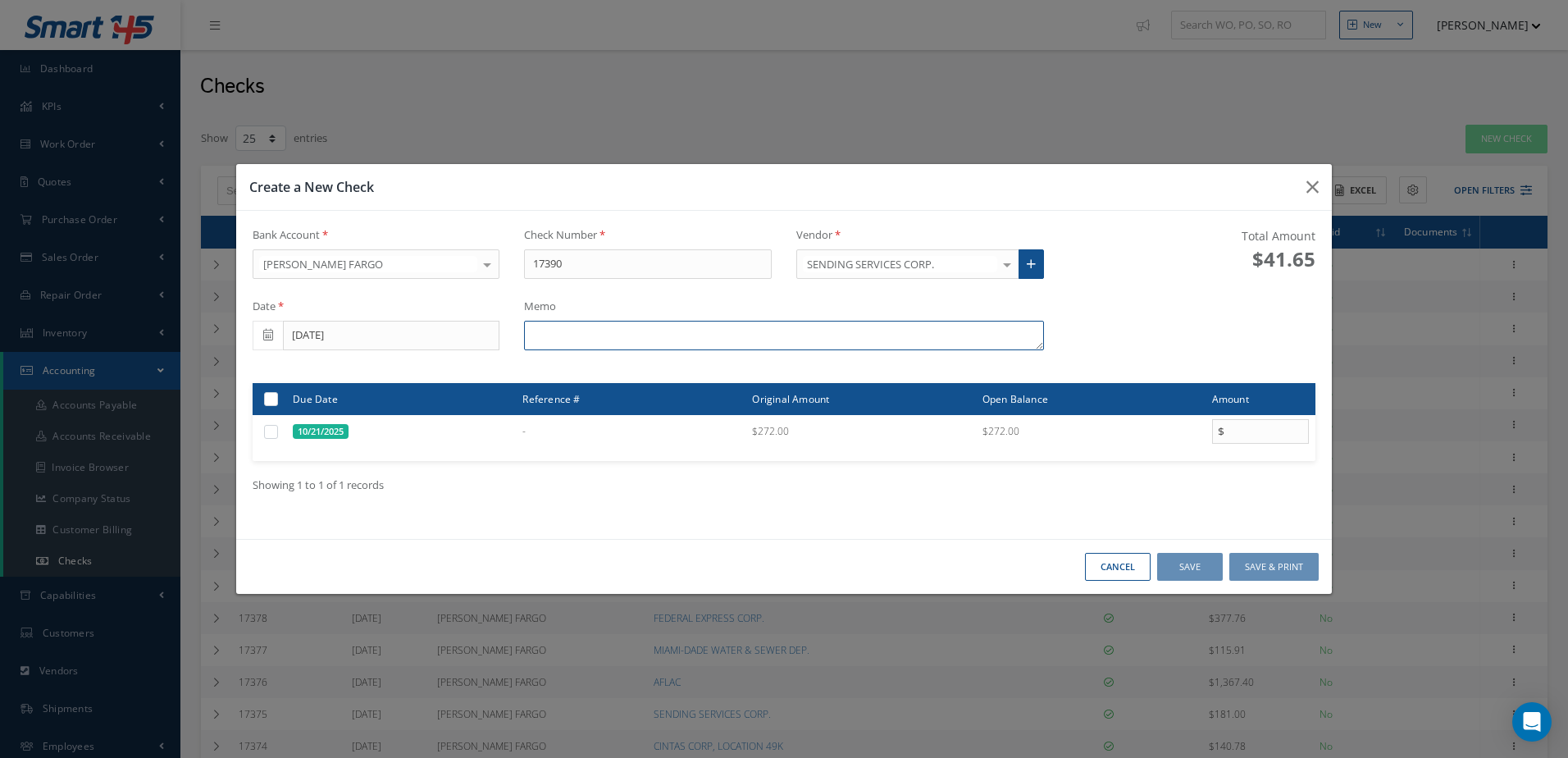
click at [684, 339] on textarea at bounding box center [784, 335] width 519 height 29
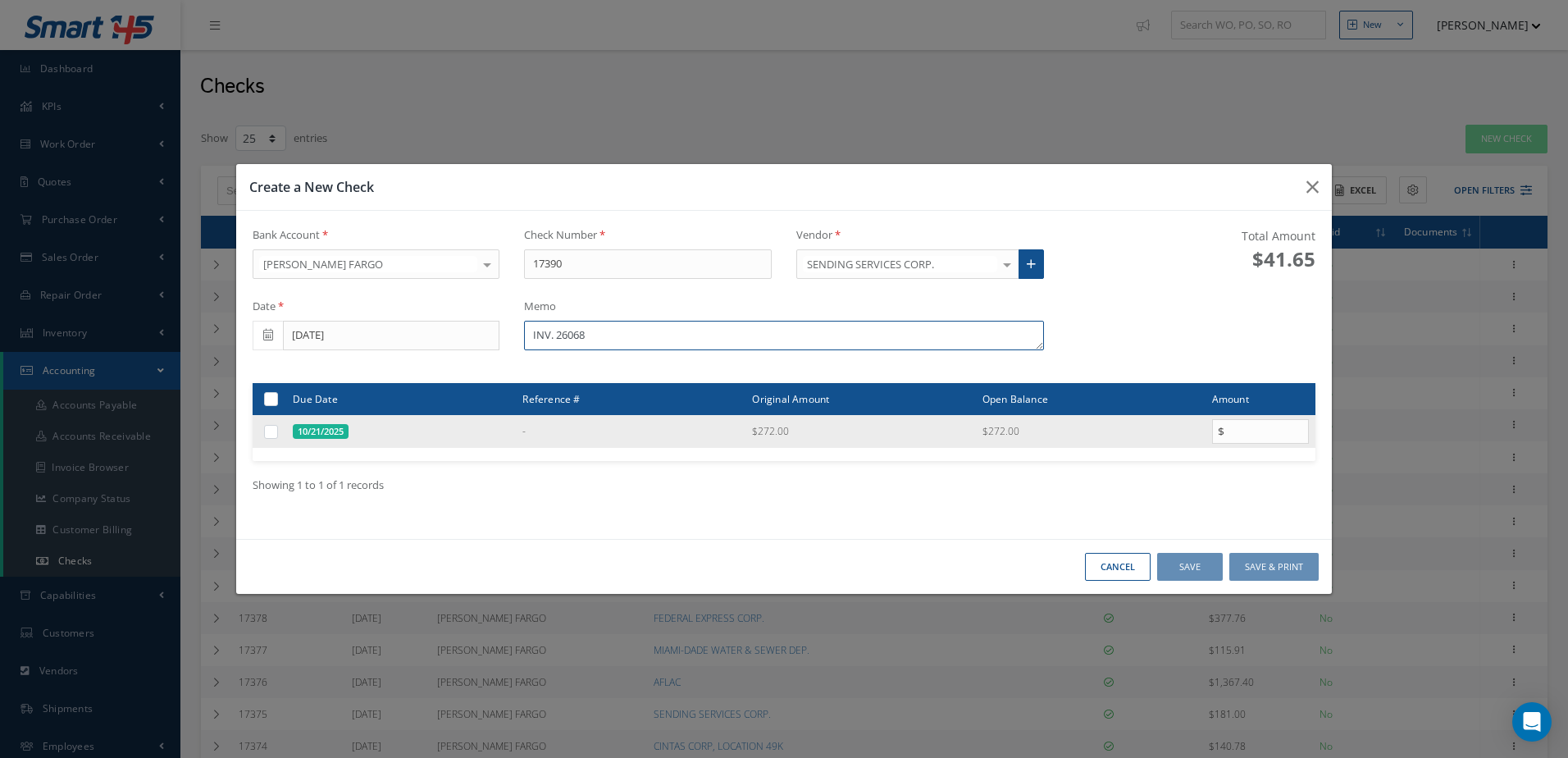
type textarea "INV. 26068"
click at [277, 434] on label at bounding box center [277, 431] width 0 height 14
click at [276, 434] on input "checkbox" at bounding box center [271, 432] width 10 height 10
checkbox input "true"
type input "272.00"
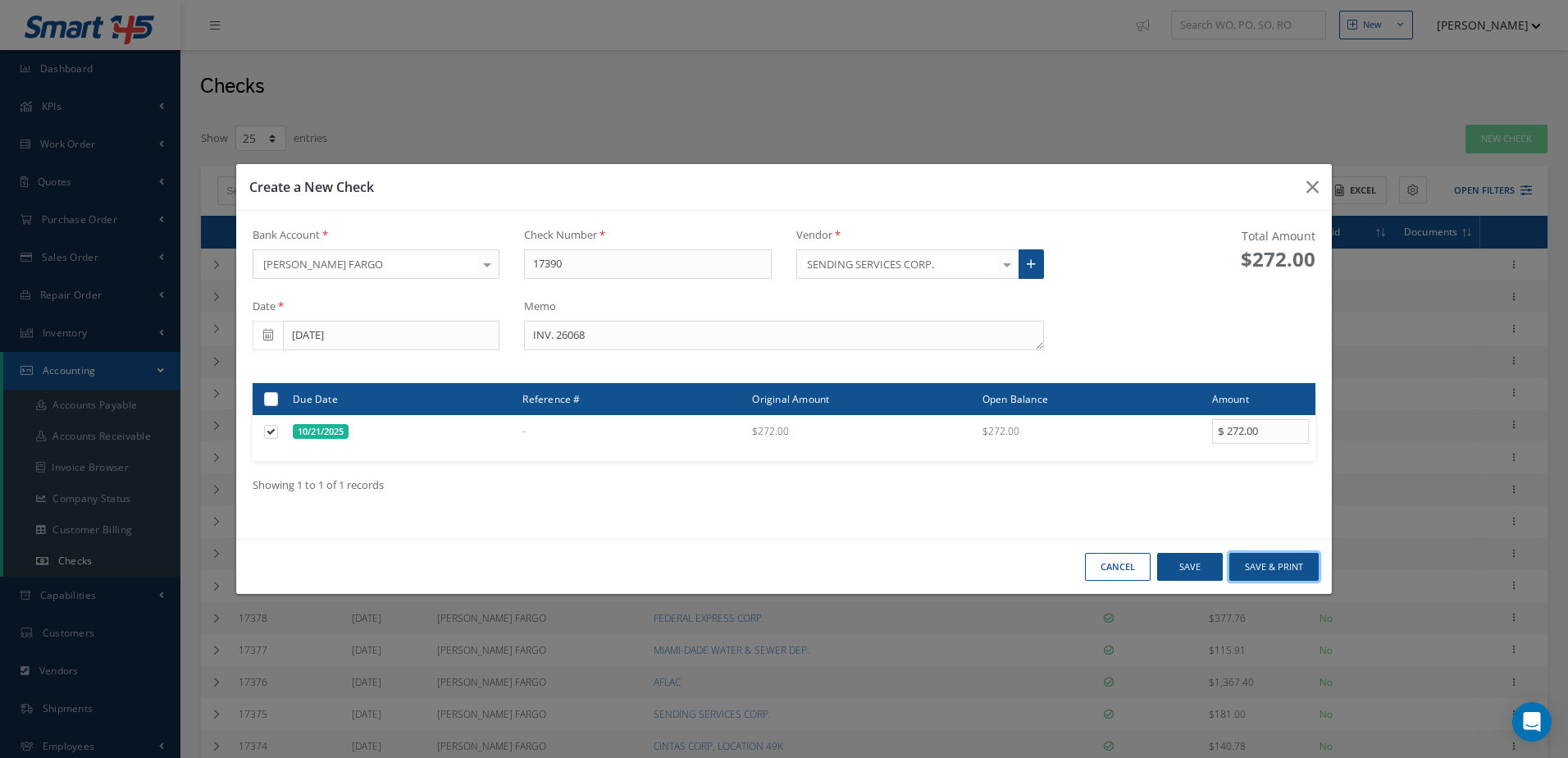
click at [1296, 563] on button "Save & Print" at bounding box center [1274, 567] width 89 height 29
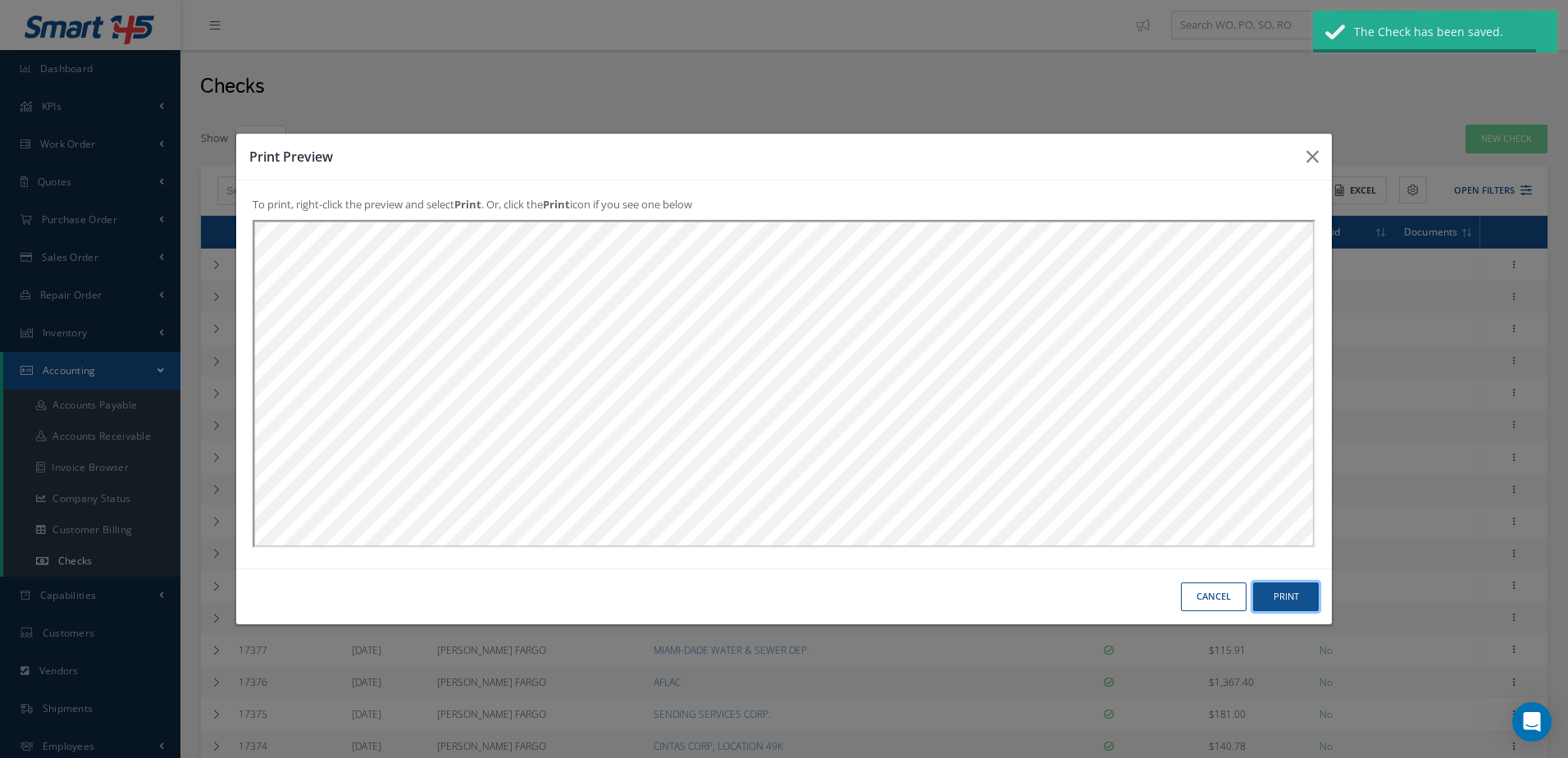
click at [1275, 588] on button "Print" at bounding box center [1285, 596] width 66 height 29
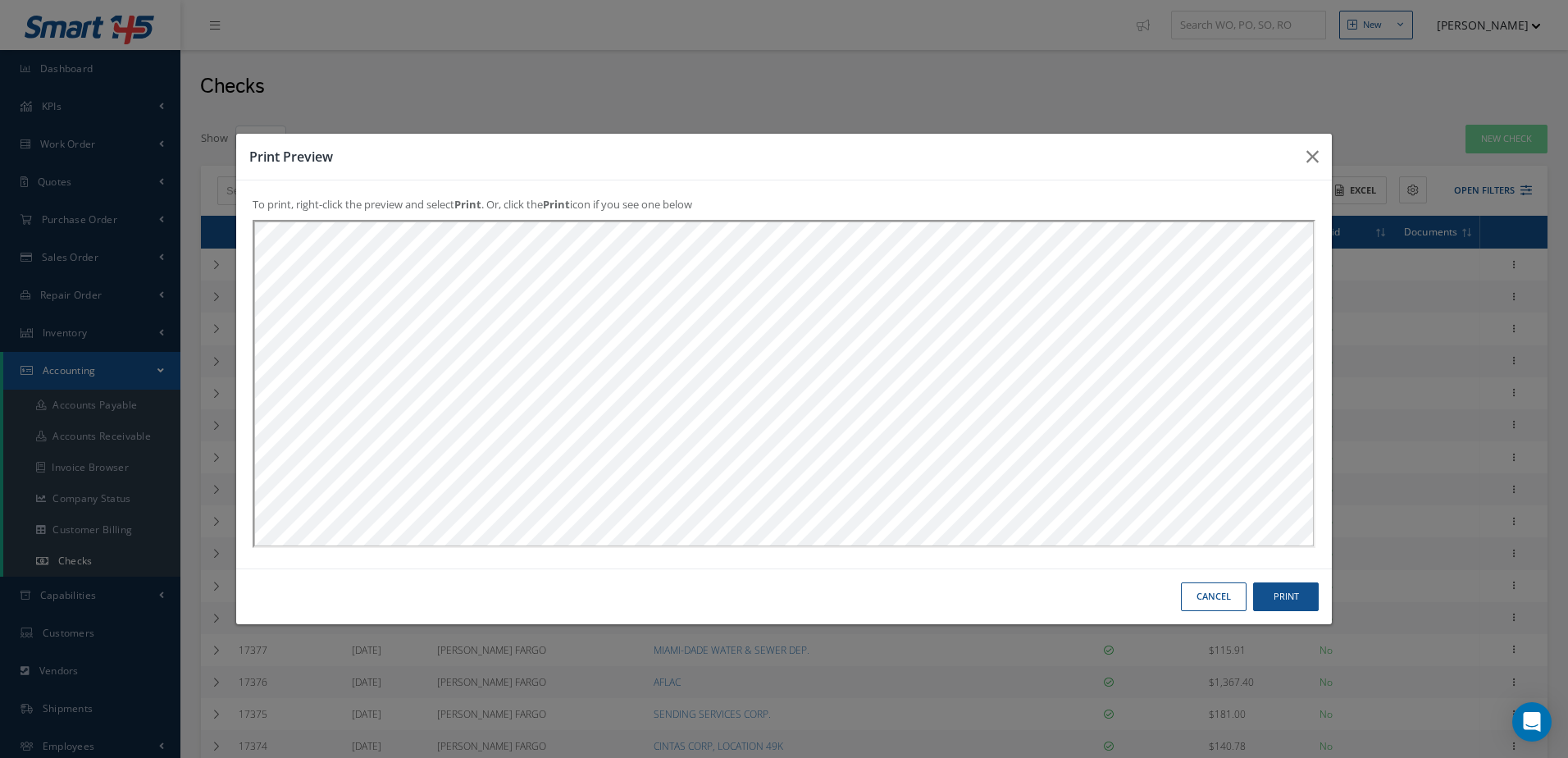
click at [1199, 597] on button "Cancel" at bounding box center [1213, 596] width 66 height 29
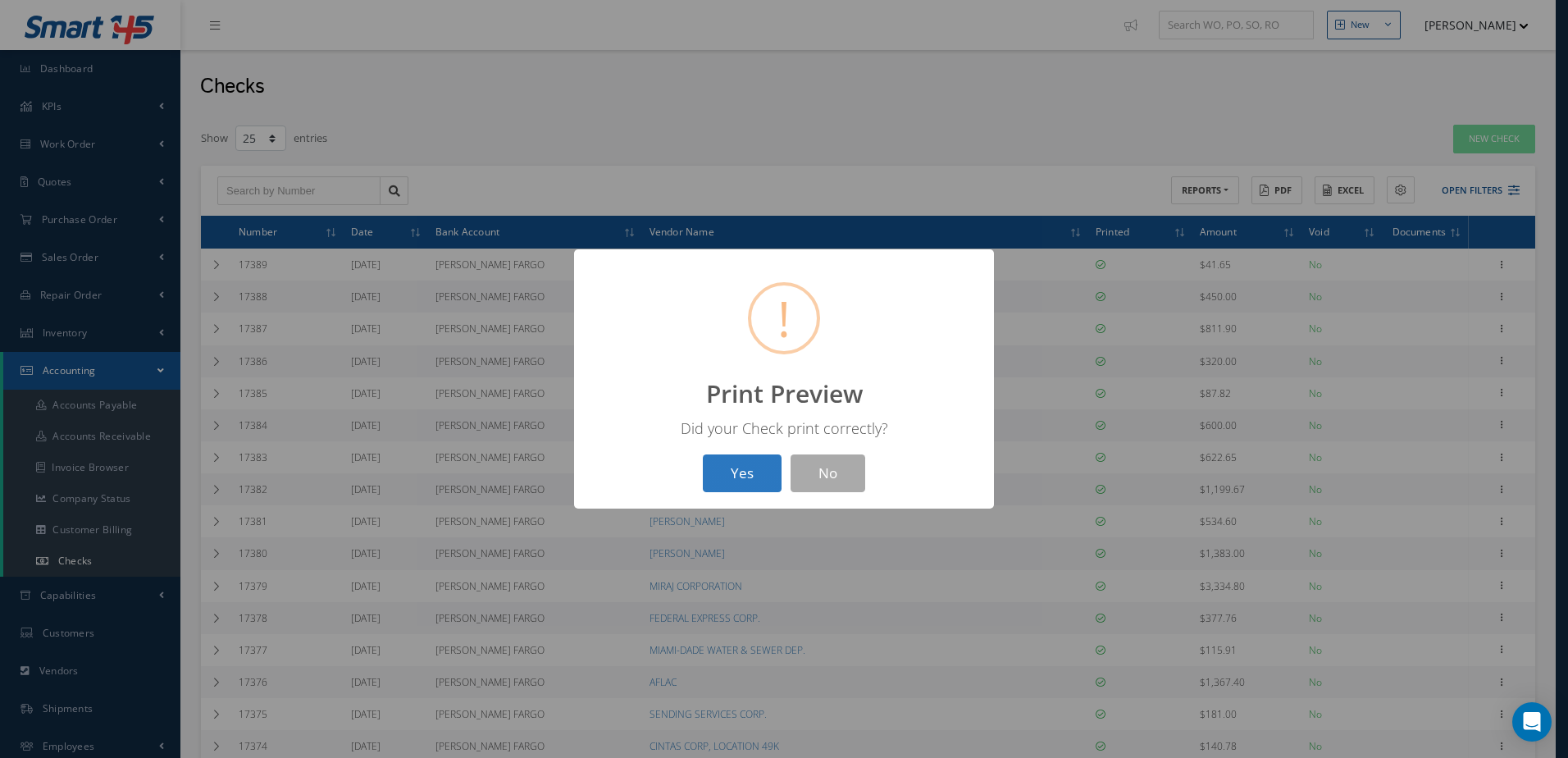
click at [735, 485] on button "Yes" at bounding box center [742, 474] width 79 height 39
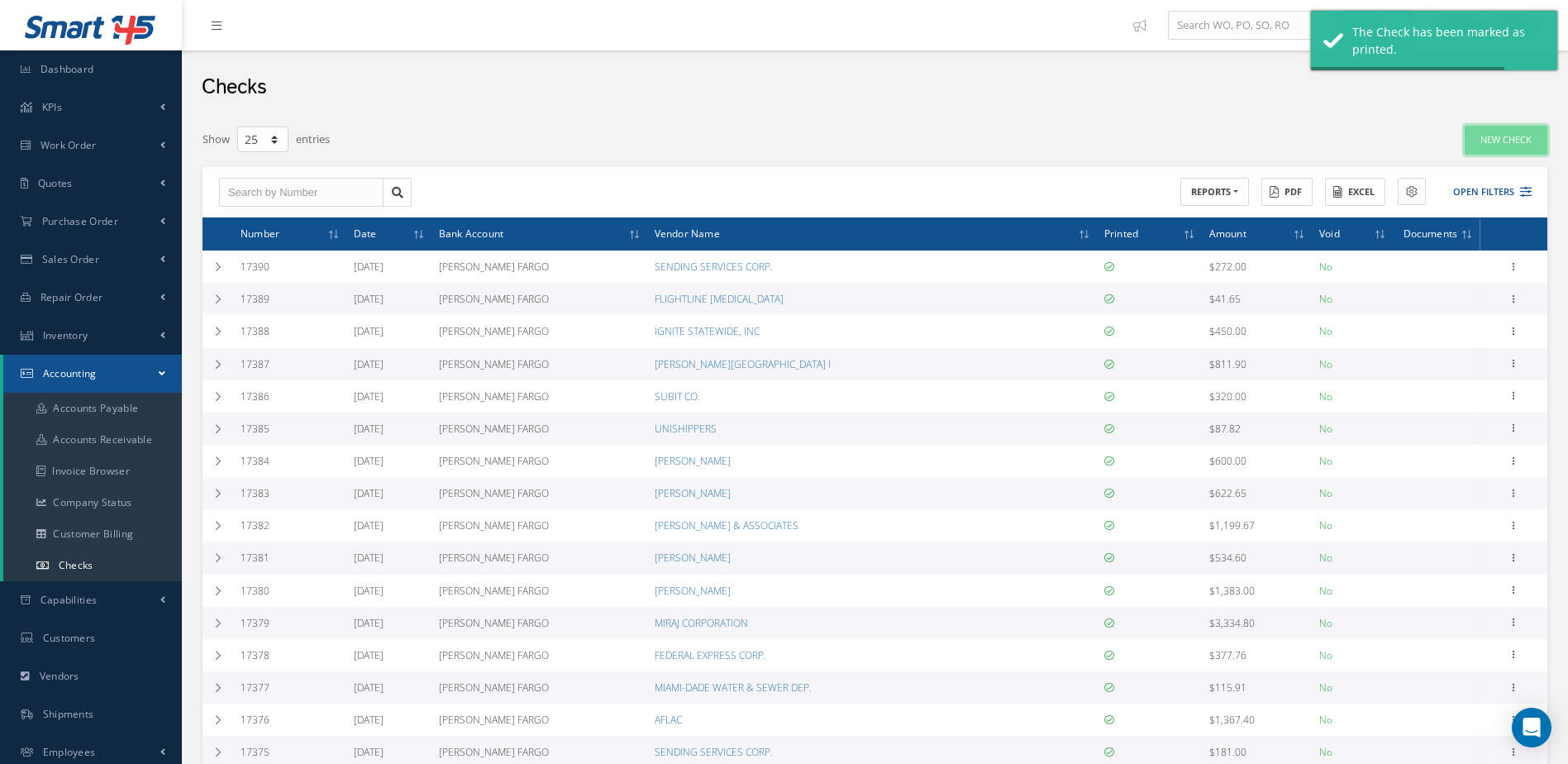
click at [1519, 143] on link "New Check" at bounding box center [1507, 140] width 82 height 29
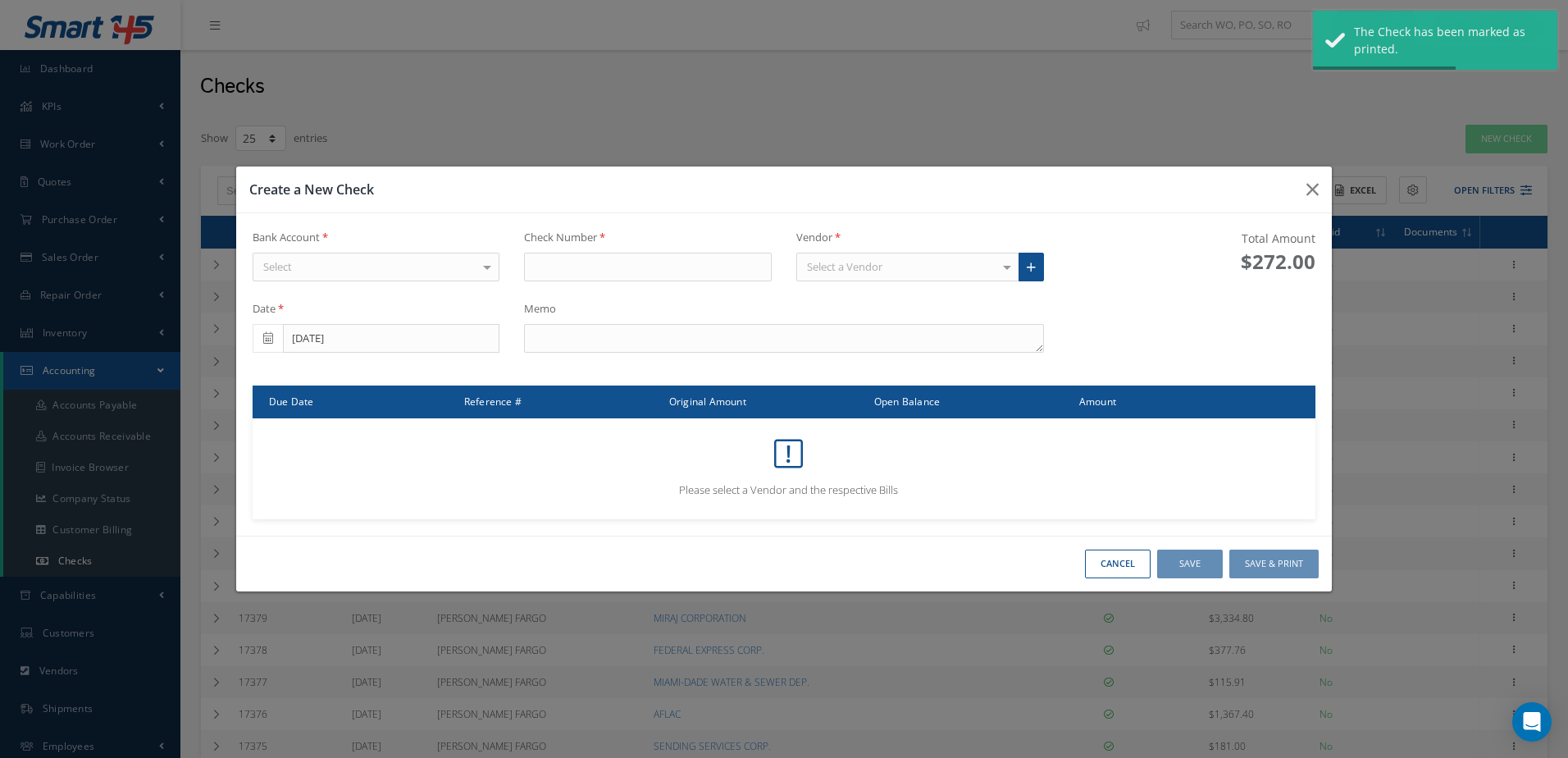
click at [450, 267] on div "Select" at bounding box center [377, 267] width 247 height 29
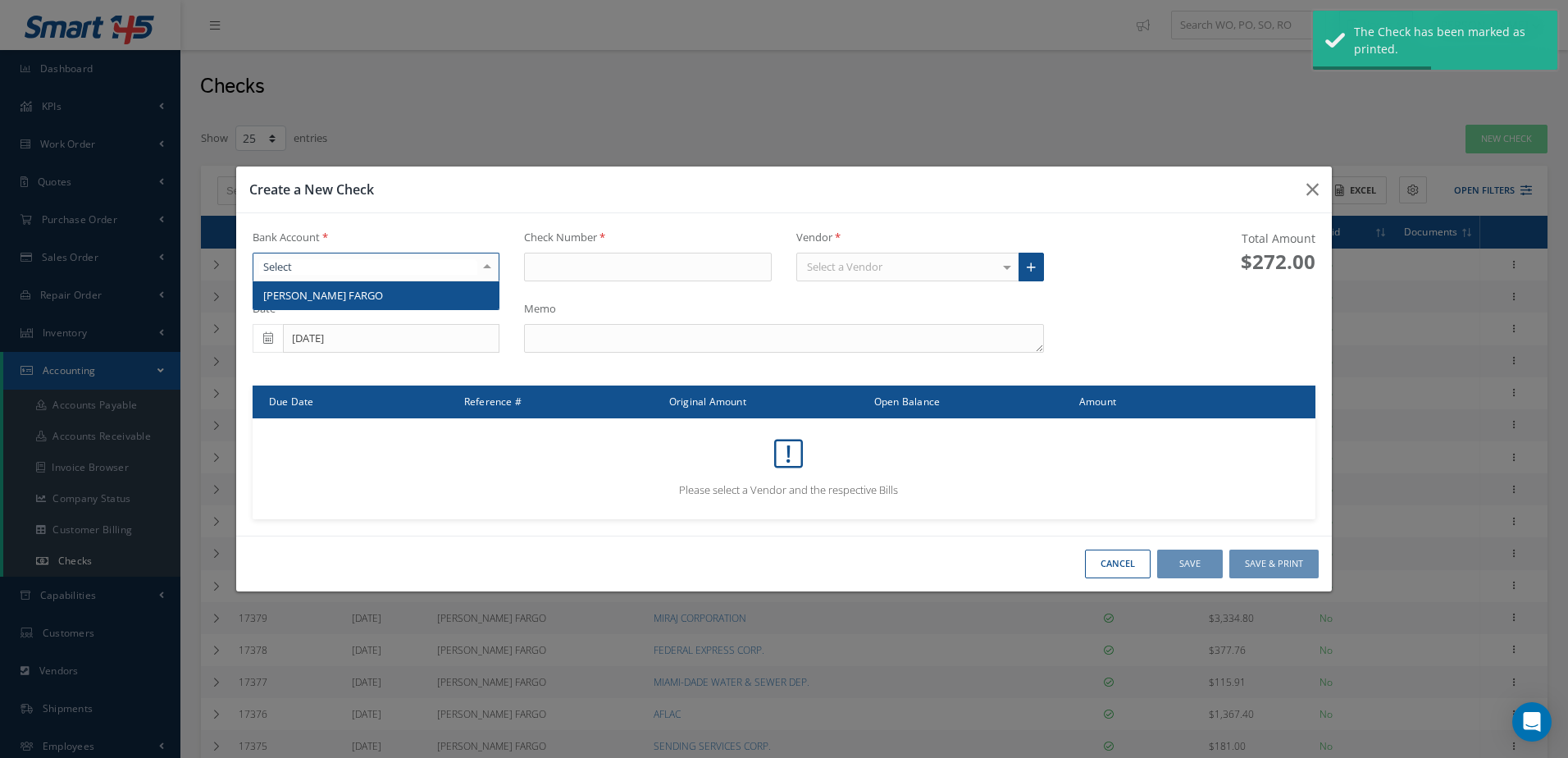
click at [448, 300] on span "[PERSON_NAME] FARGO" at bounding box center [376, 295] width 246 height 28
type input "17391"
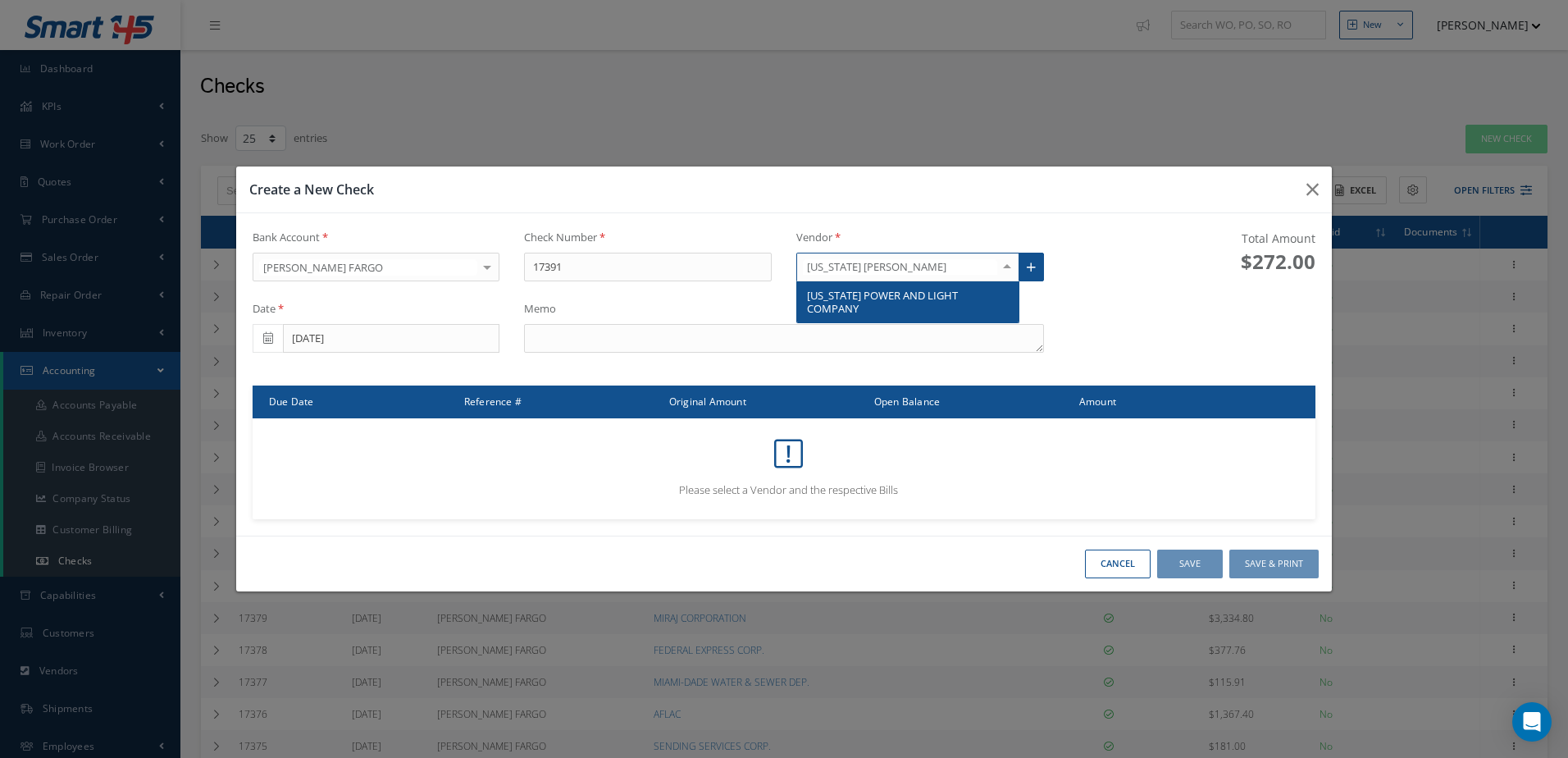
type input "[US_STATE] POWER"
click at [844, 290] on span "[US_STATE] POWER AND LIGHT COMPANY" at bounding box center [882, 301] width 151 height 28
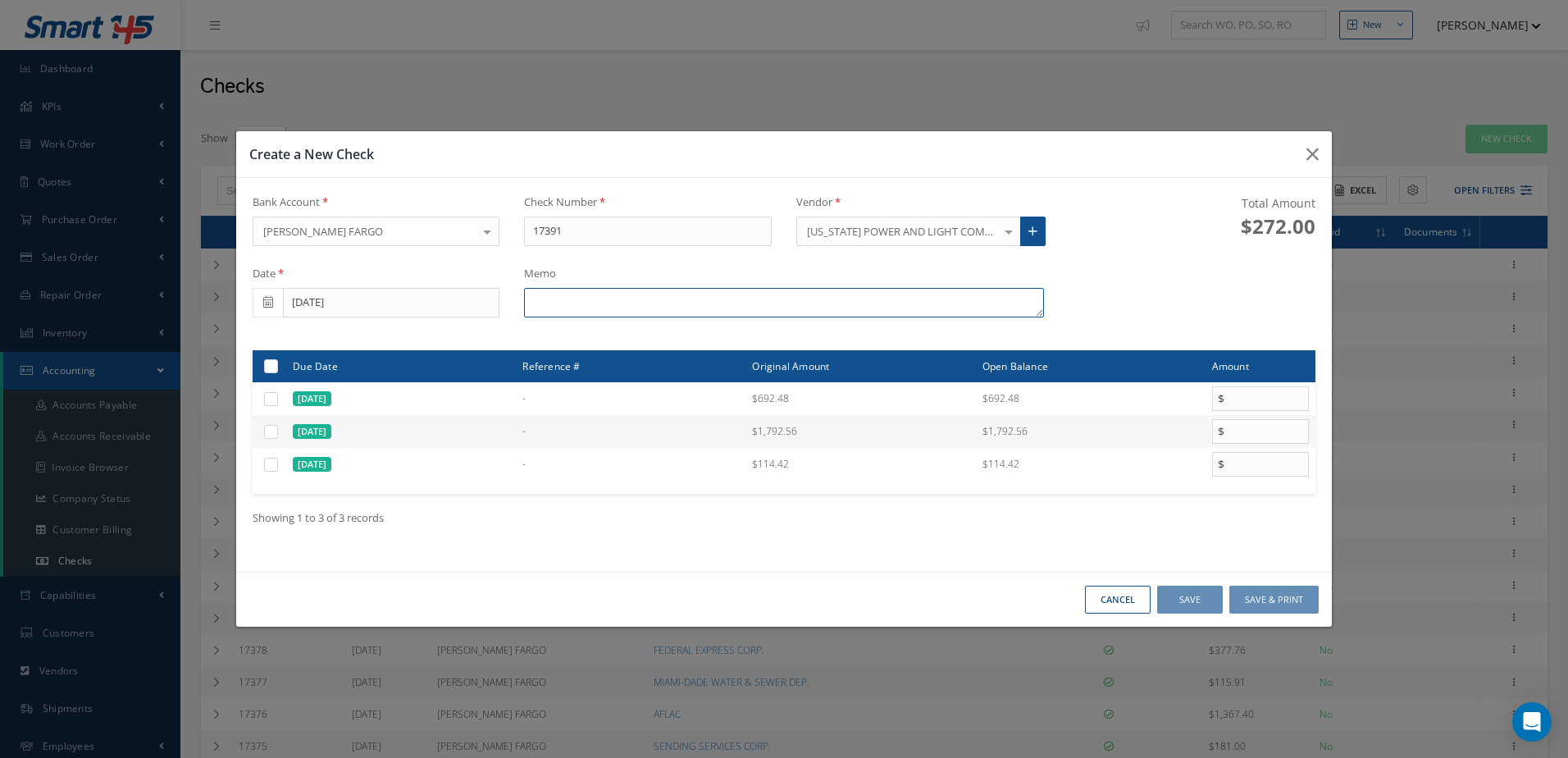
click at [680, 306] on textarea at bounding box center [784, 302] width 519 height 29
type textarea "62072-36032"
click at [277, 428] on label at bounding box center [277, 431] width 0 height 14
click at [271, 428] on input "checkbox" at bounding box center [271, 432] width 10 height 10
checkbox input "true"
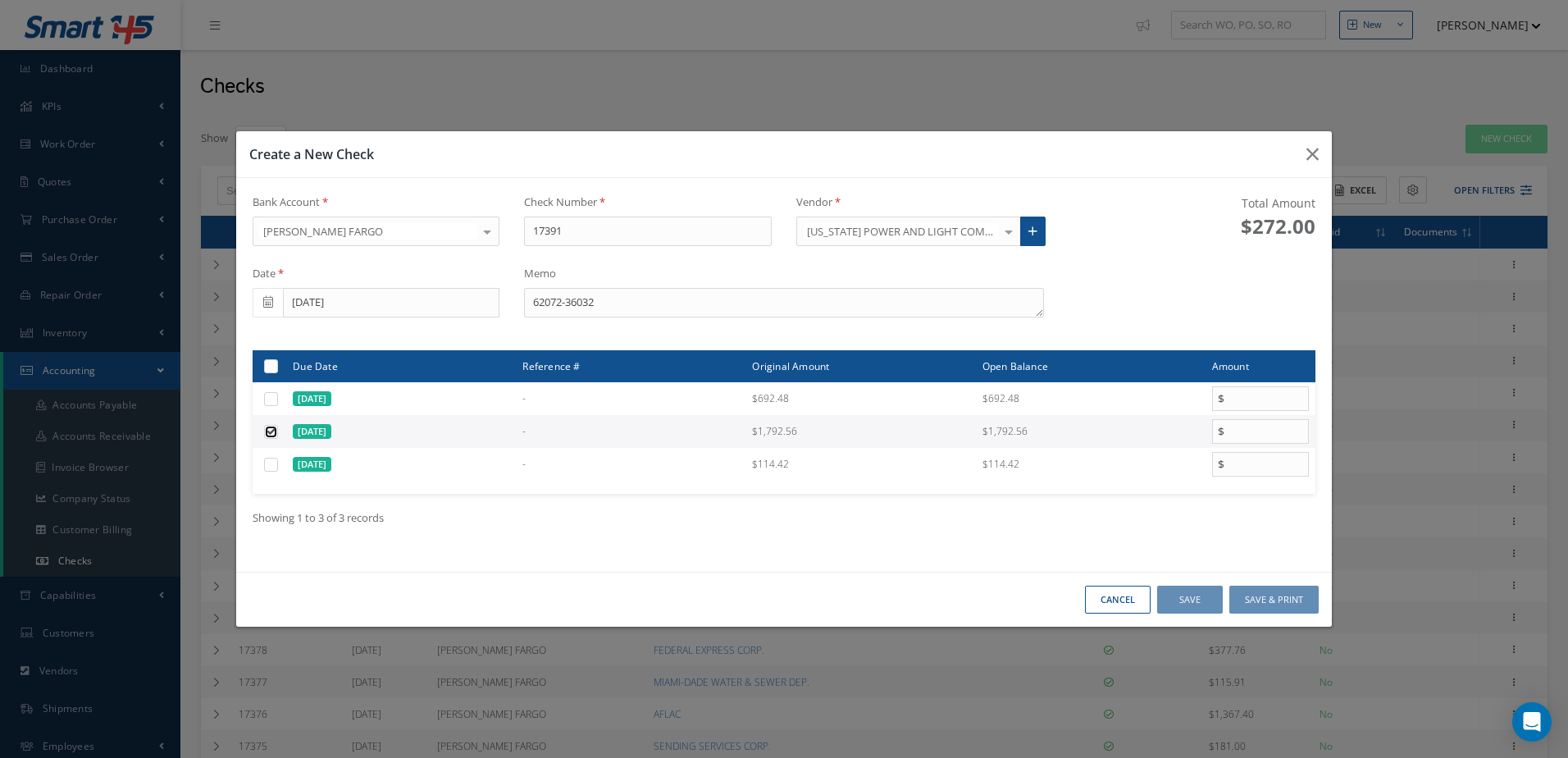
type input "1792.56"
click at [1295, 593] on button "Save & Print" at bounding box center [1274, 599] width 89 height 29
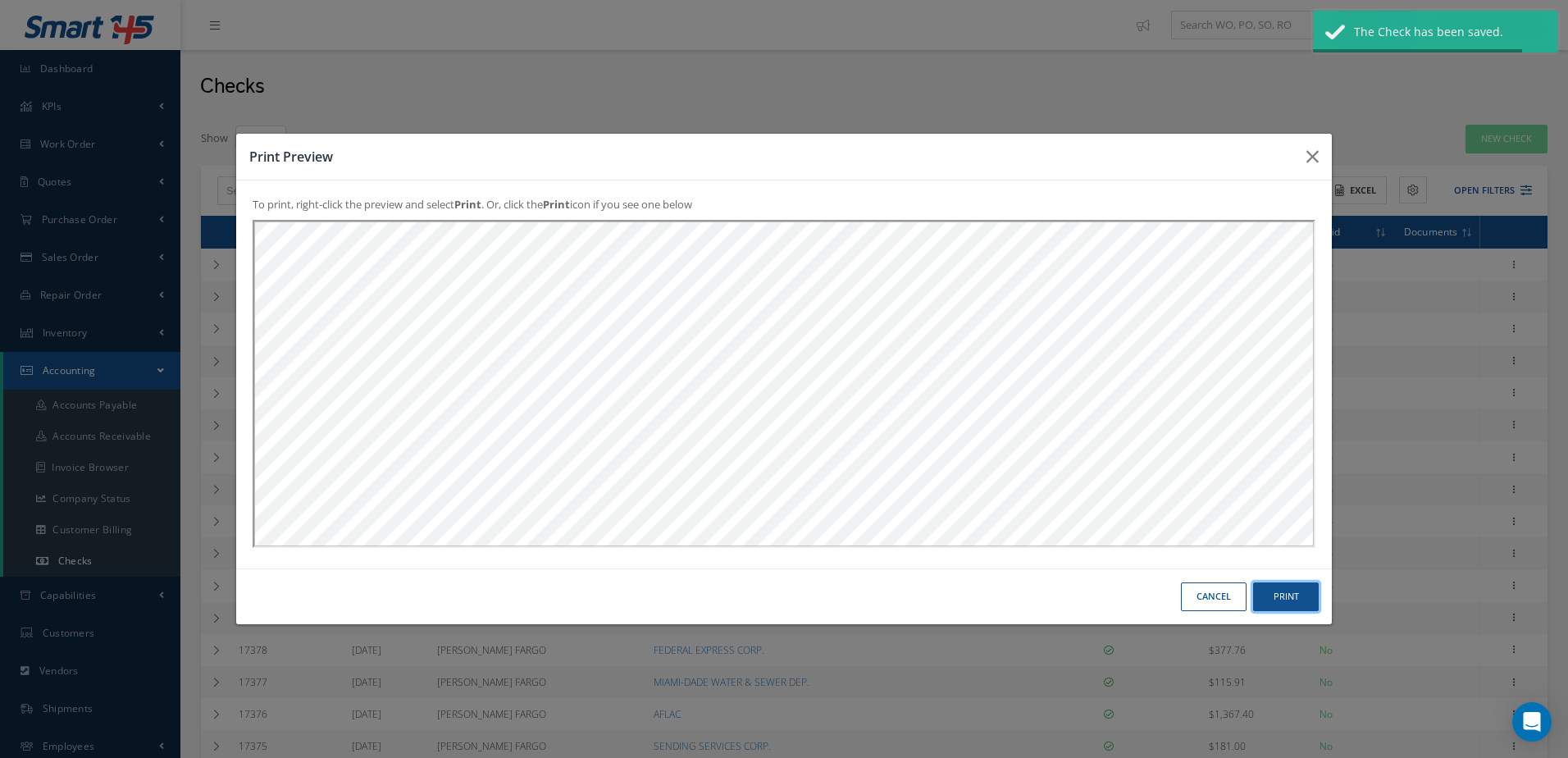
click at [1279, 595] on button "Print" at bounding box center [1285, 596] width 66 height 29
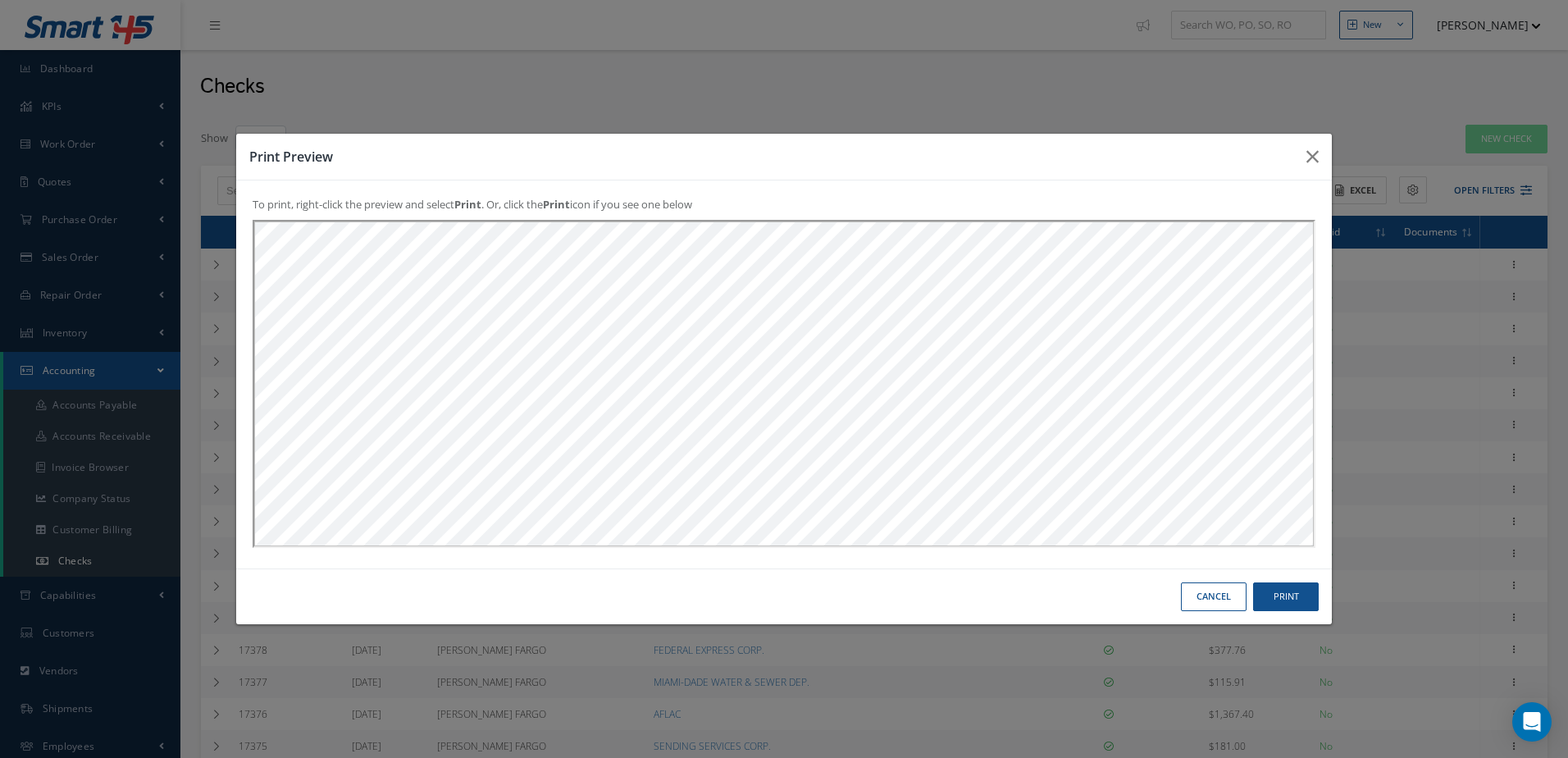
click at [1189, 589] on button "Cancel" at bounding box center [1213, 596] width 66 height 29
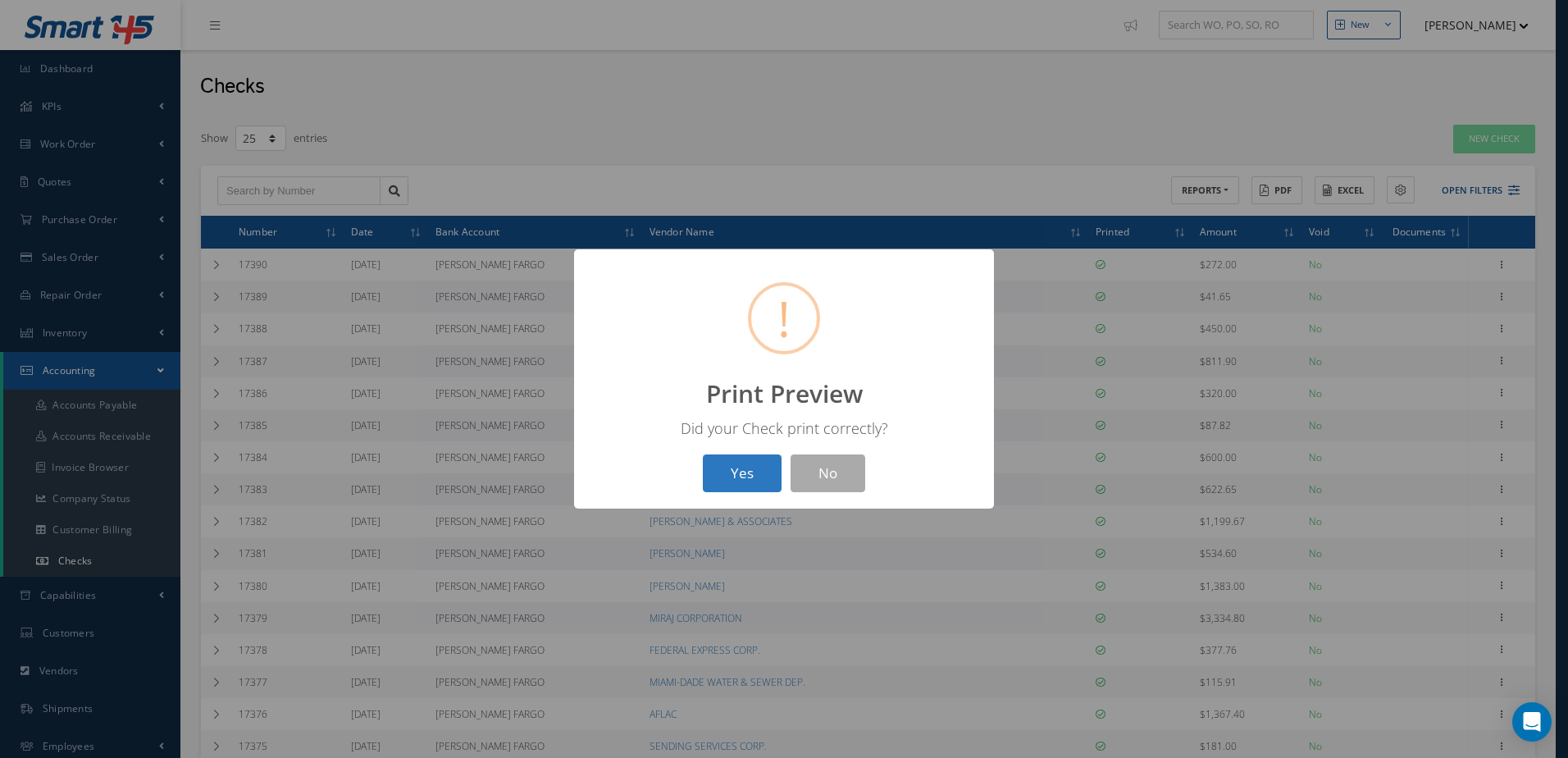
click at [743, 483] on button "Yes" at bounding box center [742, 474] width 79 height 39
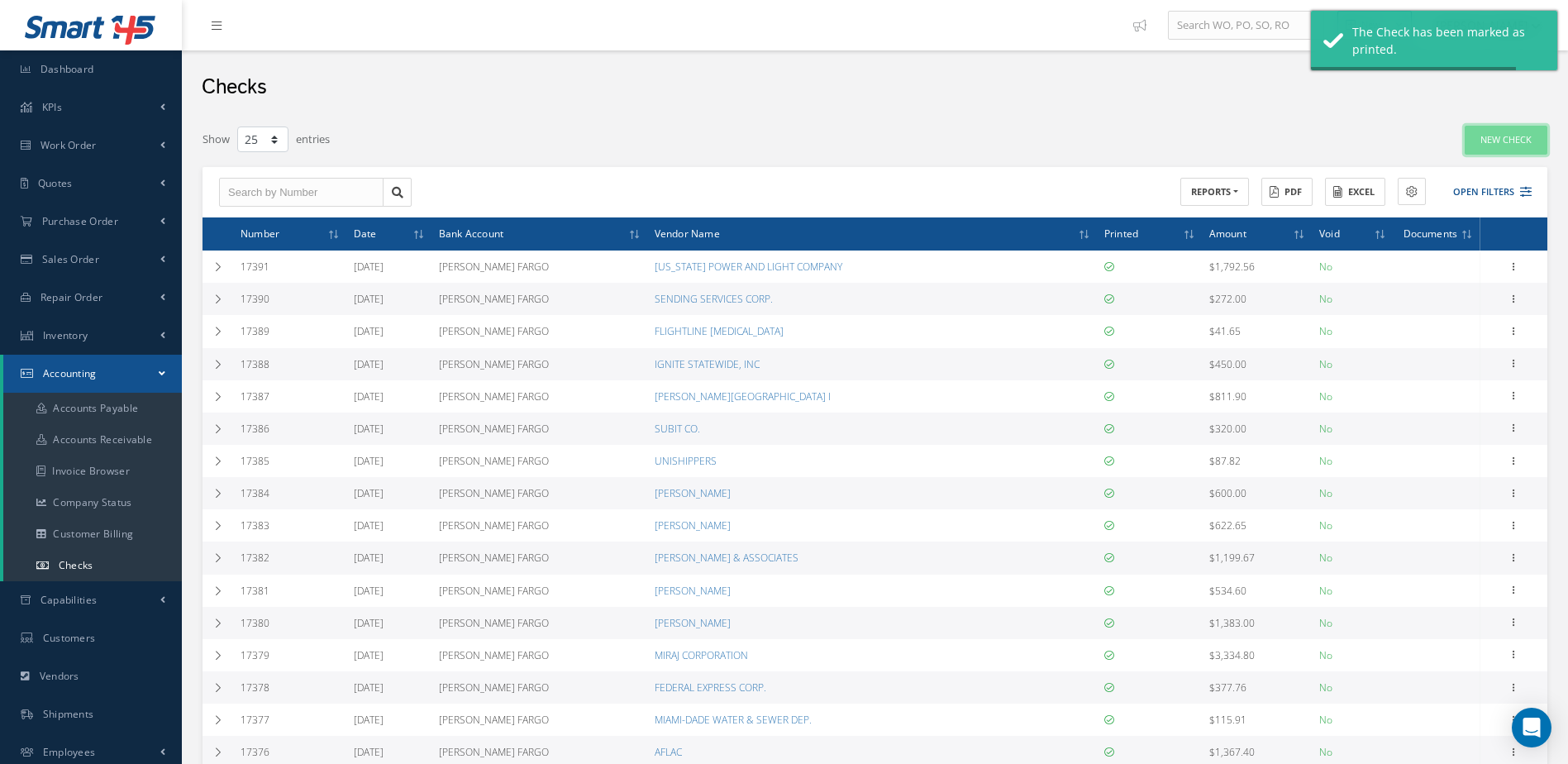
click at [1489, 145] on link "New Check" at bounding box center [1507, 140] width 82 height 29
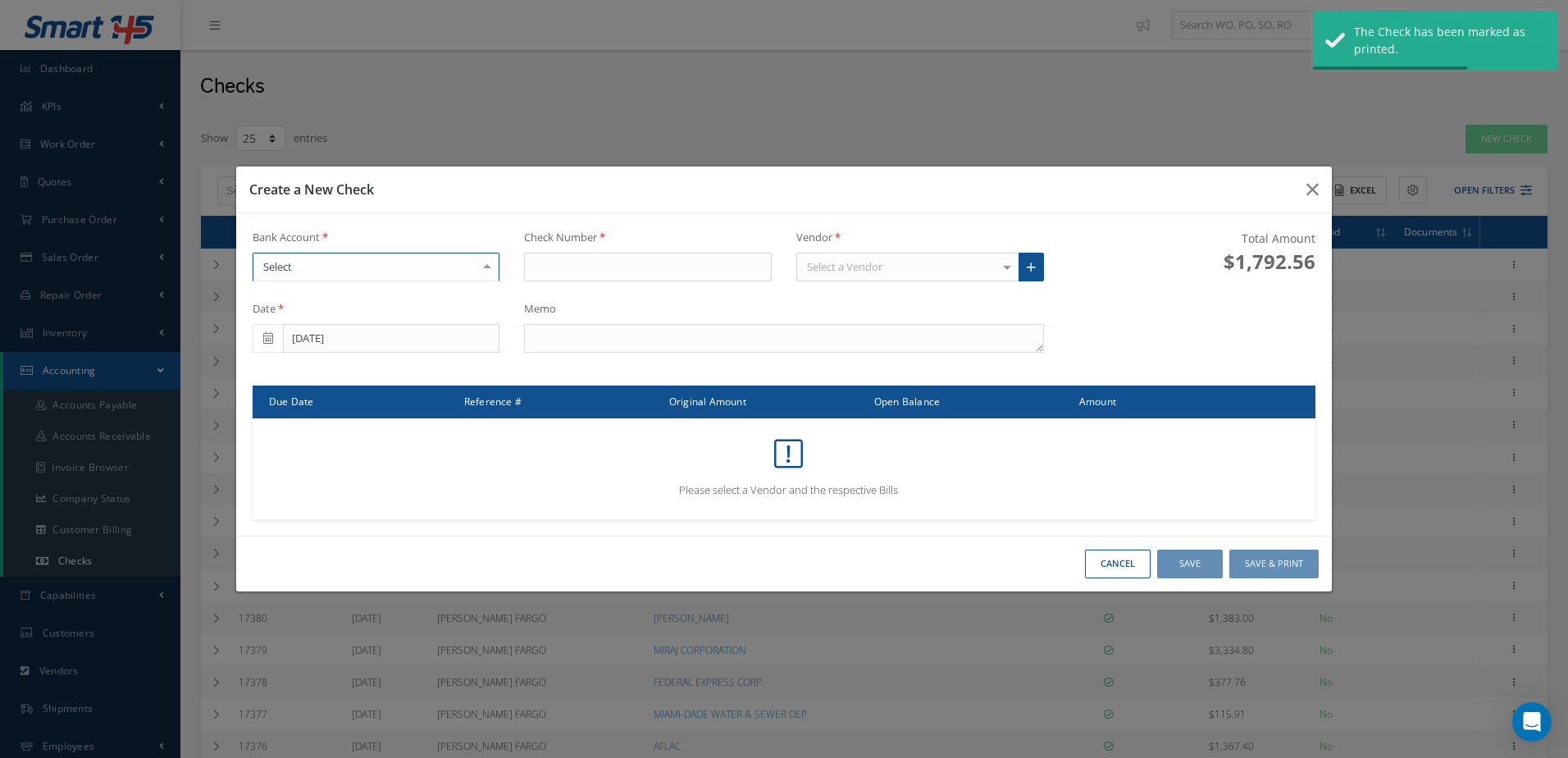
click at [481, 262] on div at bounding box center [487, 266] width 23 height 27
click at [476, 289] on span "[PERSON_NAME] FARGO" at bounding box center [376, 295] width 246 height 28
type input "17392"
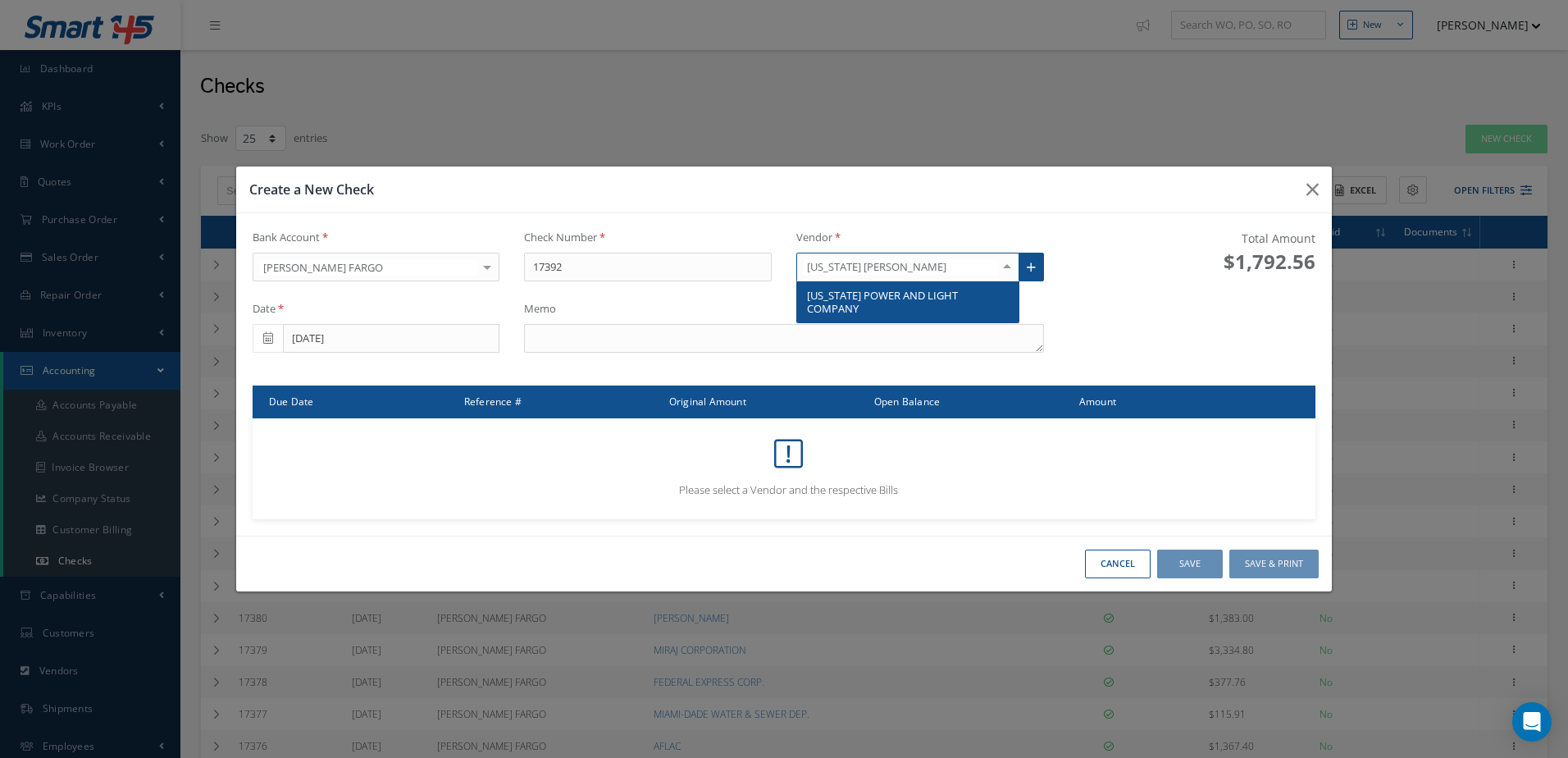
type input "[US_STATE] POWER"
click at [858, 288] on span "[US_STATE] POWER AND LIGHT COMPANY" at bounding box center [882, 301] width 151 height 28
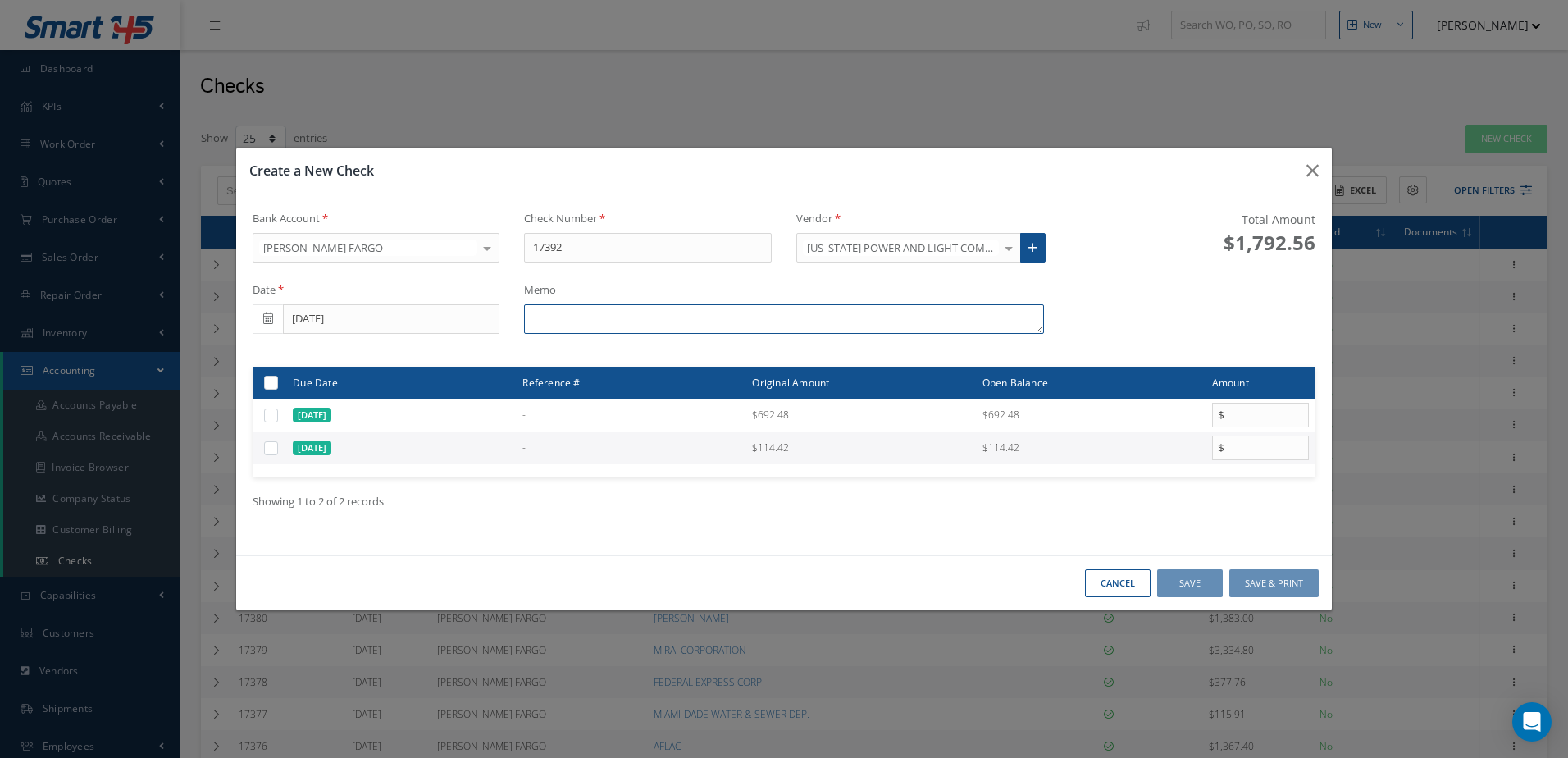
click at [693, 325] on textarea at bounding box center [784, 319] width 519 height 29
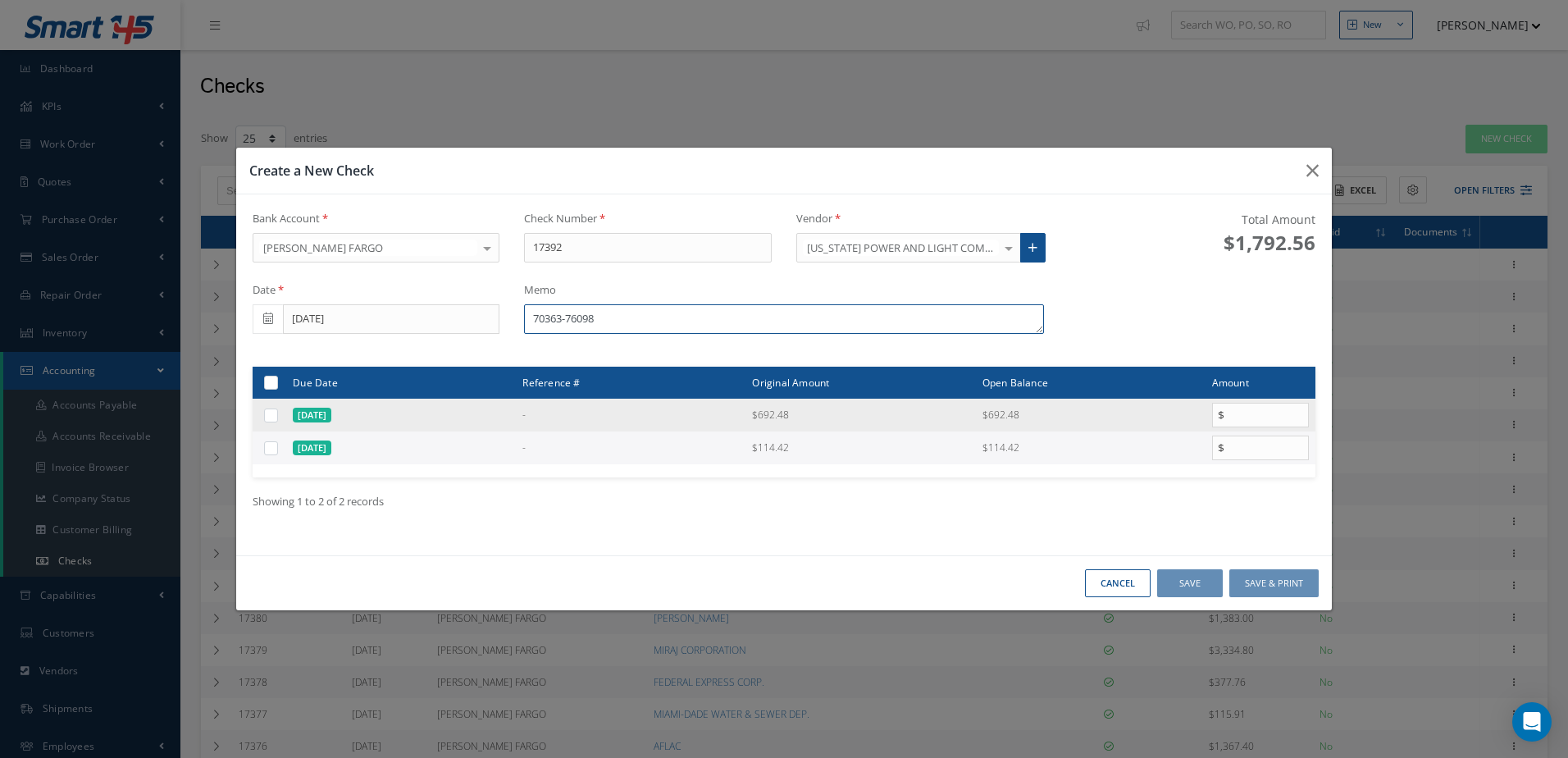
type textarea "70363-76098"
click at [277, 413] on label at bounding box center [277, 414] width 0 height 14
click at [272, 413] on input "checkbox" at bounding box center [271, 416] width 10 height 10
checkbox input "true"
type input "692.48"
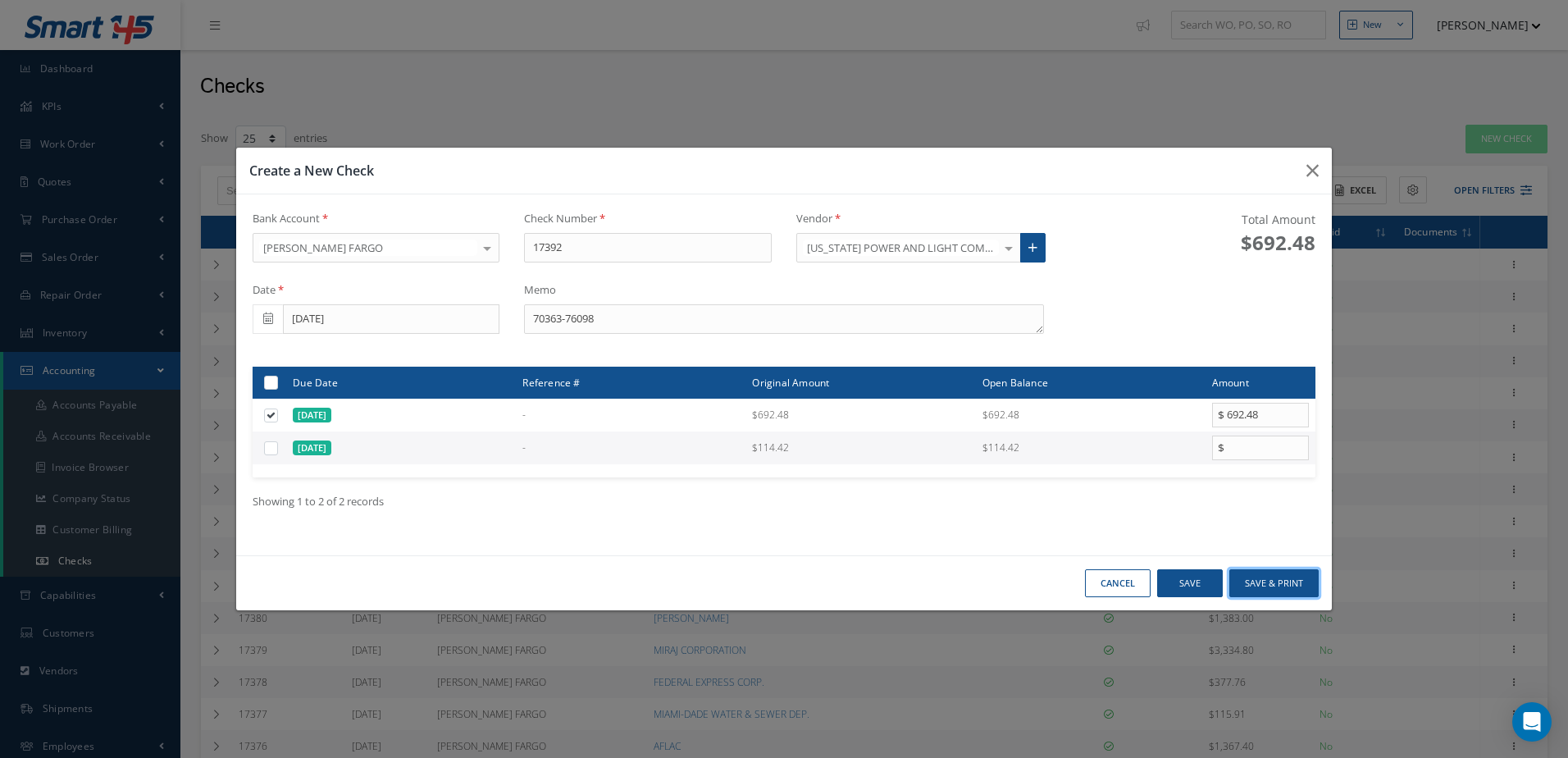
click at [1284, 583] on button "Save & Print" at bounding box center [1274, 583] width 89 height 29
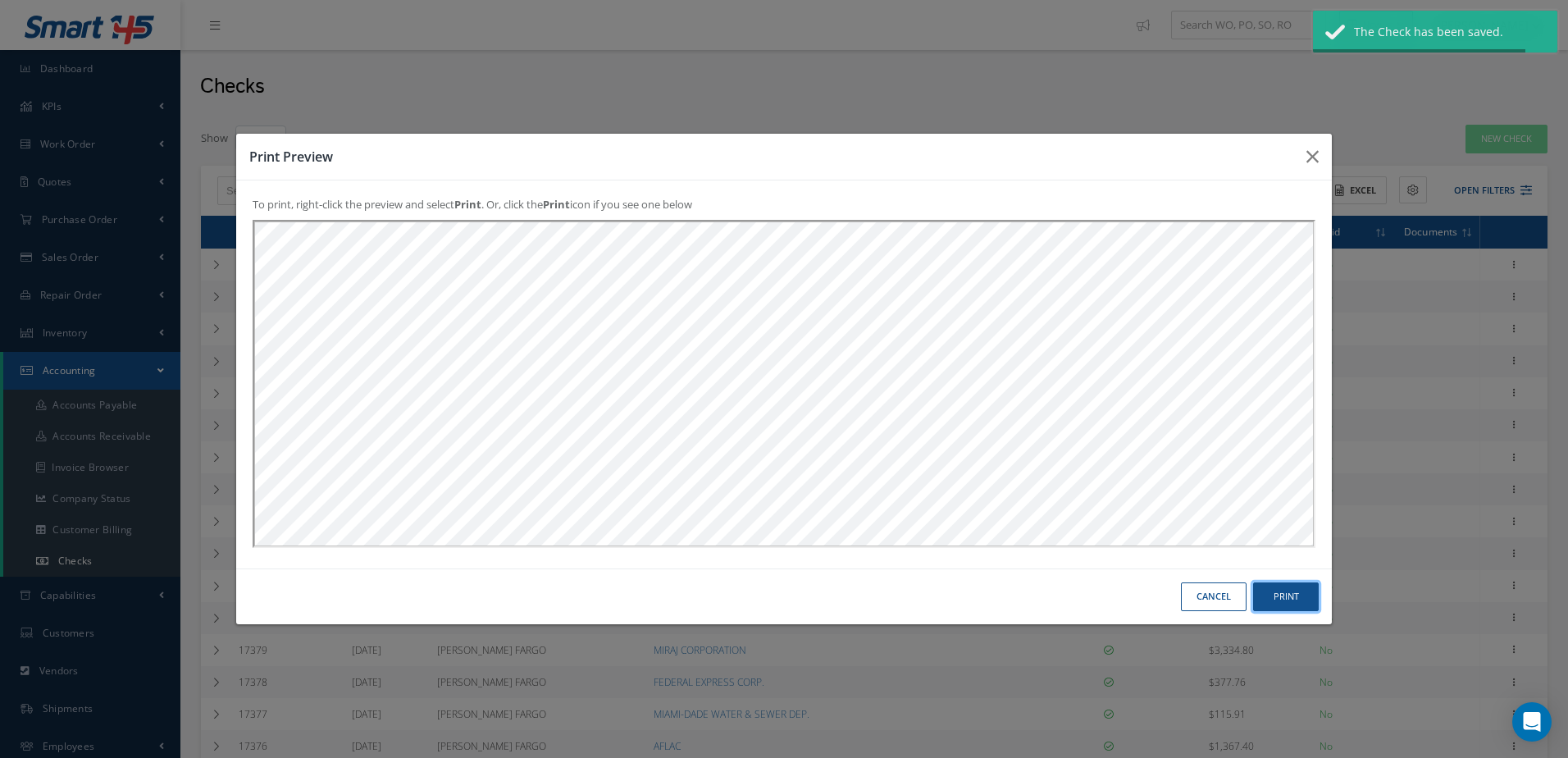
click at [1296, 595] on button "Print" at bounding box center [1285, 596] width 66 height 29
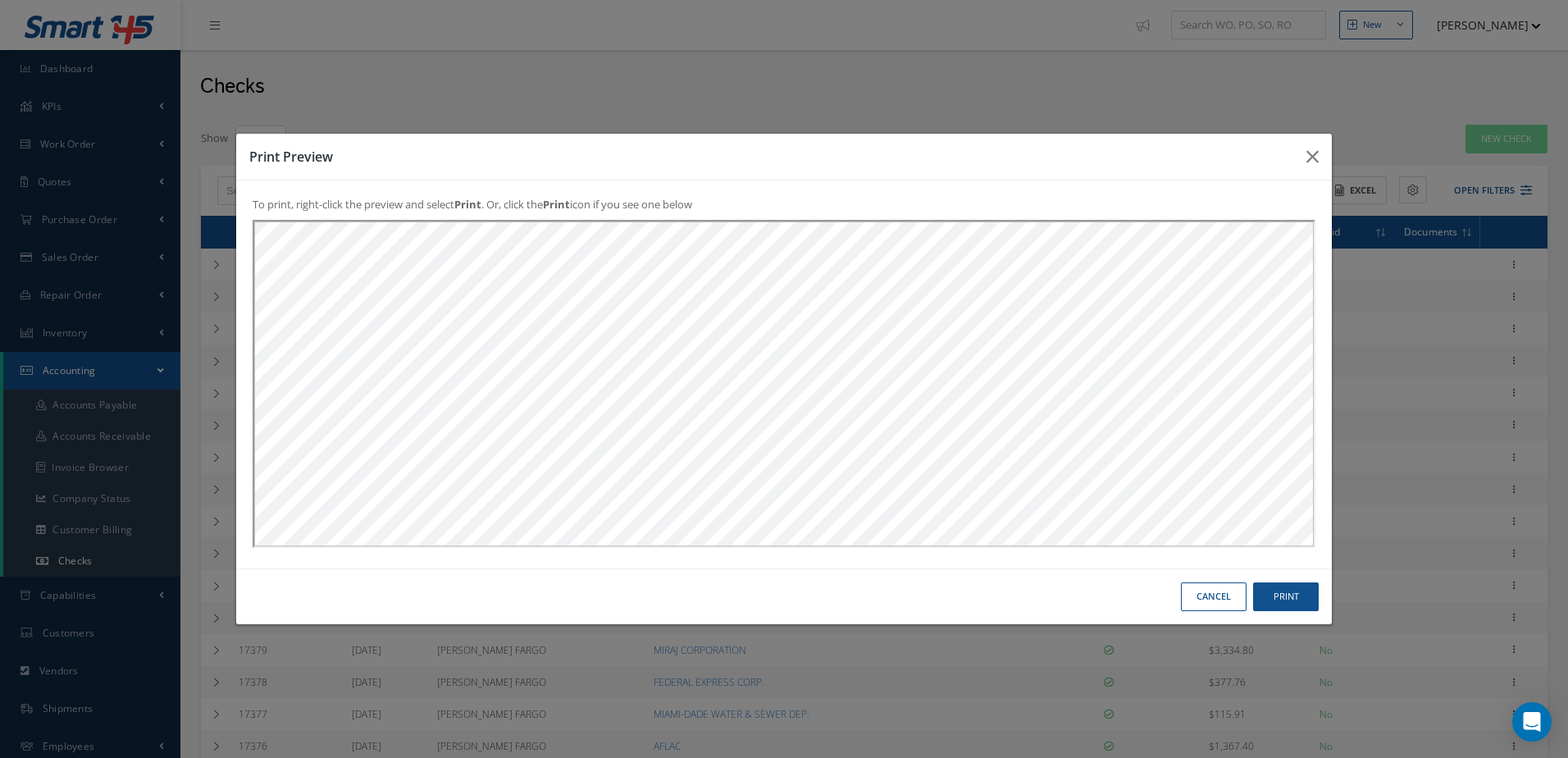
click at [1222, 593] on button "Cancel" at bounding box center [1213, 596] width 66 height 29
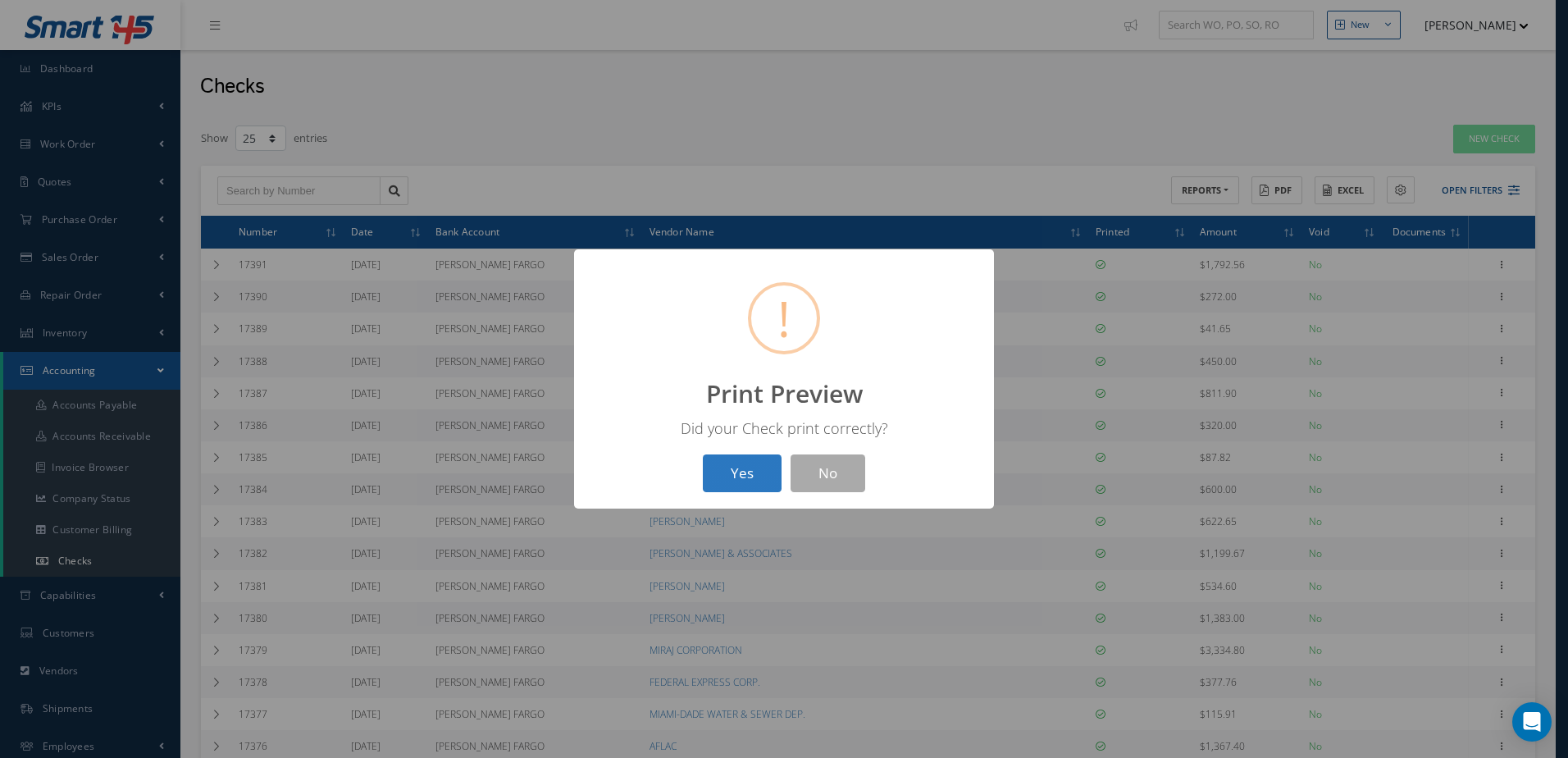
click at [746, 476] on button "Yes" at bounding box center [742, 474] width 79 height 39
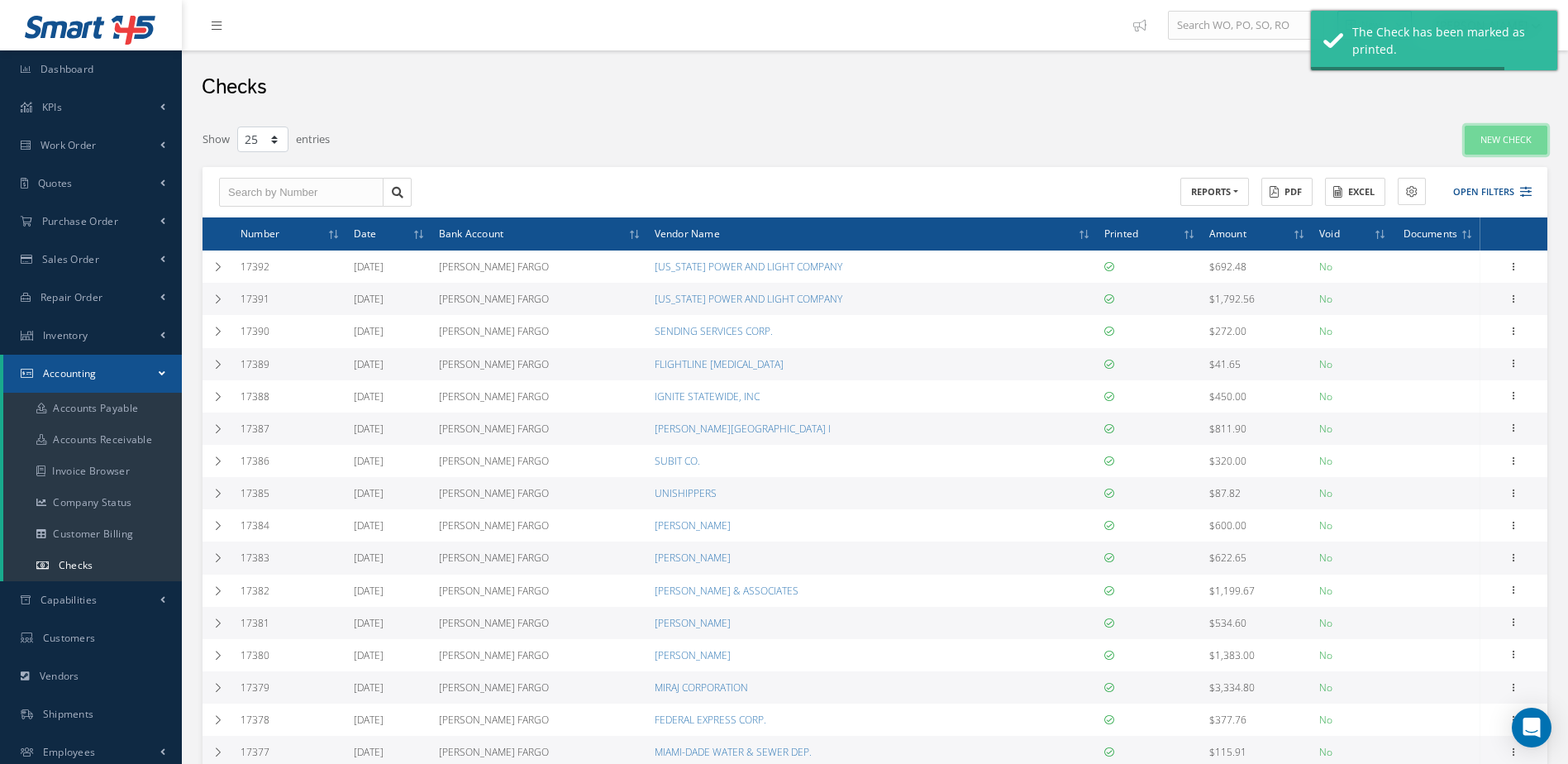
click at [1510, 141] on link "New Check" at bounding box center [1507, 140] width 82 height 29
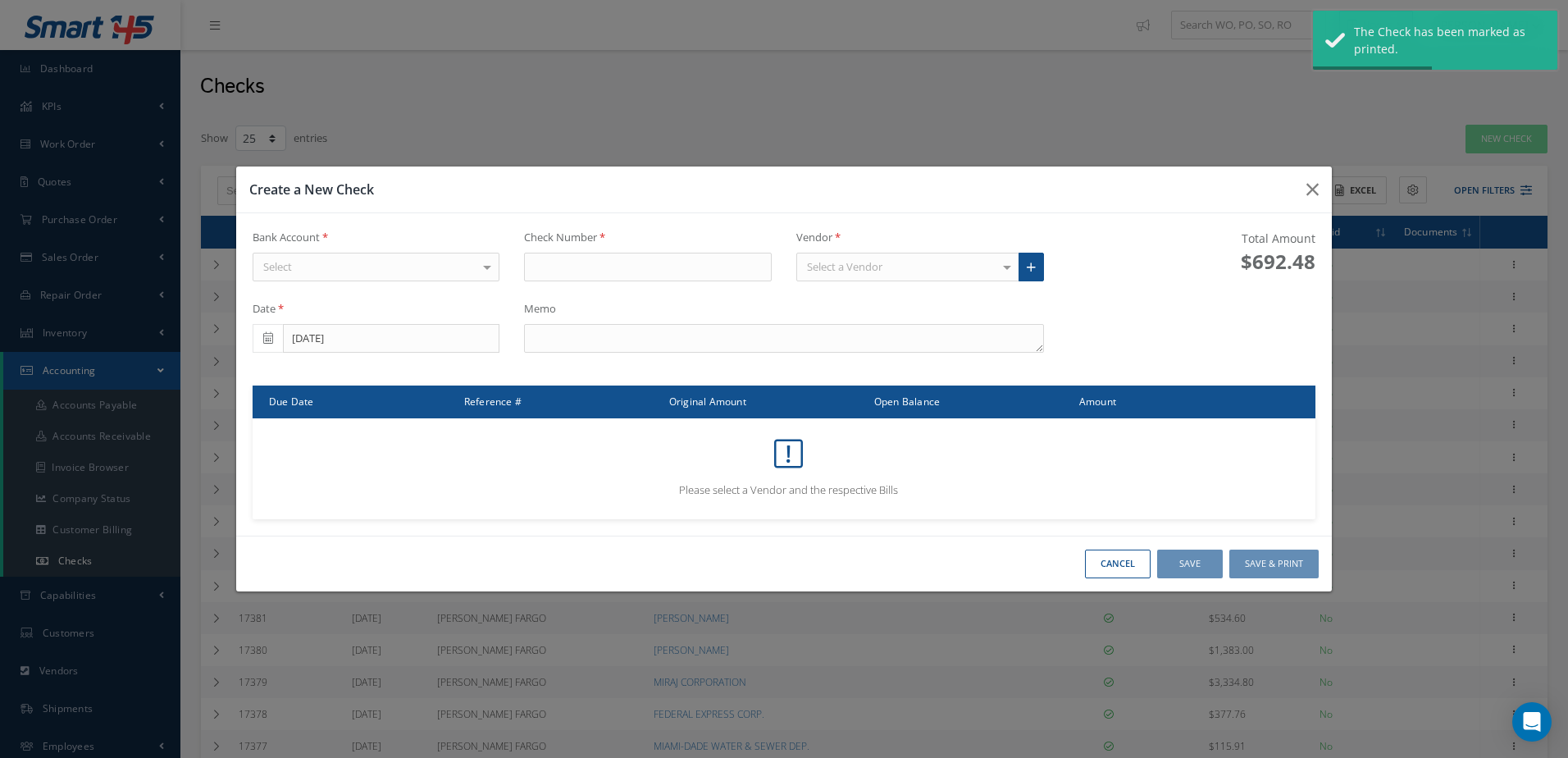
click at [441, 270] on div "Select" at bounding box center [377, 267] width 247 height 29
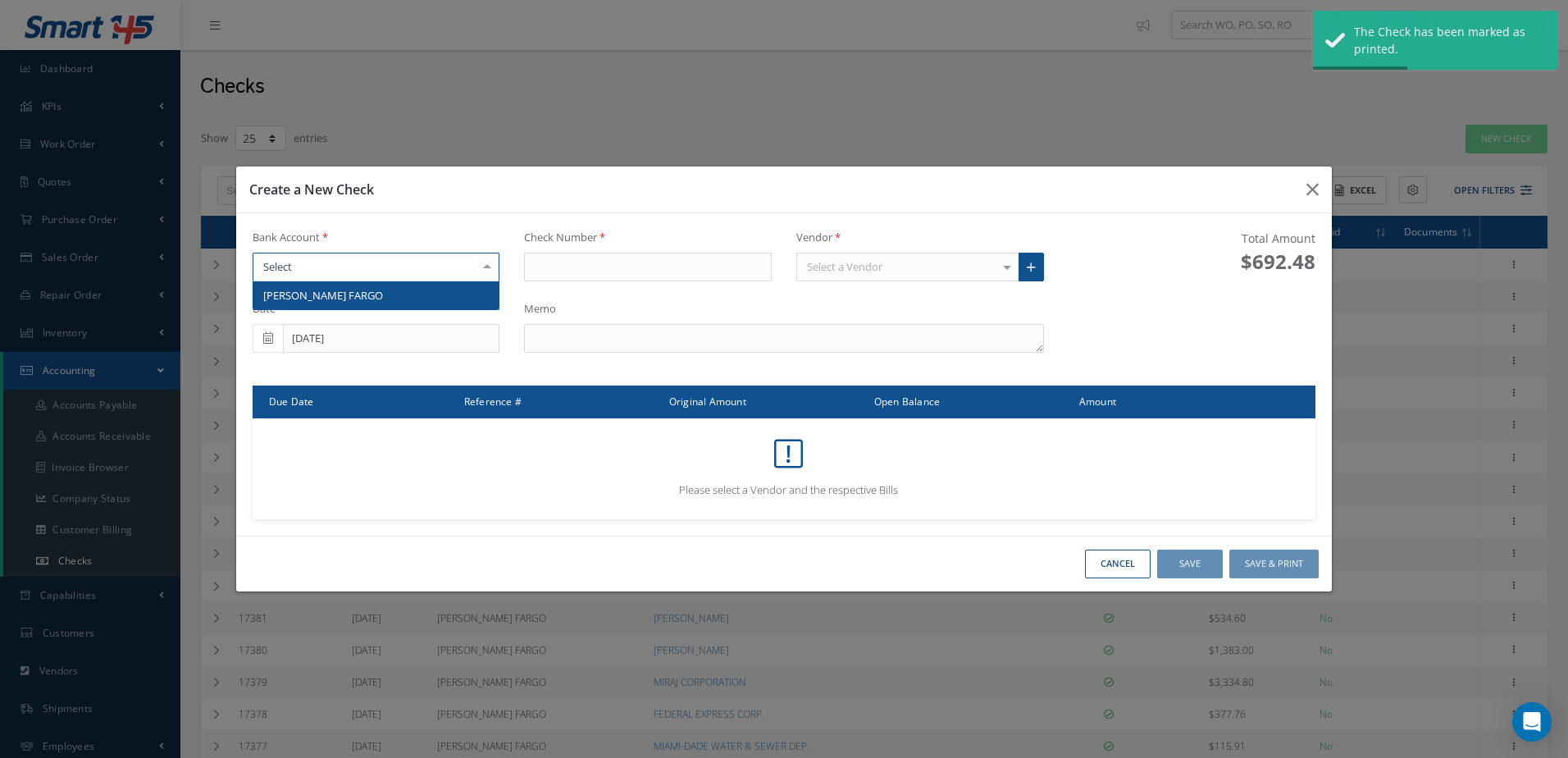
click at [449, 295] on span "[PERSON_NAME] FARGO" at bounding box center [376, 295] width 246 height 28
type input "17393"
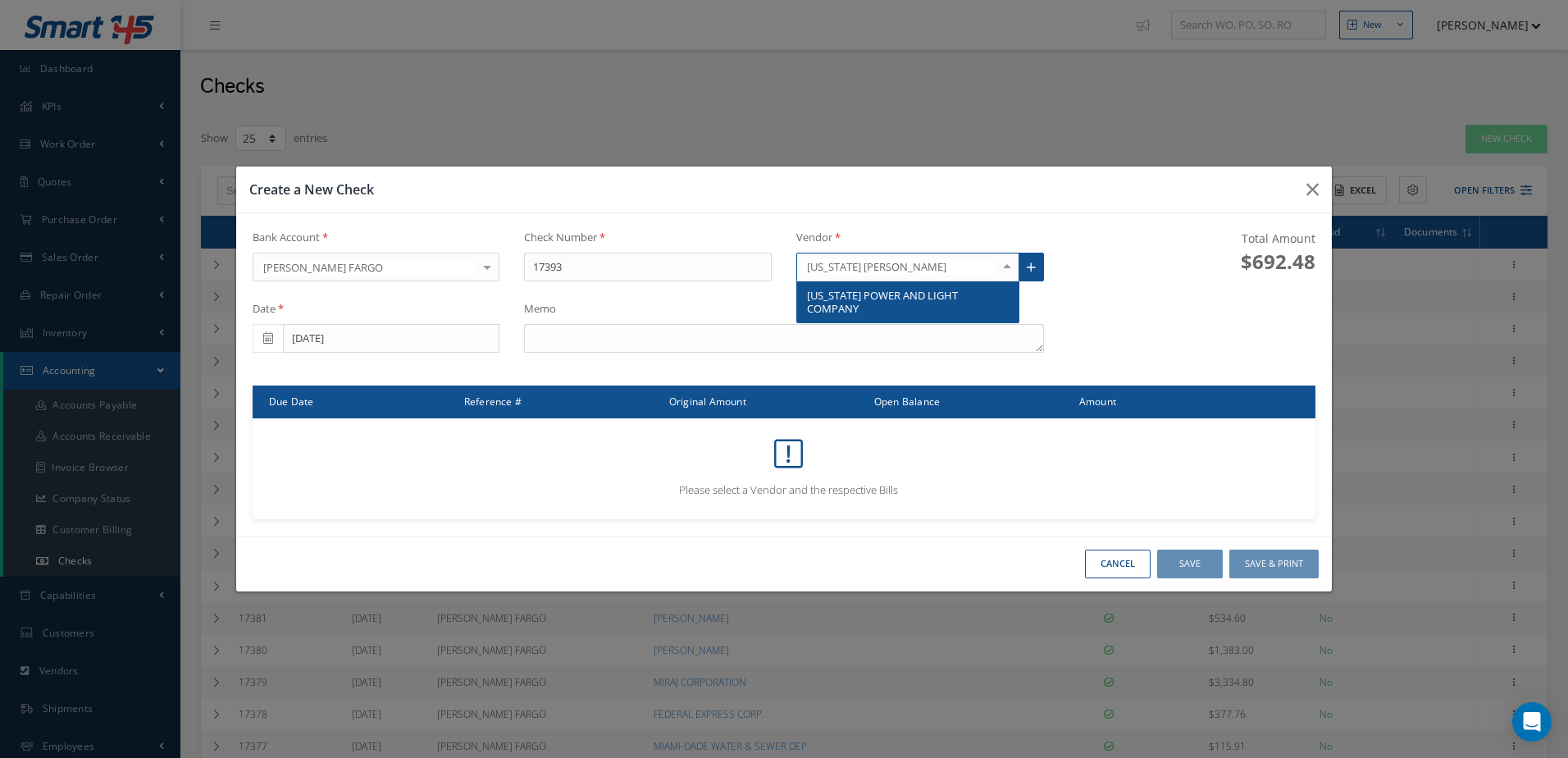
type input "[US_STATE] POWER"
click at [873, 290] on span "[US_STATE] POWER AND LIGHT COMPANY" at bounding box center [882, 301] width 151 height 28
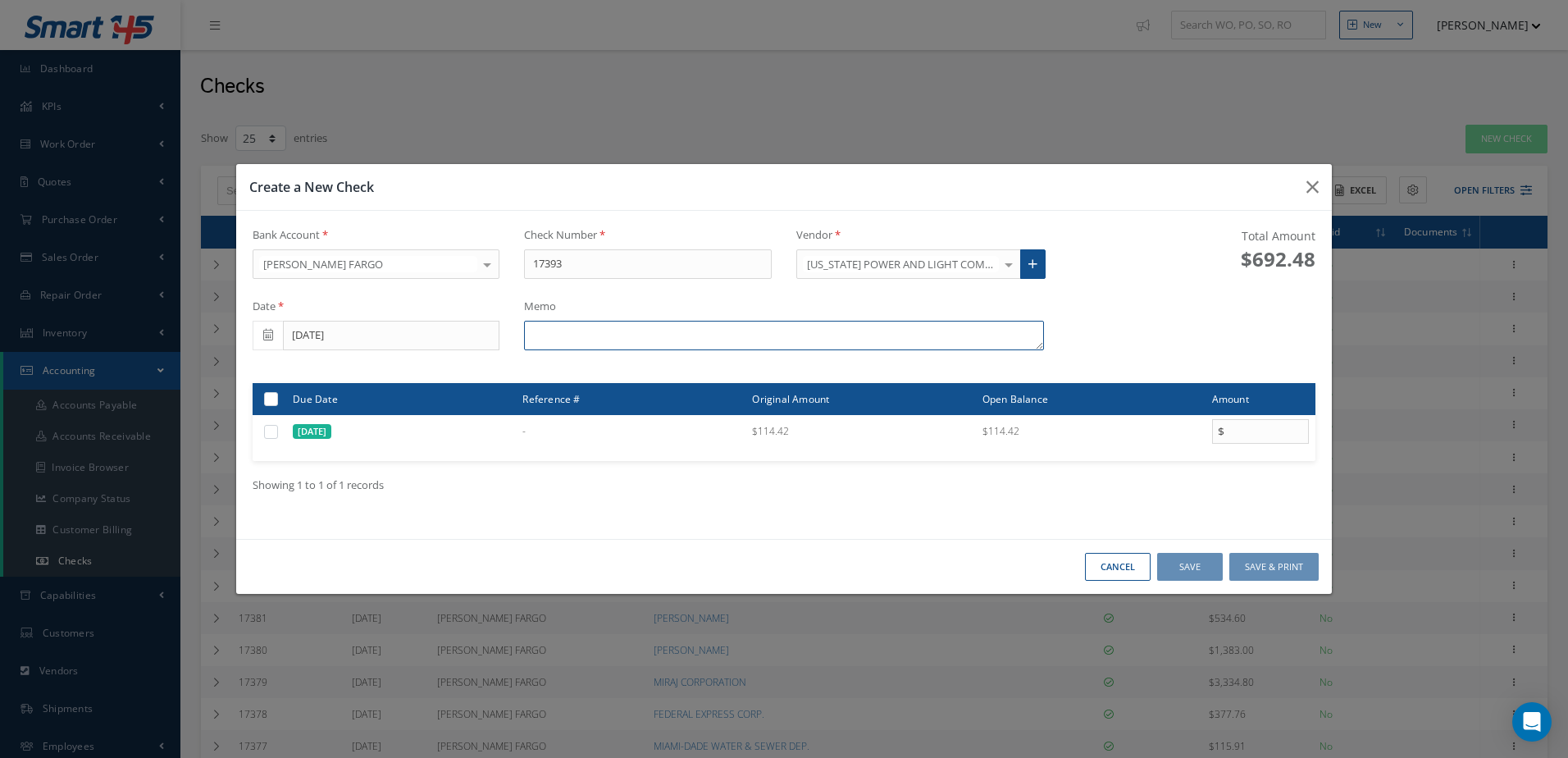
click at [750, 326] on textarea at bounding box center [784, 335] width 519 height 29
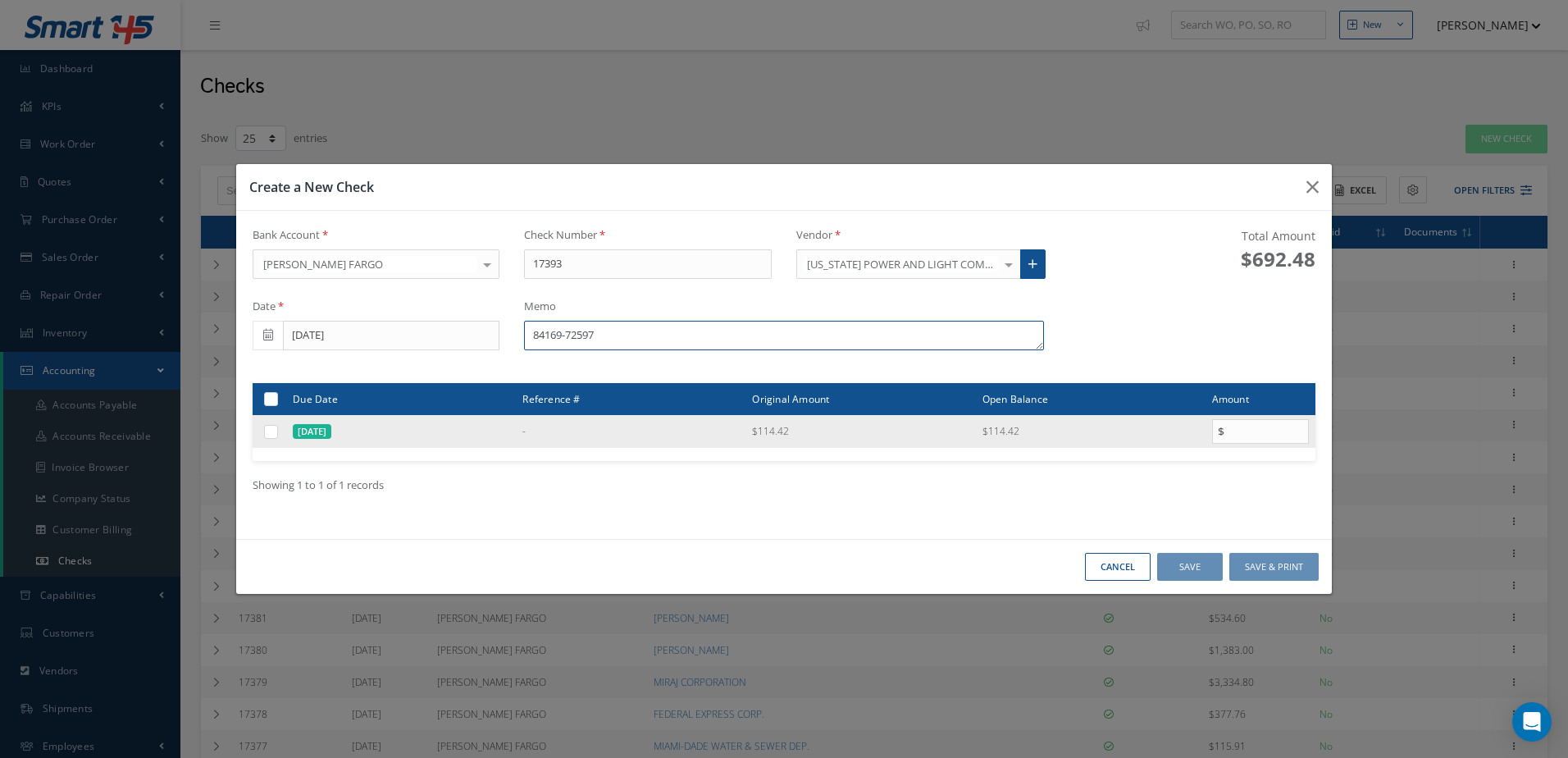
type textarea "84169-72597"
click at [277, 431] on label at bounding box center [277, 431] width 0 height 14
click at [274, 431] on input "checkbox" at bounding box center [271, 432] width 10 height 10
checkbox input "true"
type input "114.42"
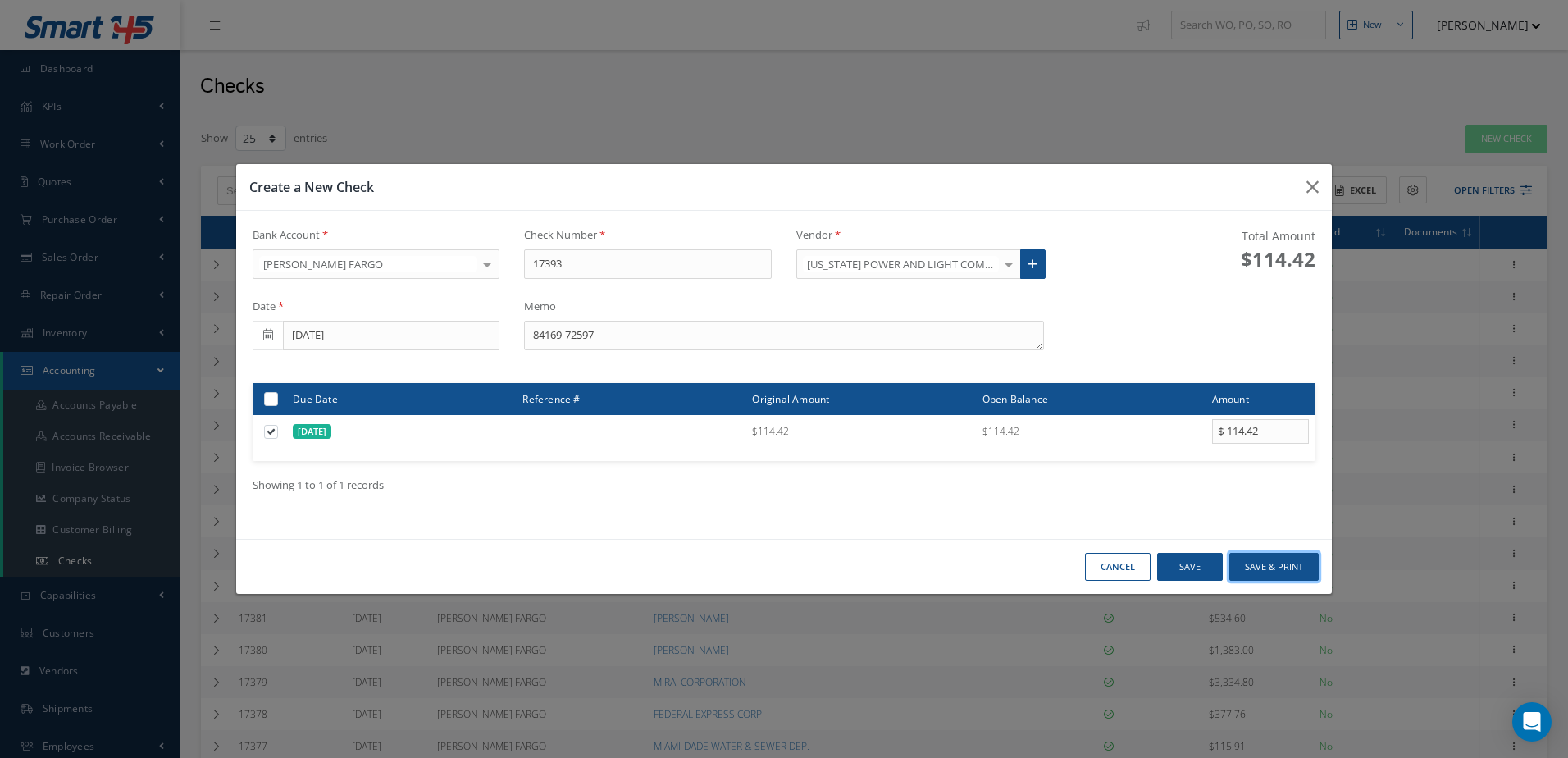
click at [1252, 559] on button "Save & Print" at bounding box center [1274, 567] width 89 height 29
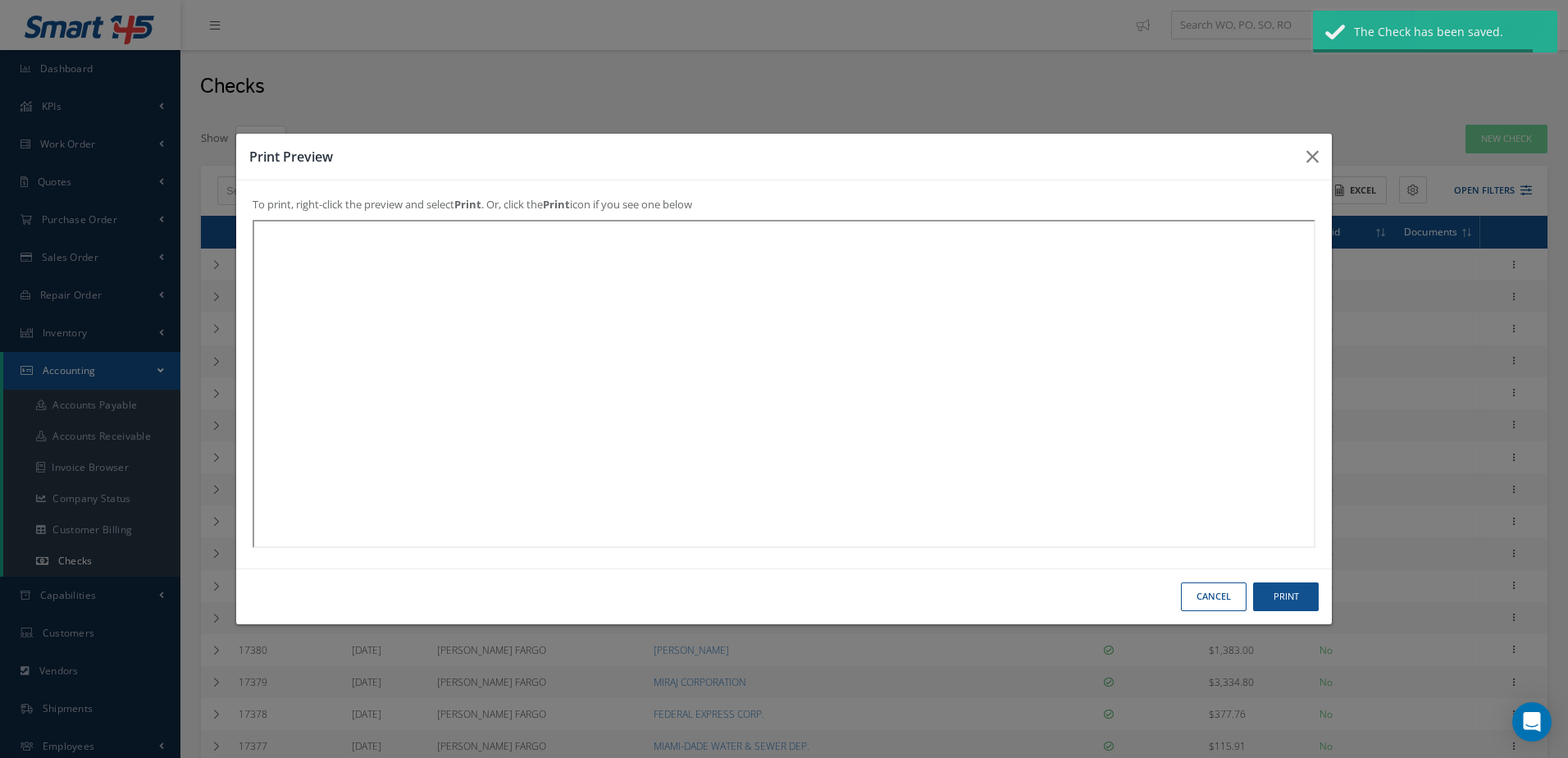
click at [1293, 591] on div "Print Preview To print, right-click the preview and select Print . Or, click th…" at bounding box center [783, 379] width 1097 height 492
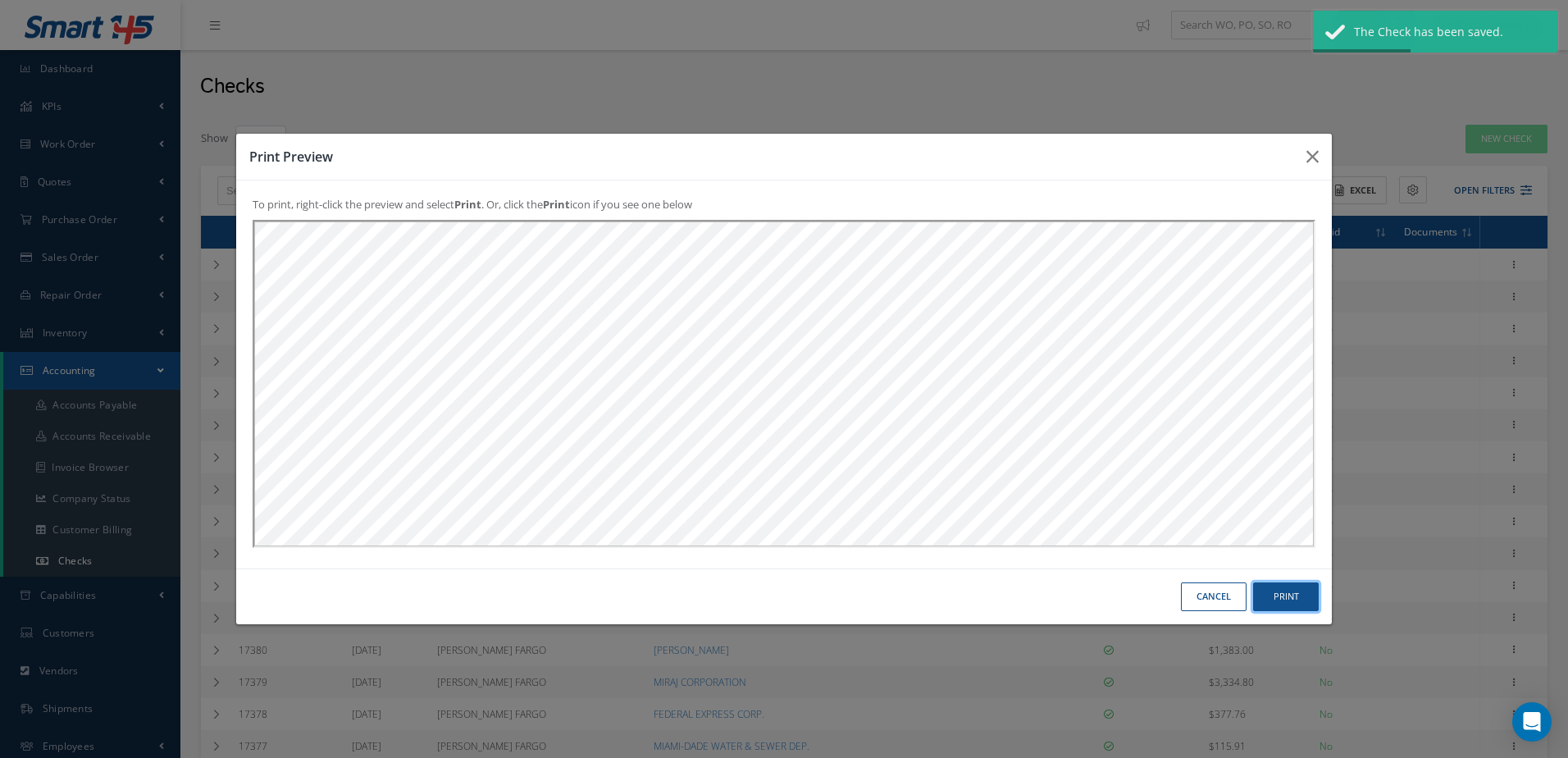
click at [1280, 604] on button "Print" at bounding box center [1285, 596] width 66 height 29
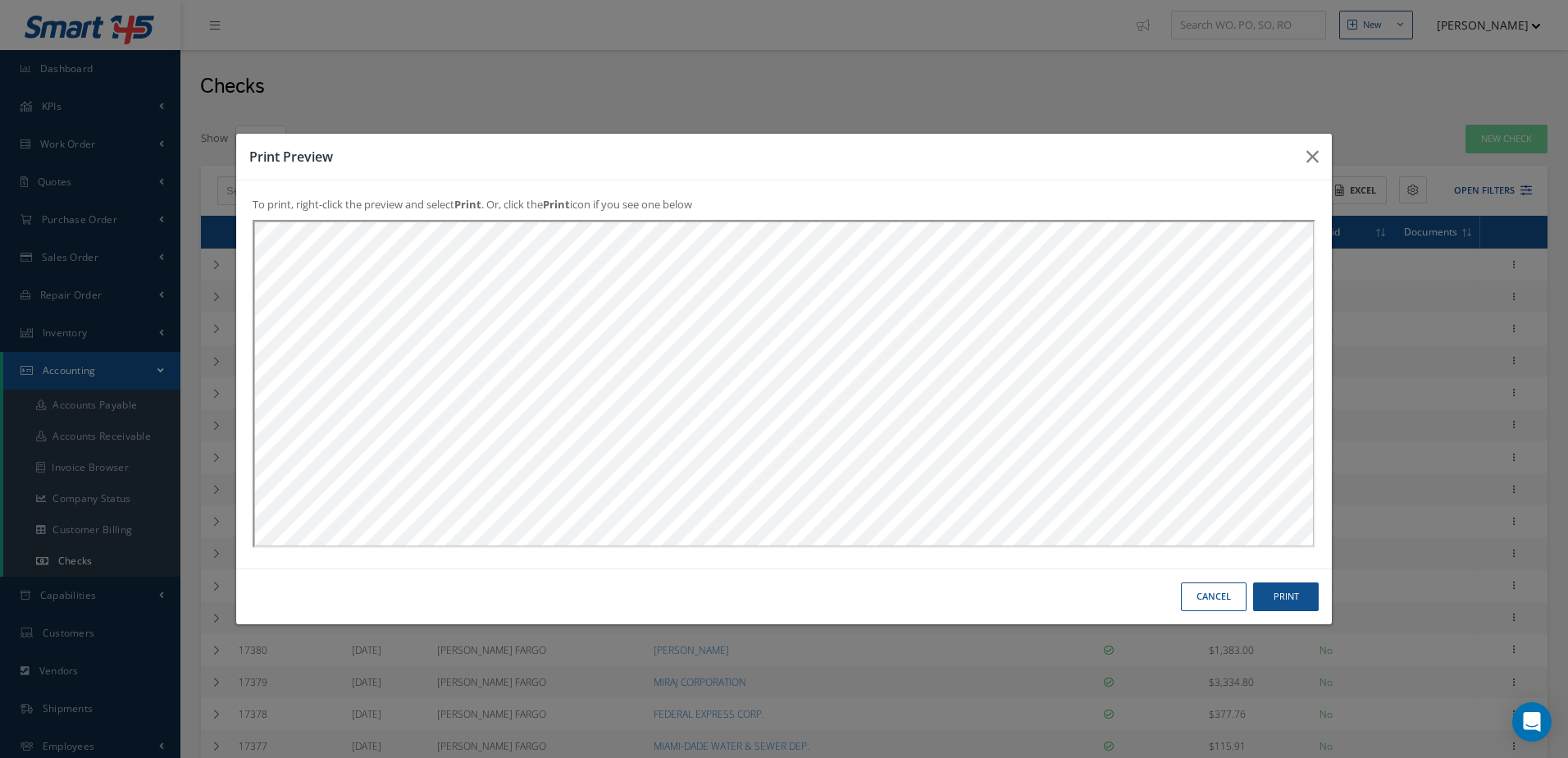
click at [1196, 585] on button "Cancel" at bounding box center [1213, 596] width 66 height 29
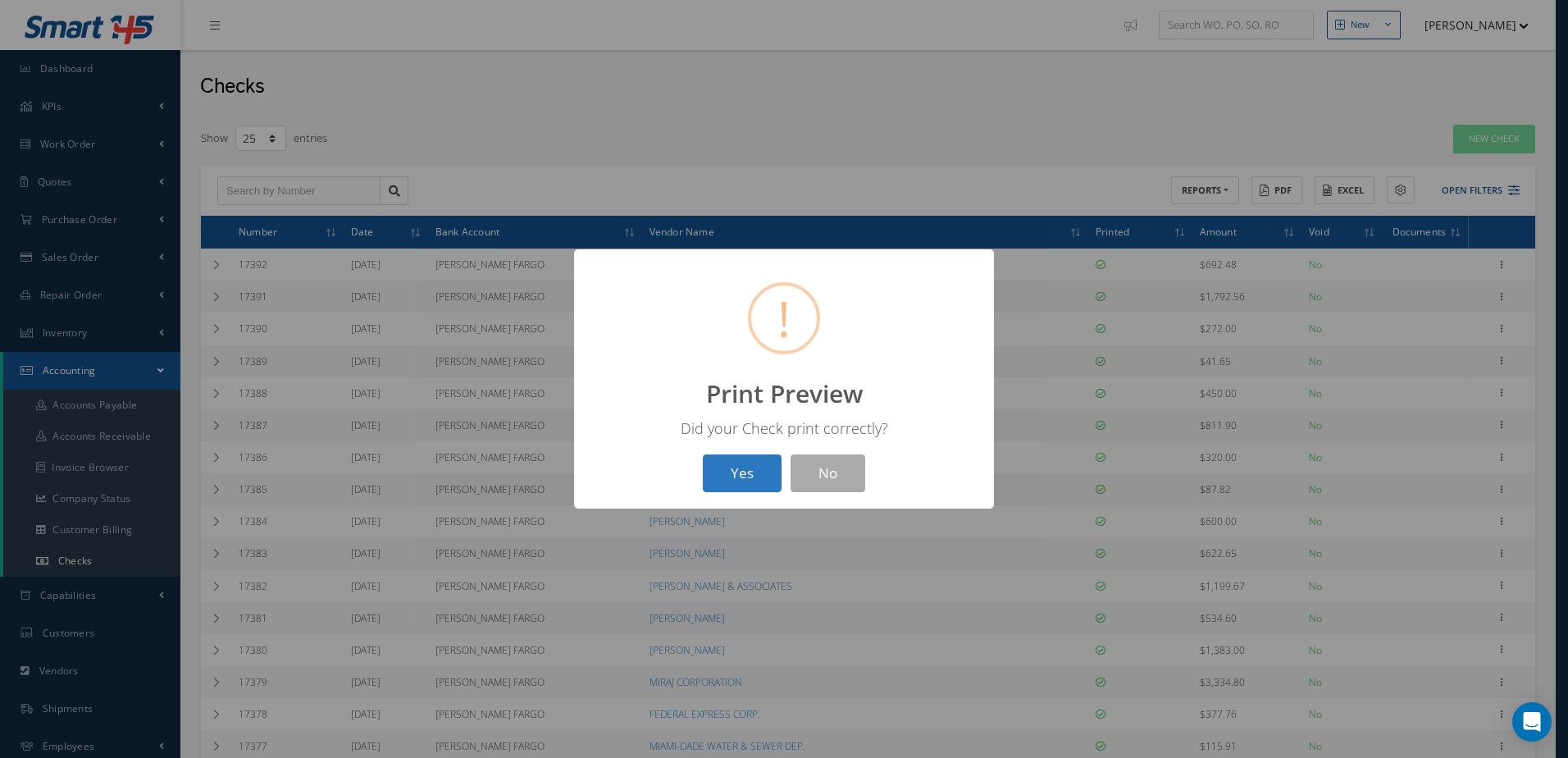
click at [766, 487] on button "Yes" at bounding box center [742, 474] width 79 height 39
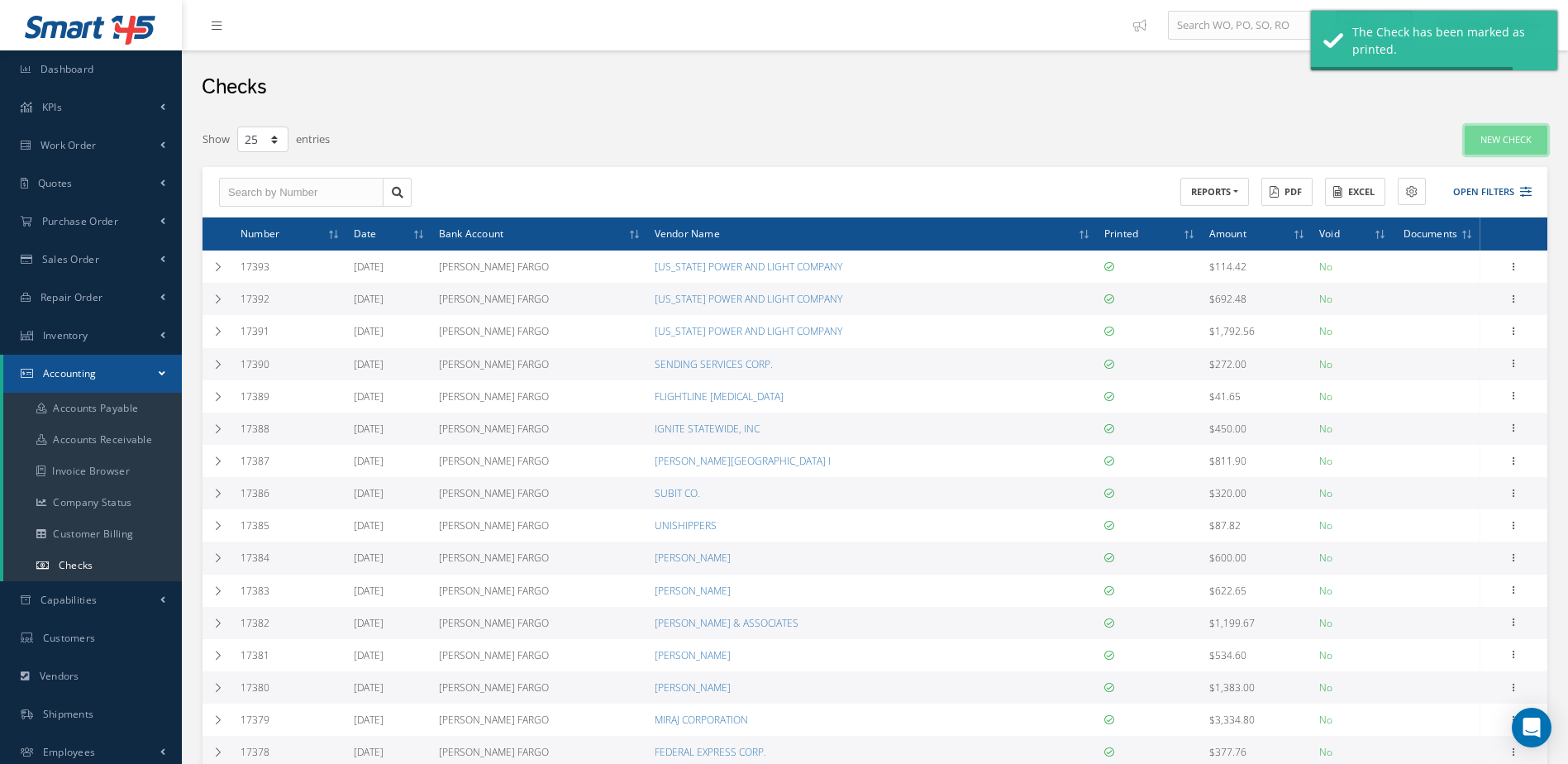
click at [1495, 137] on link "New Check" at bounding box center [1507, 140] width 82 height 29
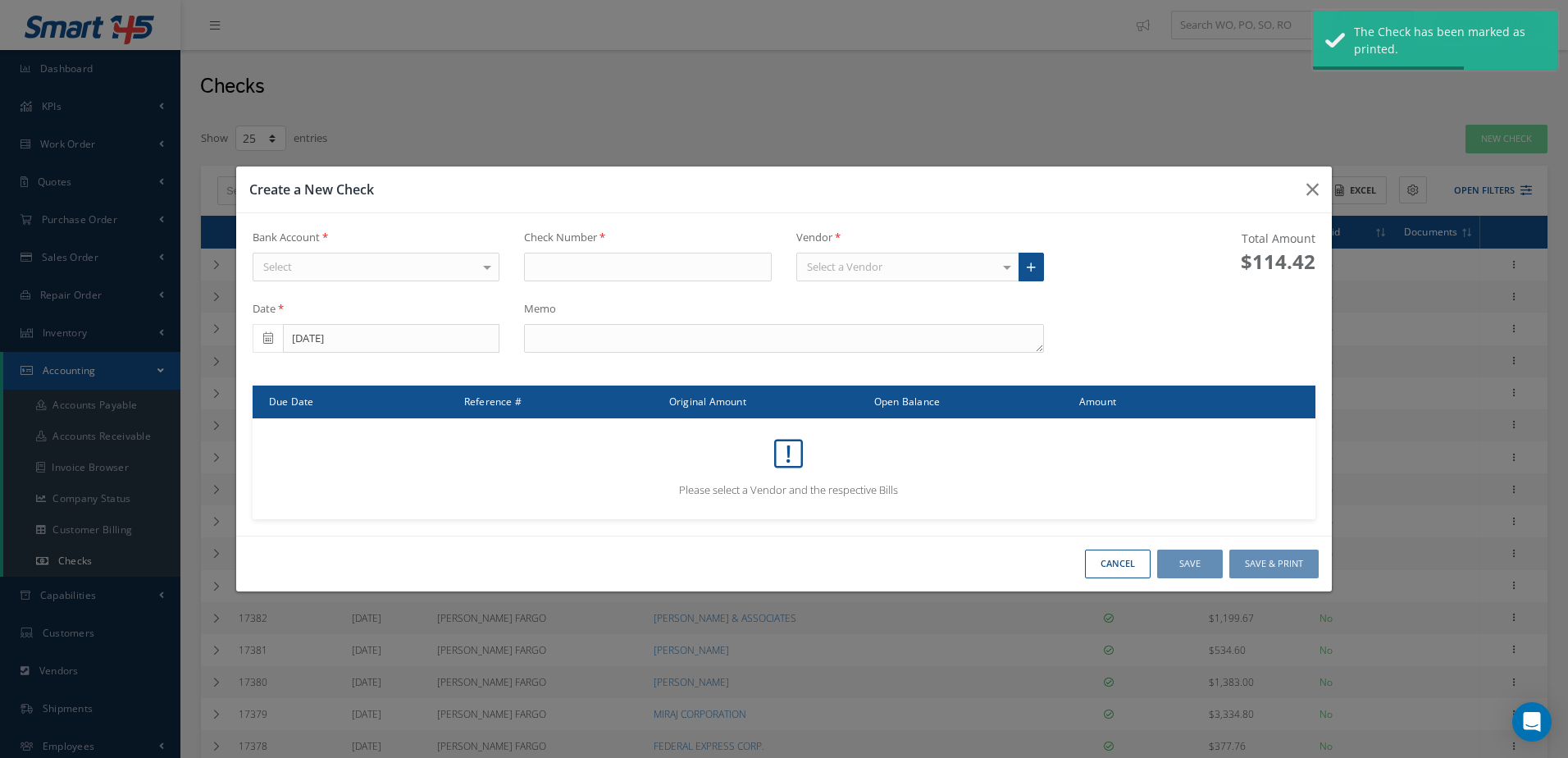
click at [408, 264] on div "Select" at bounding box center [377, 267] width 247 height 29
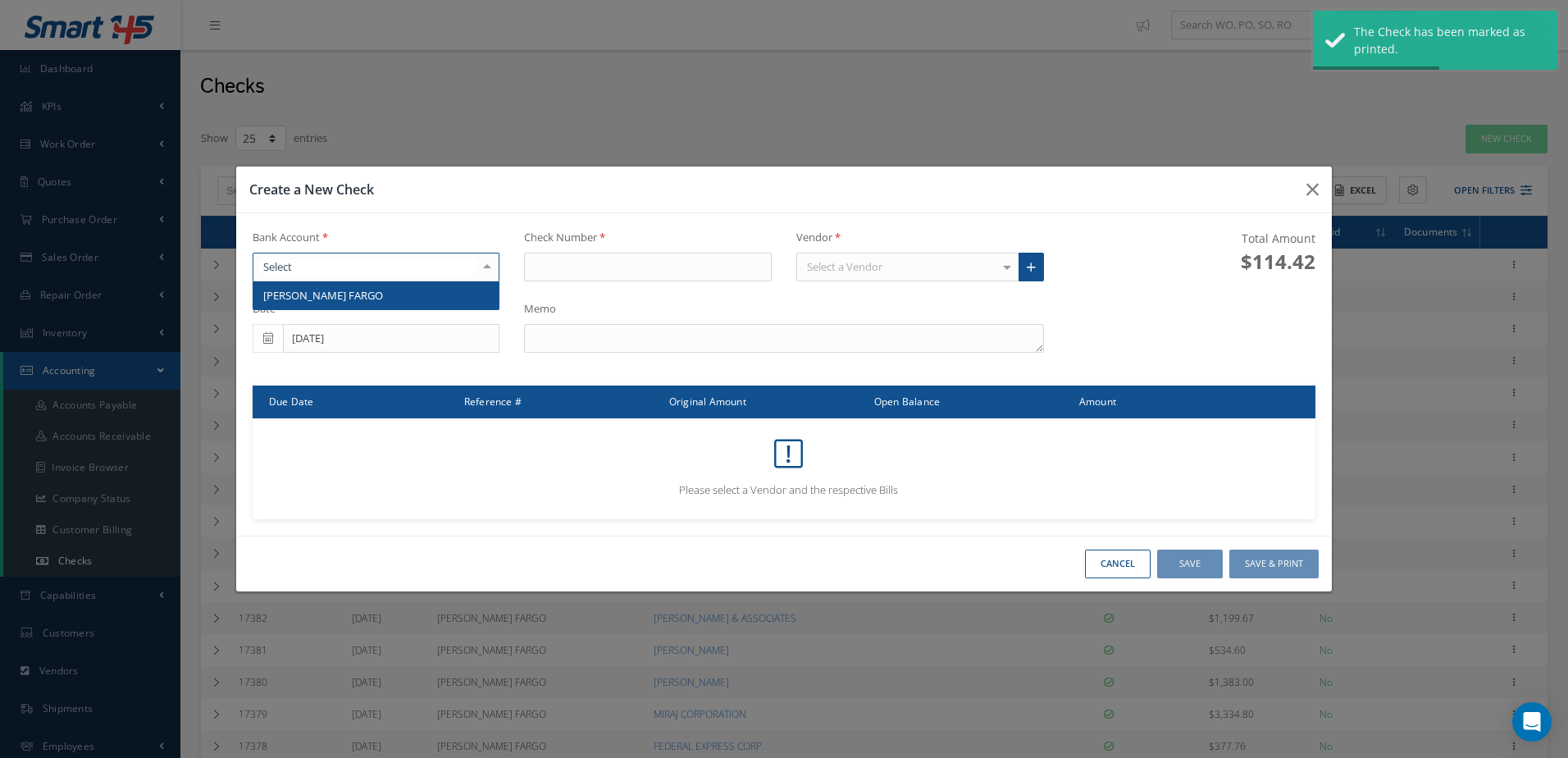
click at [412, 288] on span "[PERSON_NAME] FARGO" at bounding box center [376, 295] width 246 height 28
type input "17394"
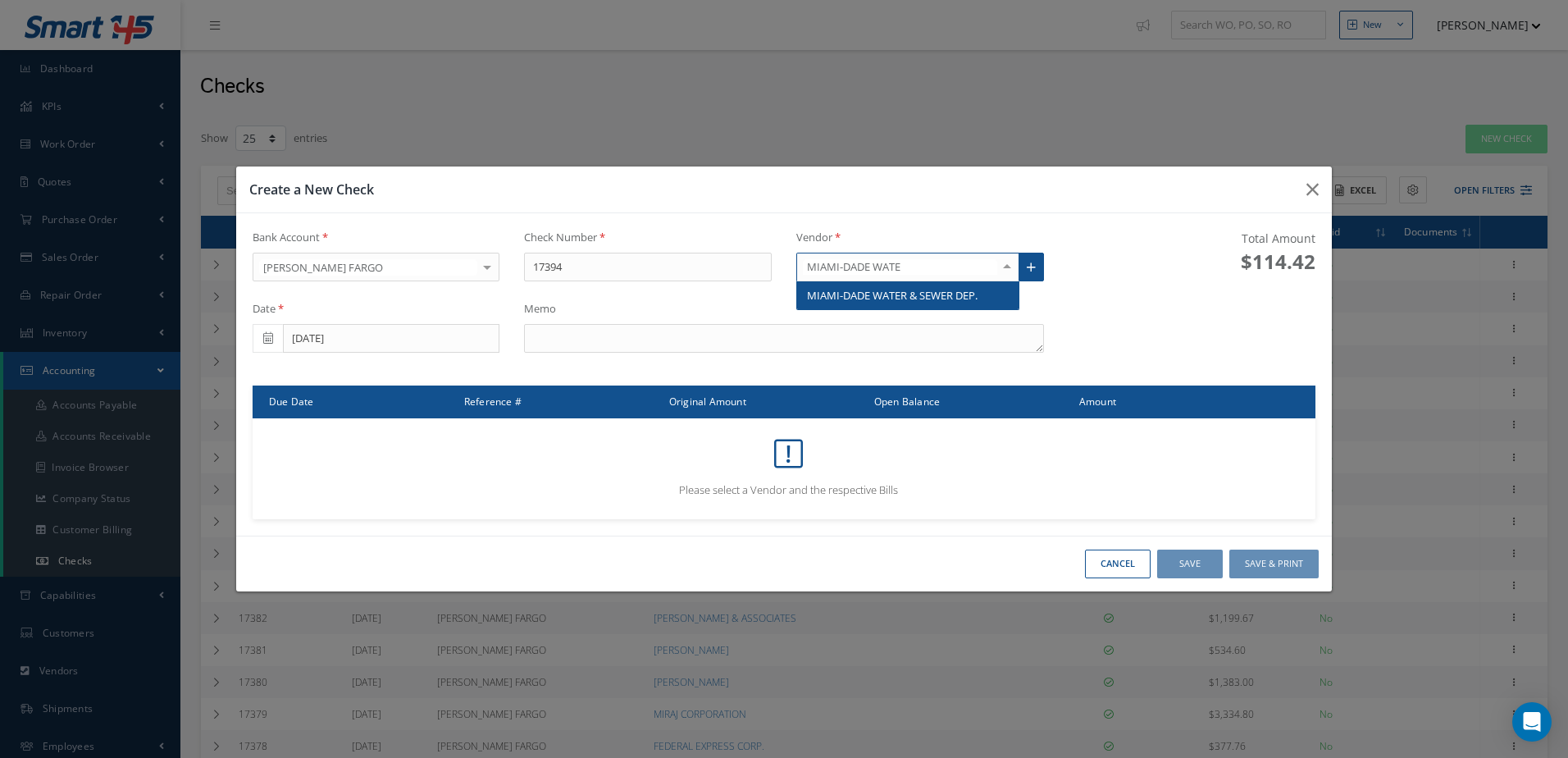
type input "MIAMI-DADE WATER"
click at [899, 301] on span "MIAMI-DADE WATER & SEWER DEP." at bounding box center [892, 296] width 170 height 15
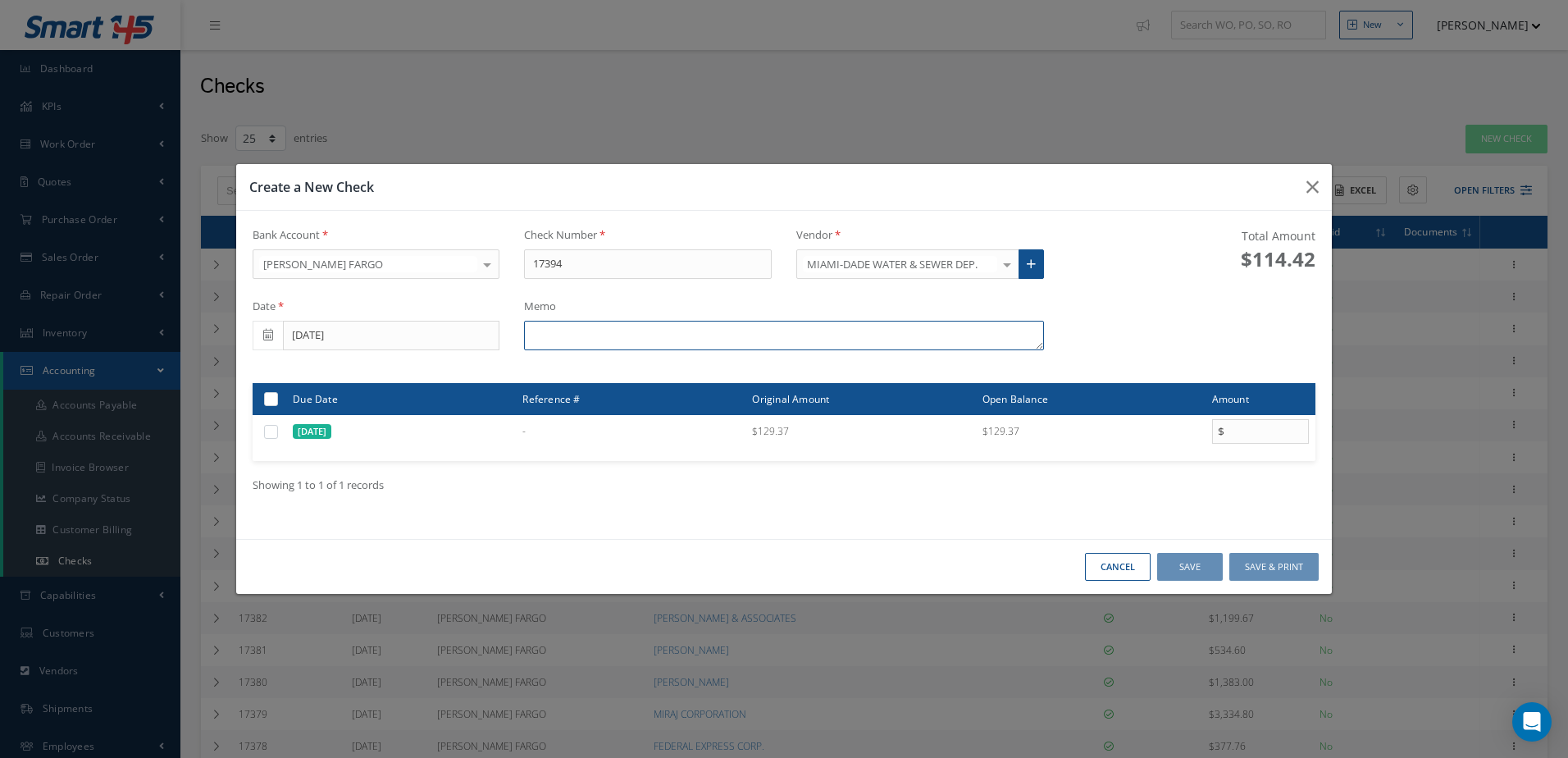
click at [652, 330] on textarea at bounding box center [784, 335] width 519 height 29
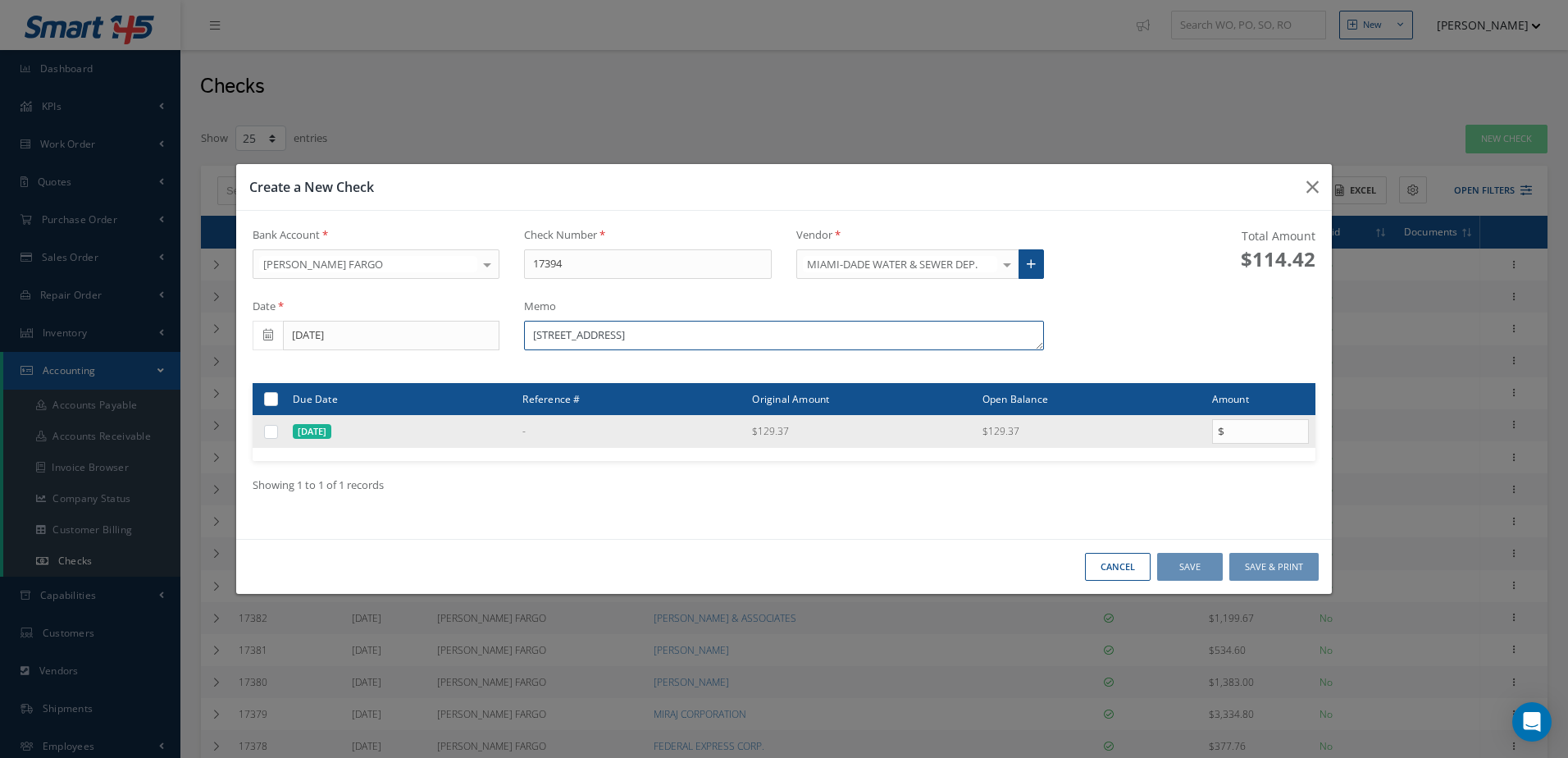
type textarea "[STREET_ADDRESS]"
click at [277, 434] on label at bounding box center [277, 431] width 0 height 14
click at [274, 434] on input "checkbox" at bounding box center [271, 432] width 10 height 10
checkbox input "true"
type input "129.37"
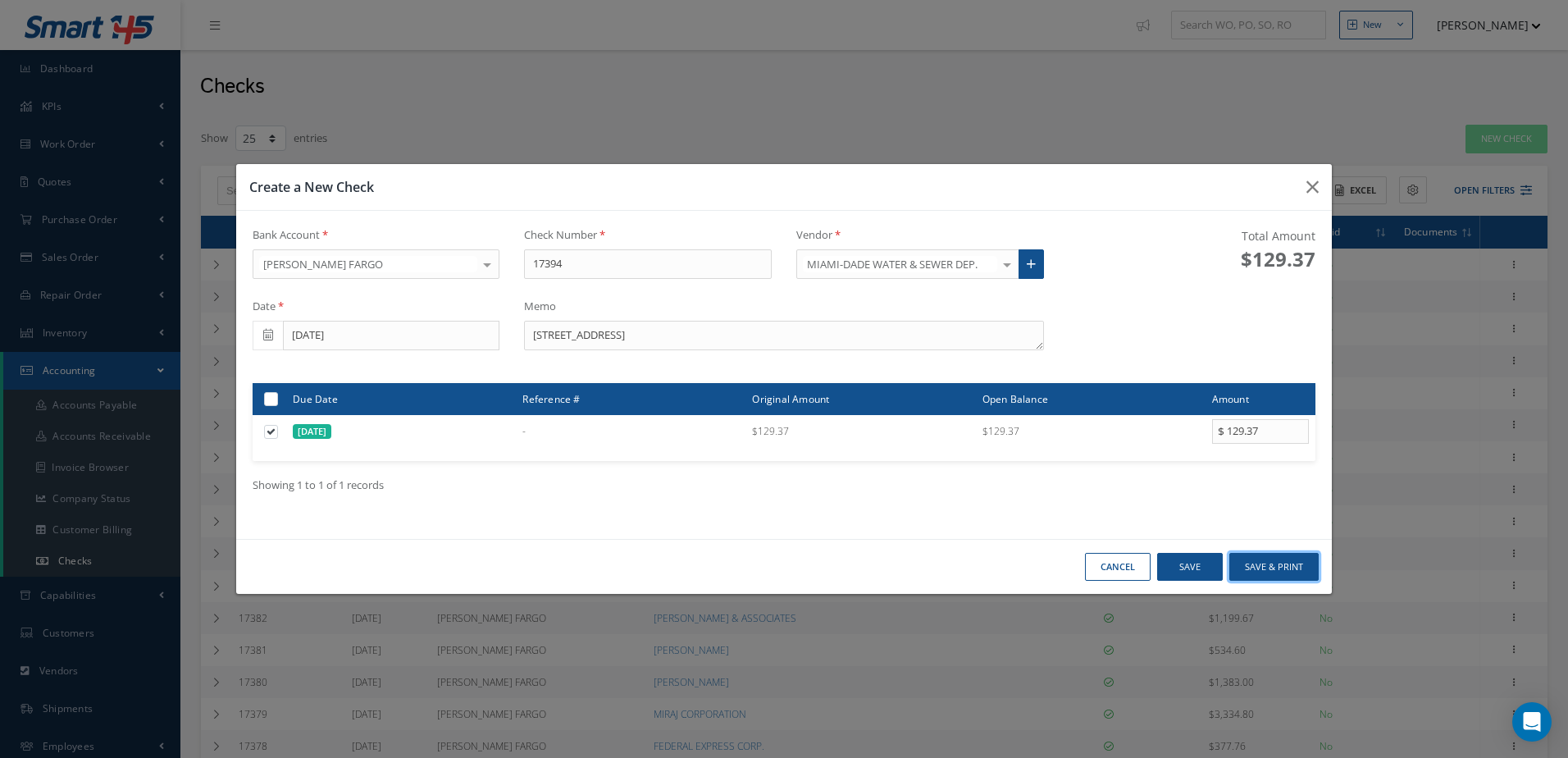
click at [1273, 555] on button "Save & Print" at bounding box center [1274, 567] width 89 height 29
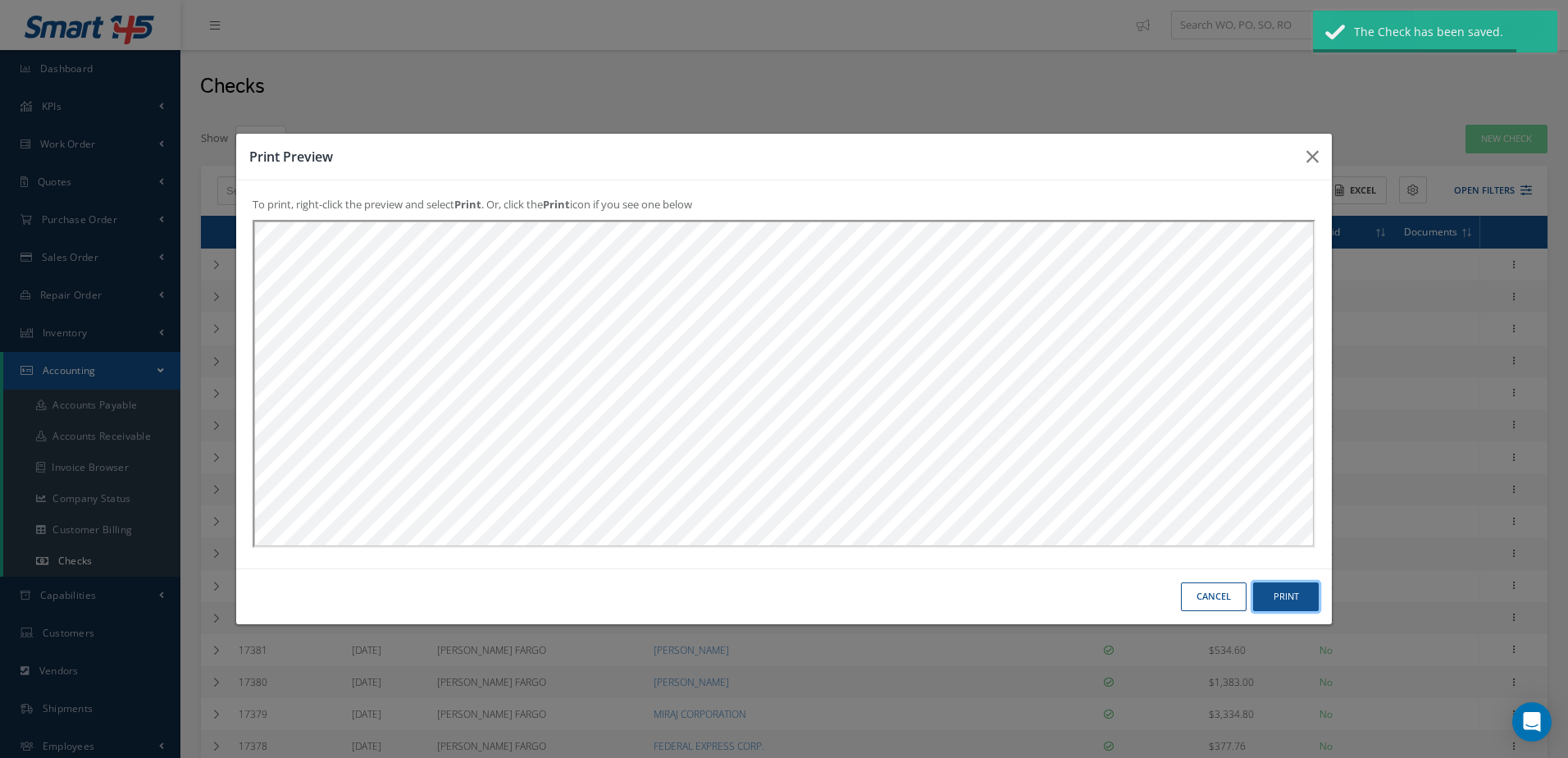
click at [1305, 592] on button "Print" at bounding box center [1285, 596] width 66 height 29
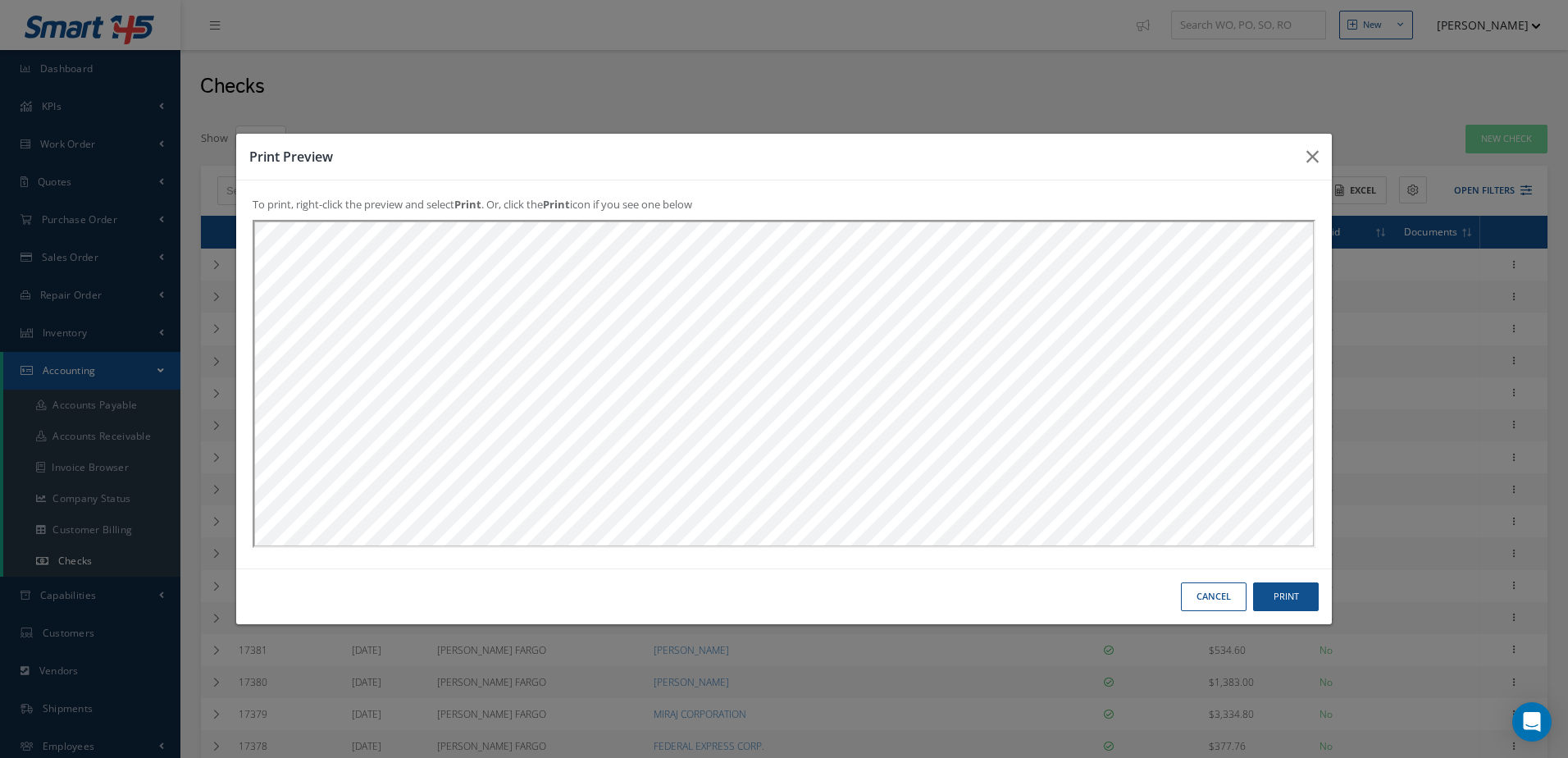
click at [1205, 599] on button "Cancel" at bounding box center [1213, 596] width 66 height 29
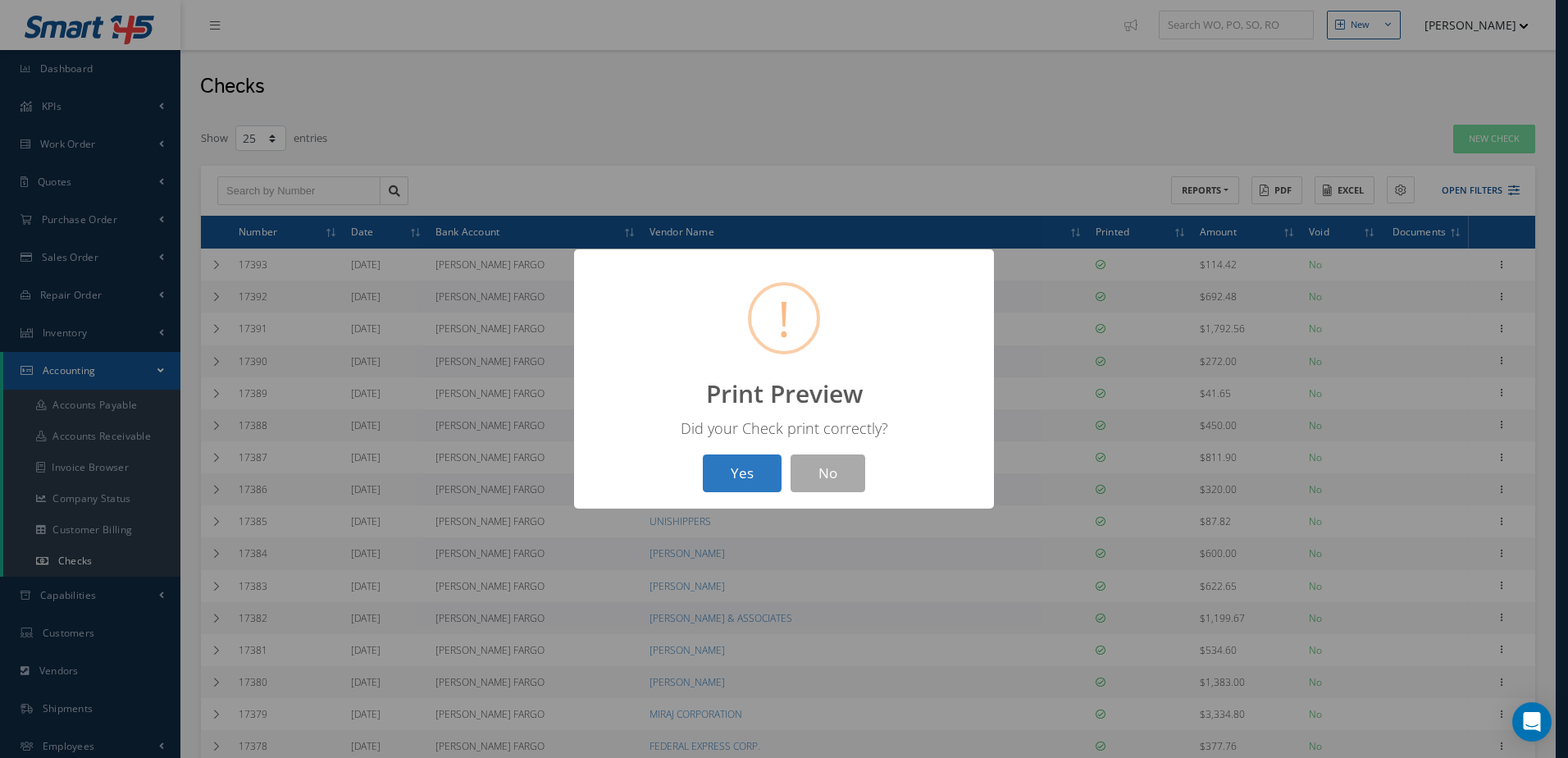
click at [735, 481] on button "Yes" at bounding box center [742, 474] width 79 height 39
